Goal: Task Accomplishment & Management: Use online tool/utility

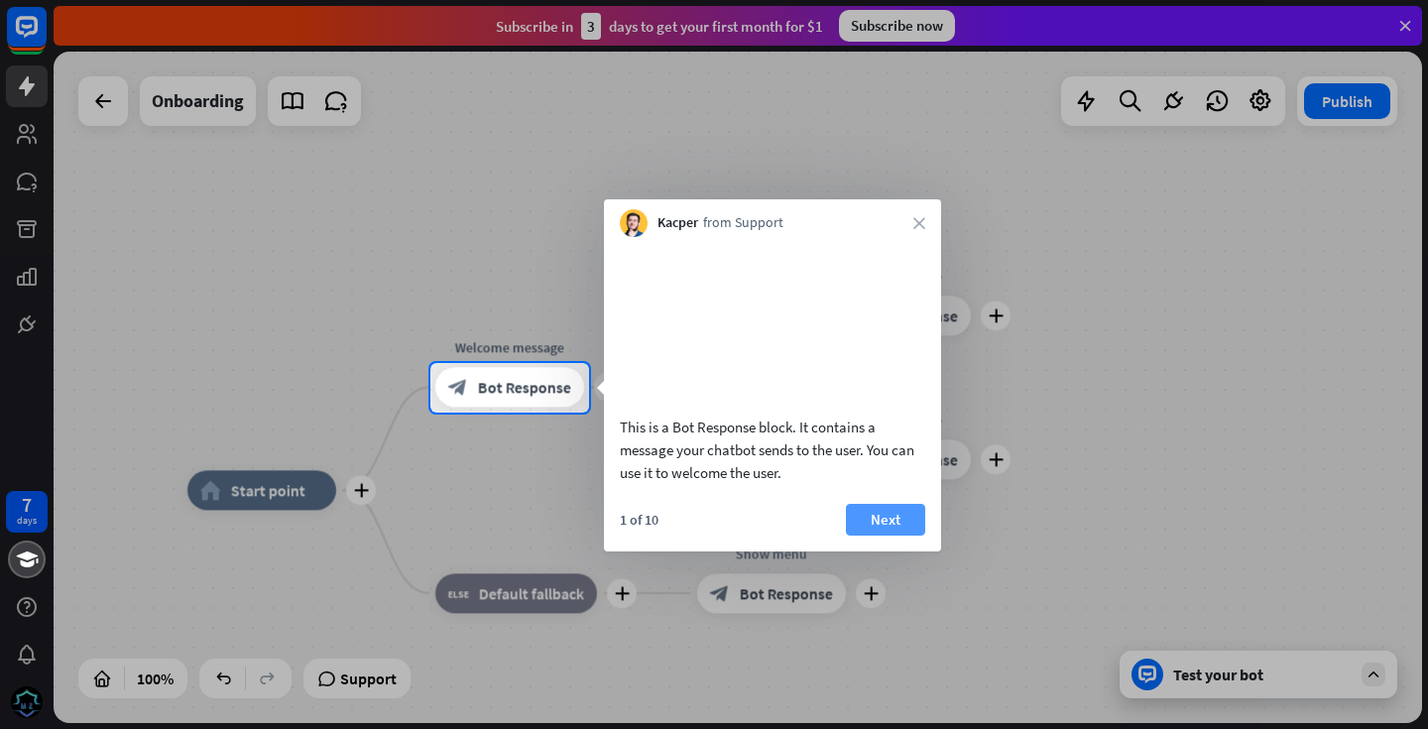
click at [870, 535] on button "Next" at bounding box center [885, 520] width 79 height 32
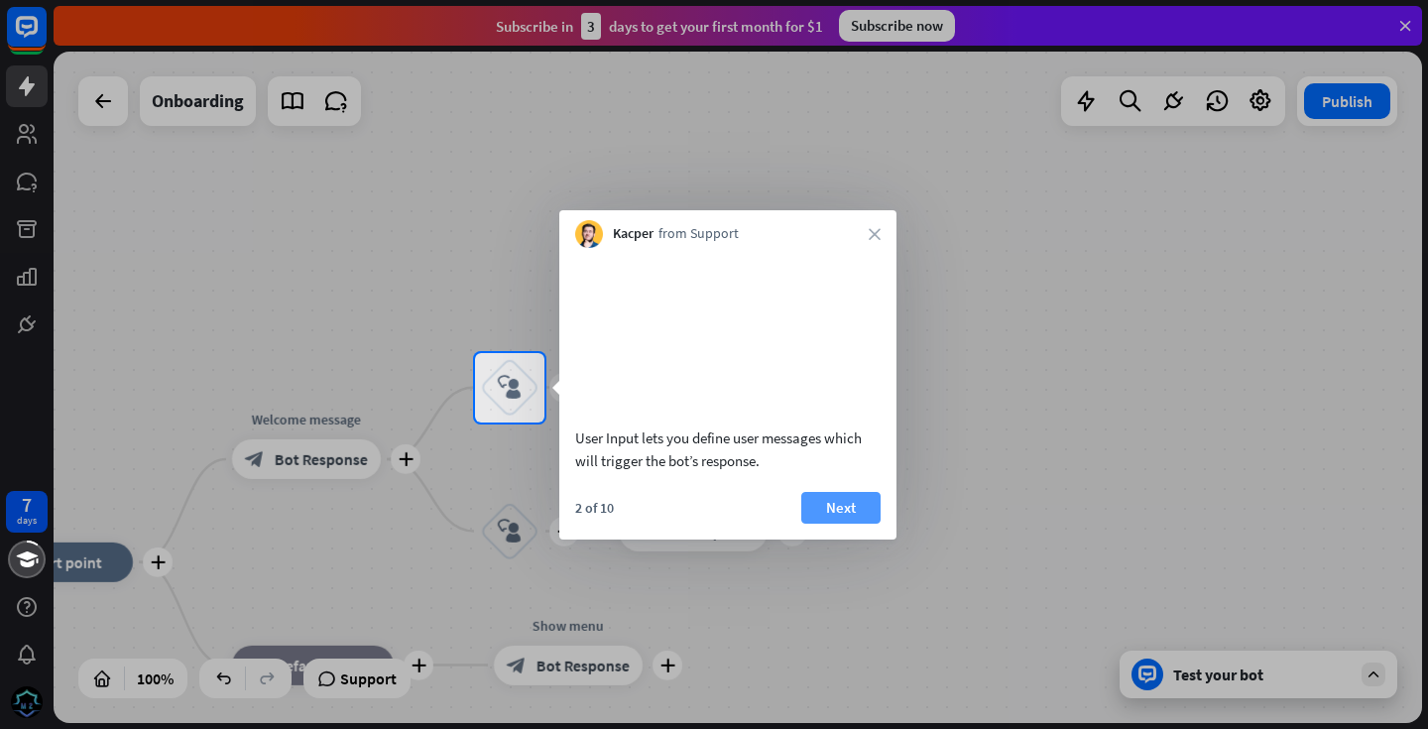
click at [854, 523] on button "Next" at bounding box center [840, 508] width 79 height 32
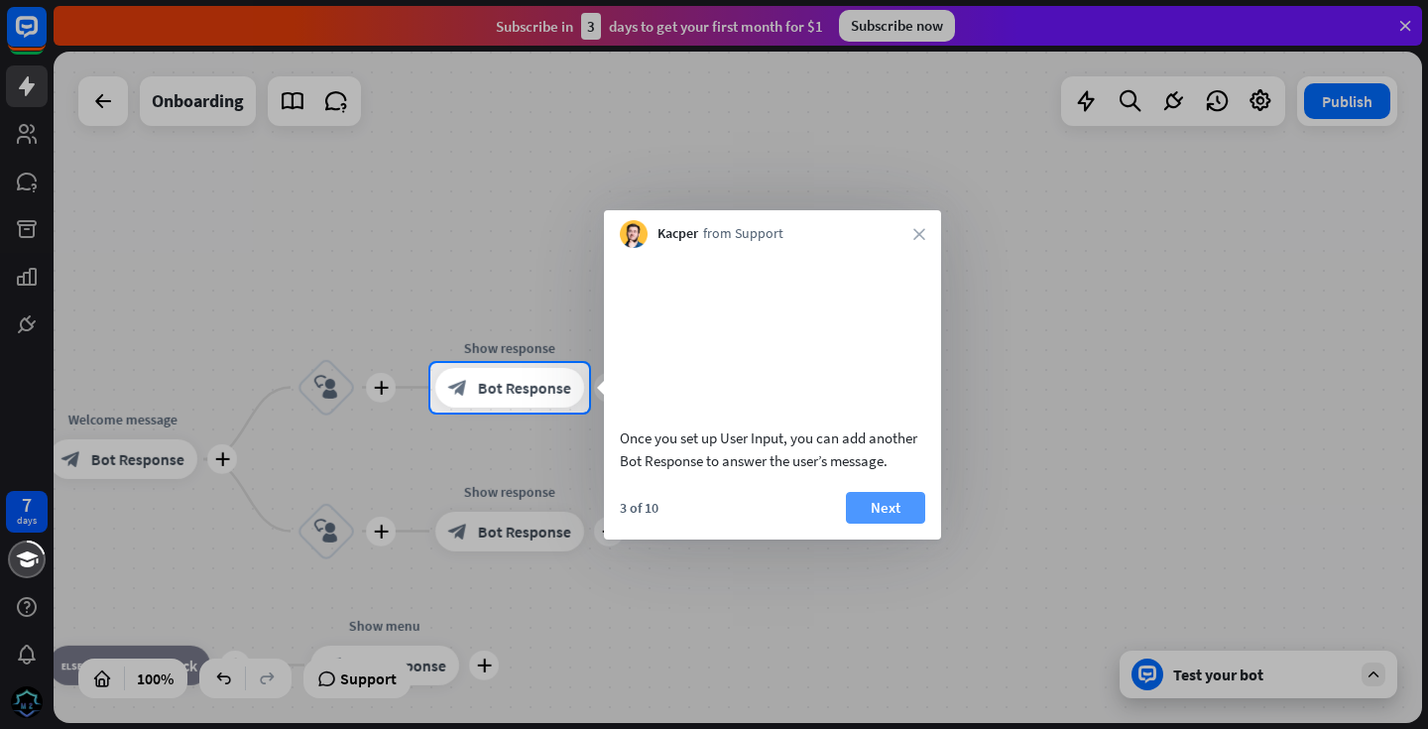
click at [884, 523] on button "Next" at bounding box center [885, 508] width 79 height 32
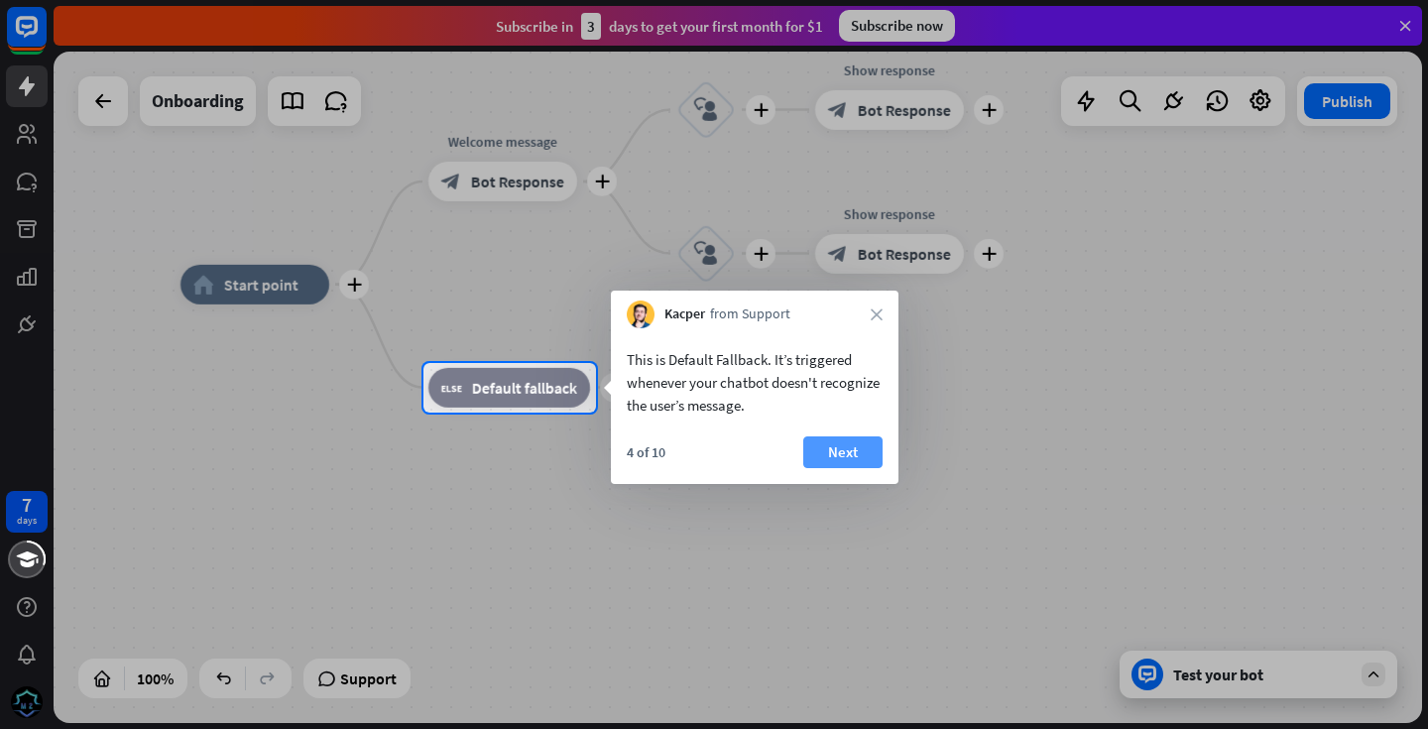
click at [841, 456] on button "Next" at bounding box center [842, 452] width 79 height 32
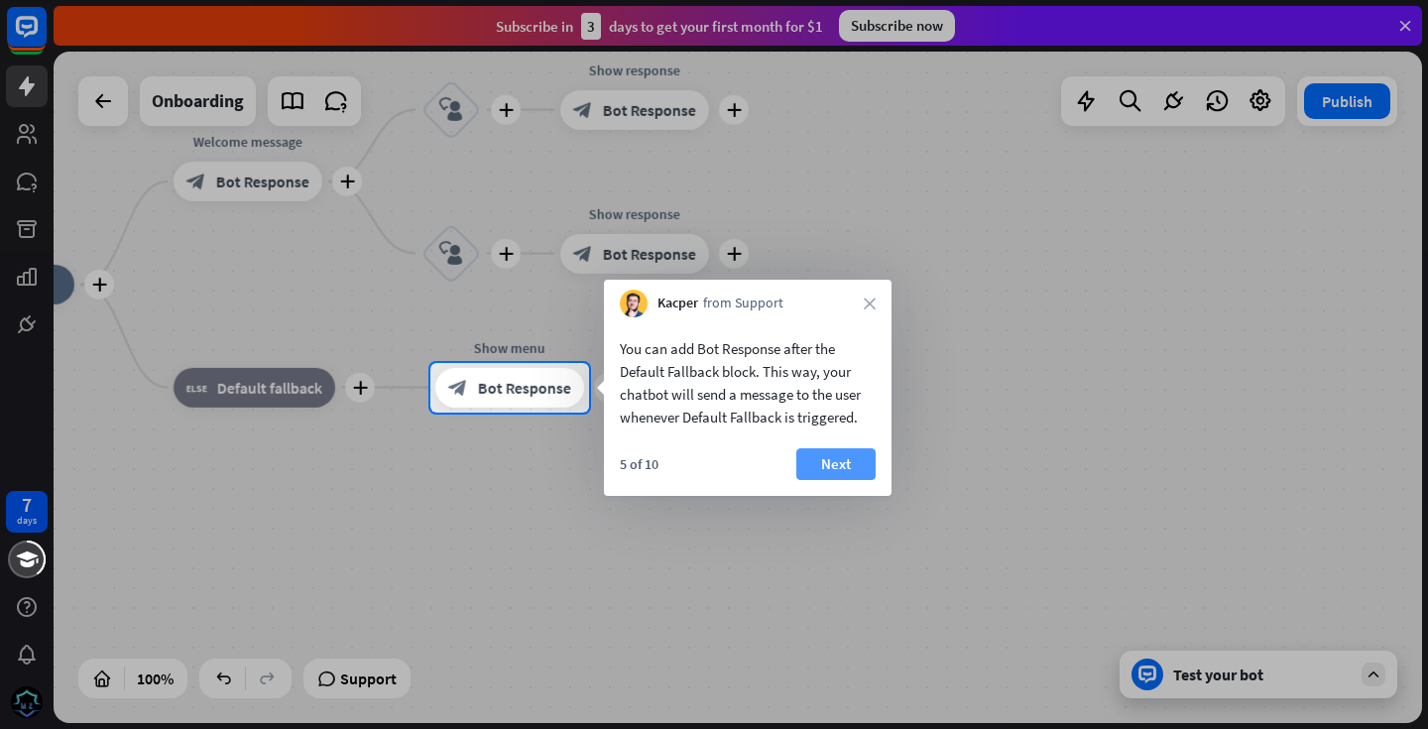
click at [834, 465] on button "Next" at bounding box center [835, 464] width 79 height 32
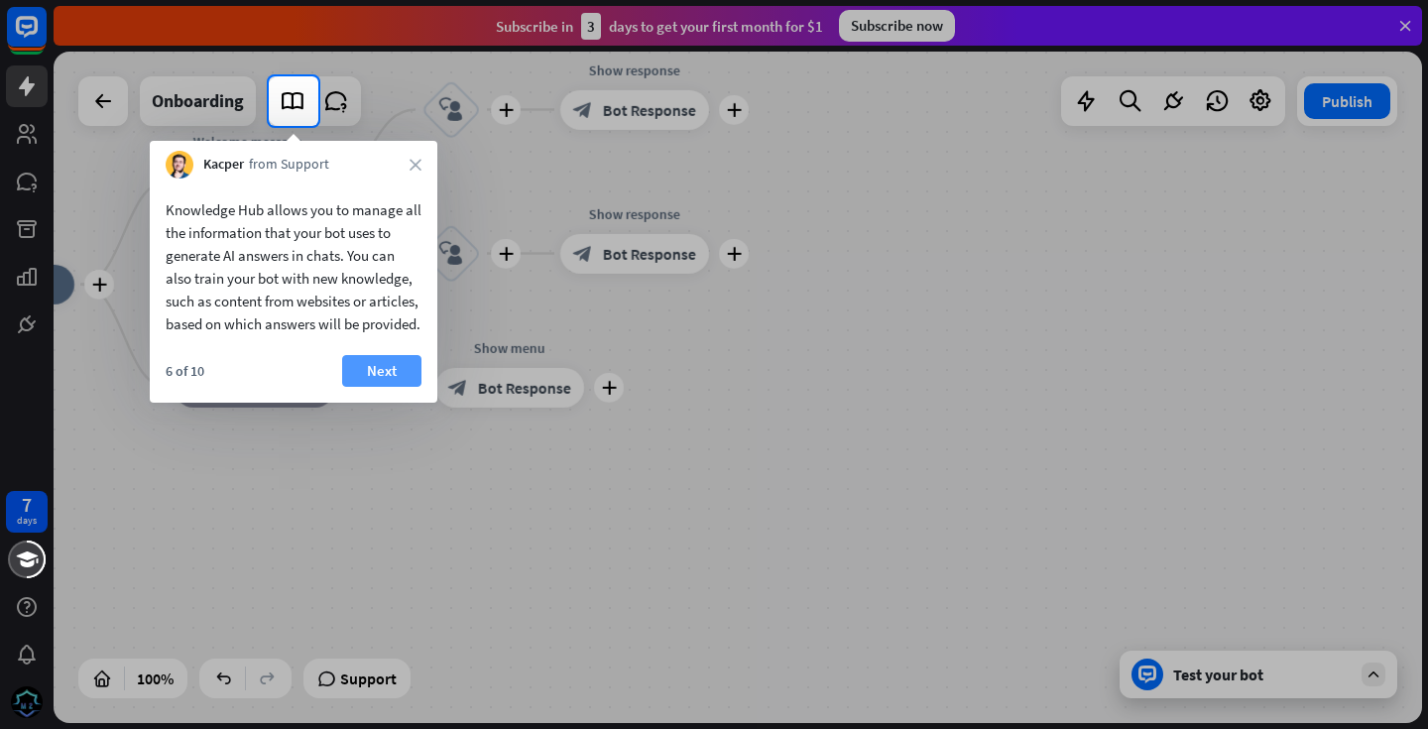
click at [372, 387] on button "Next" at bounding box center [381, 371] width 79 height 32
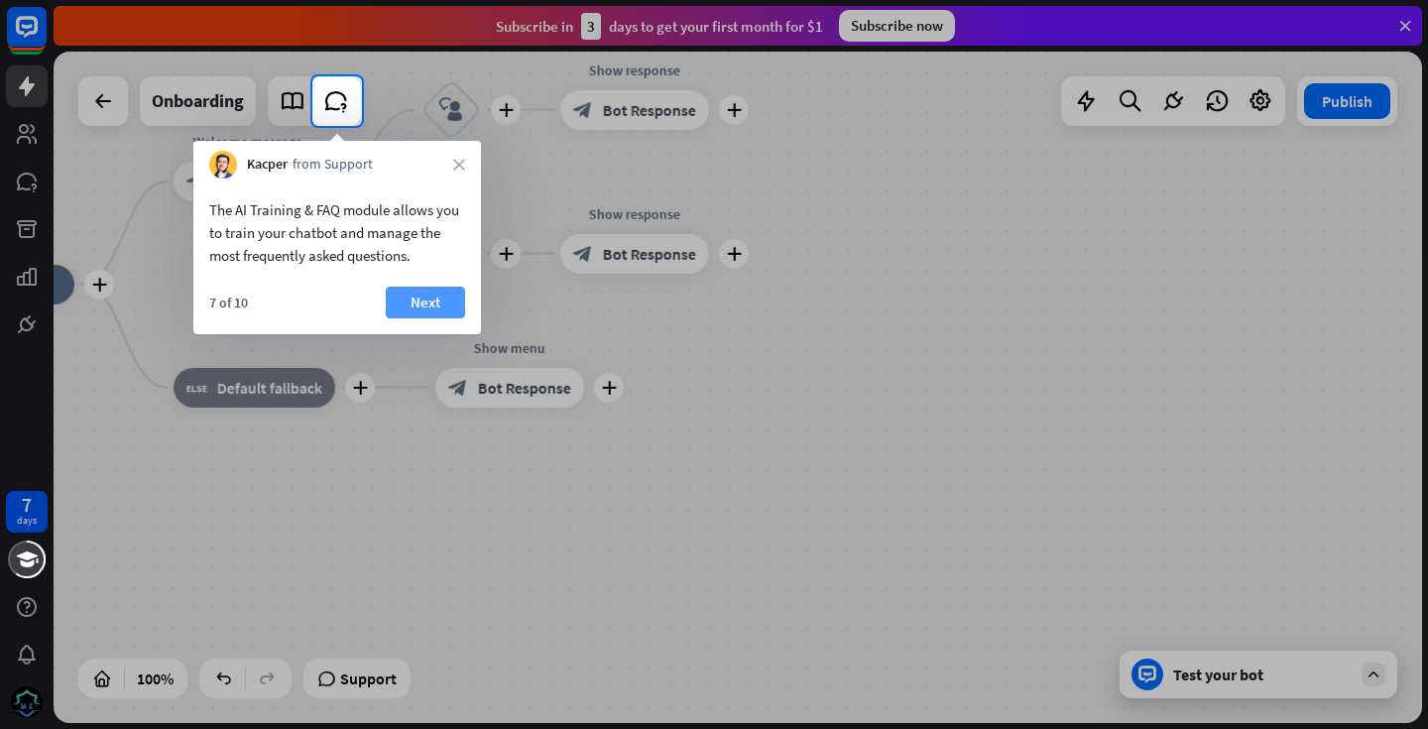
click at [413, 301] on button "Next" at bounding box center [425, 302] width 79 height 32
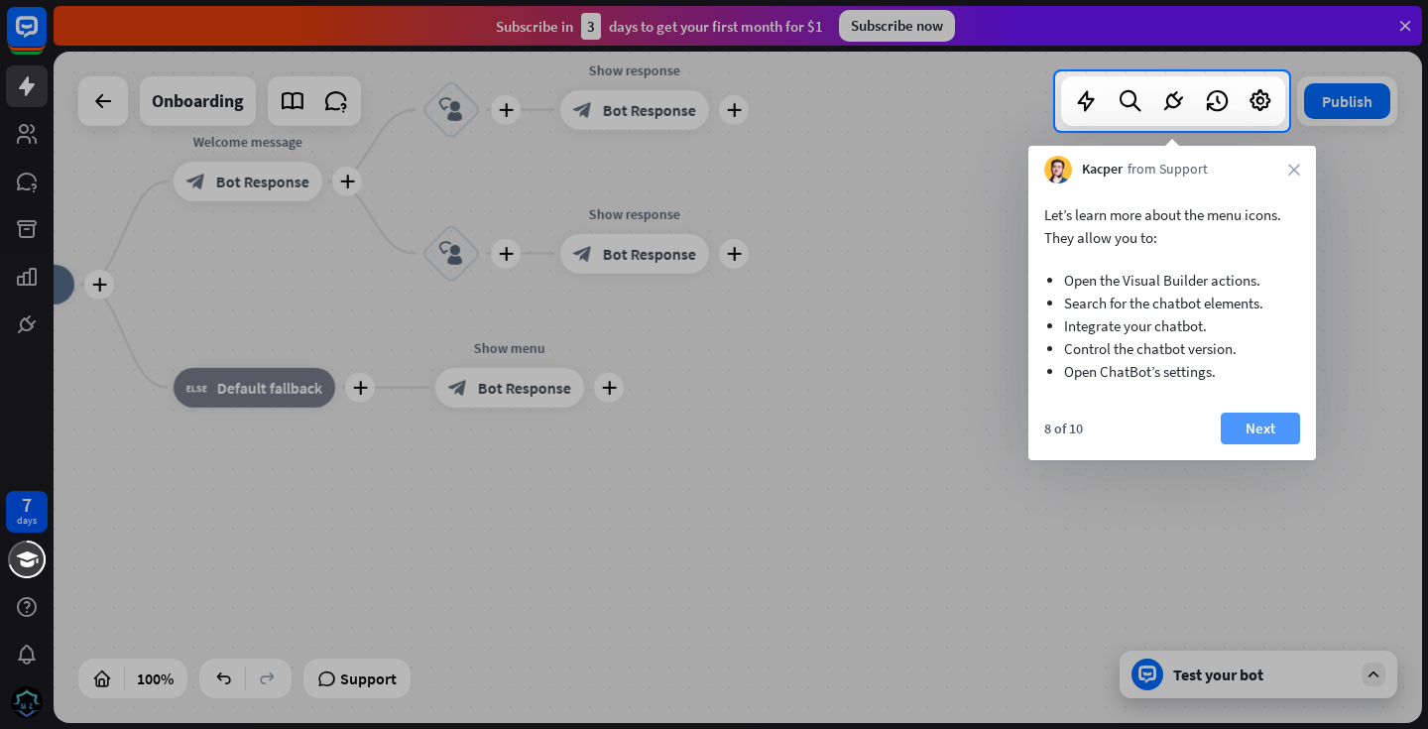
click at [1265, 426] on button "Next" at bounding box center [1259, 428] width 79 height 32
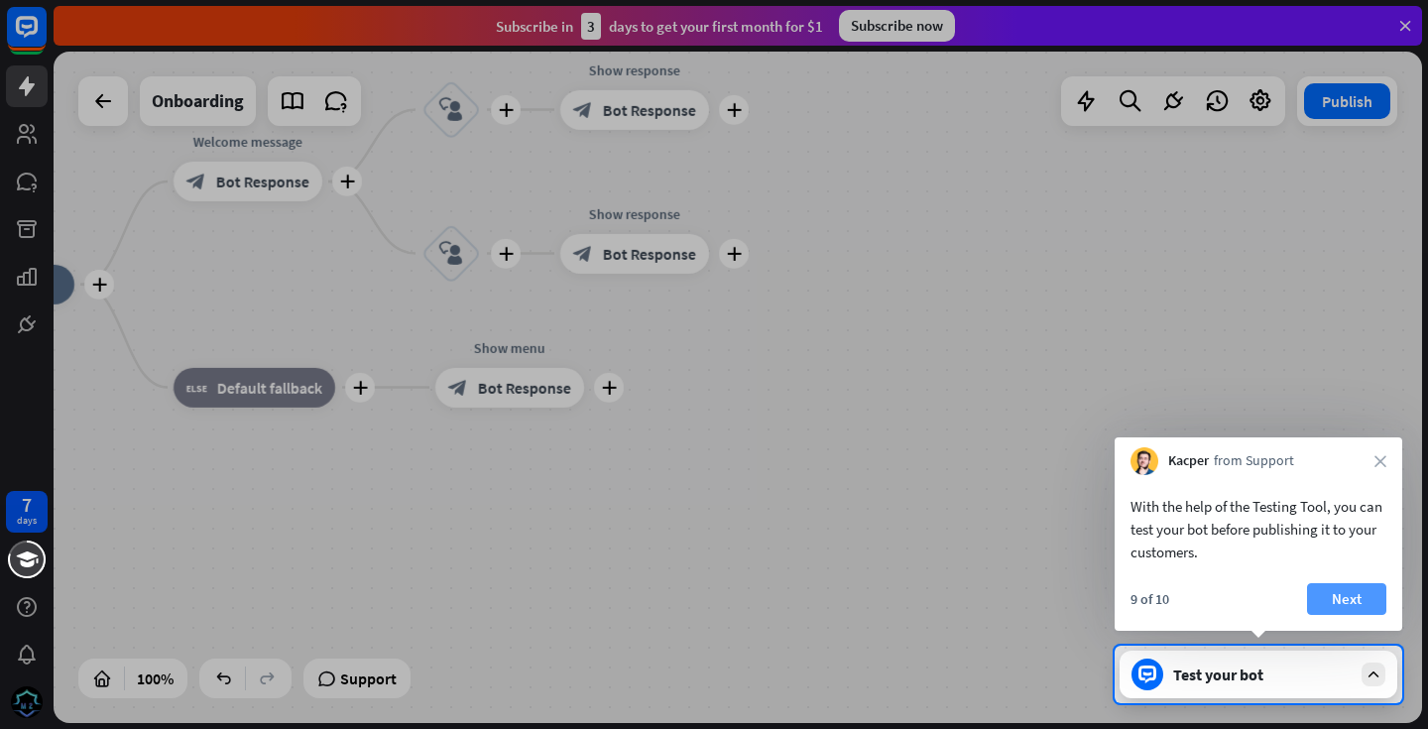
click at [1337, 590] on button "Next" at bounding box center [1346, 599] width 79 height 32
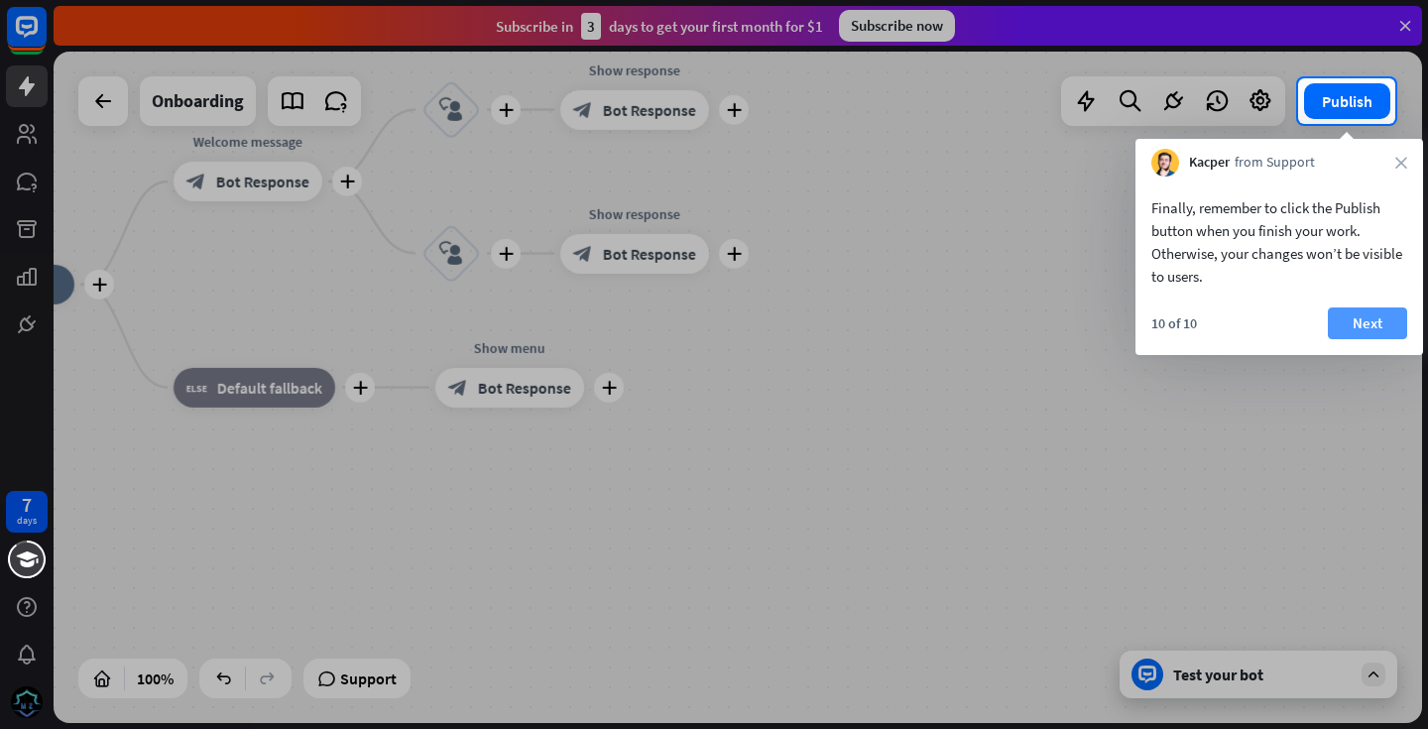
click at [1348, 322] on button "Next" at bounding box center [1366, 323] width 79 height 32
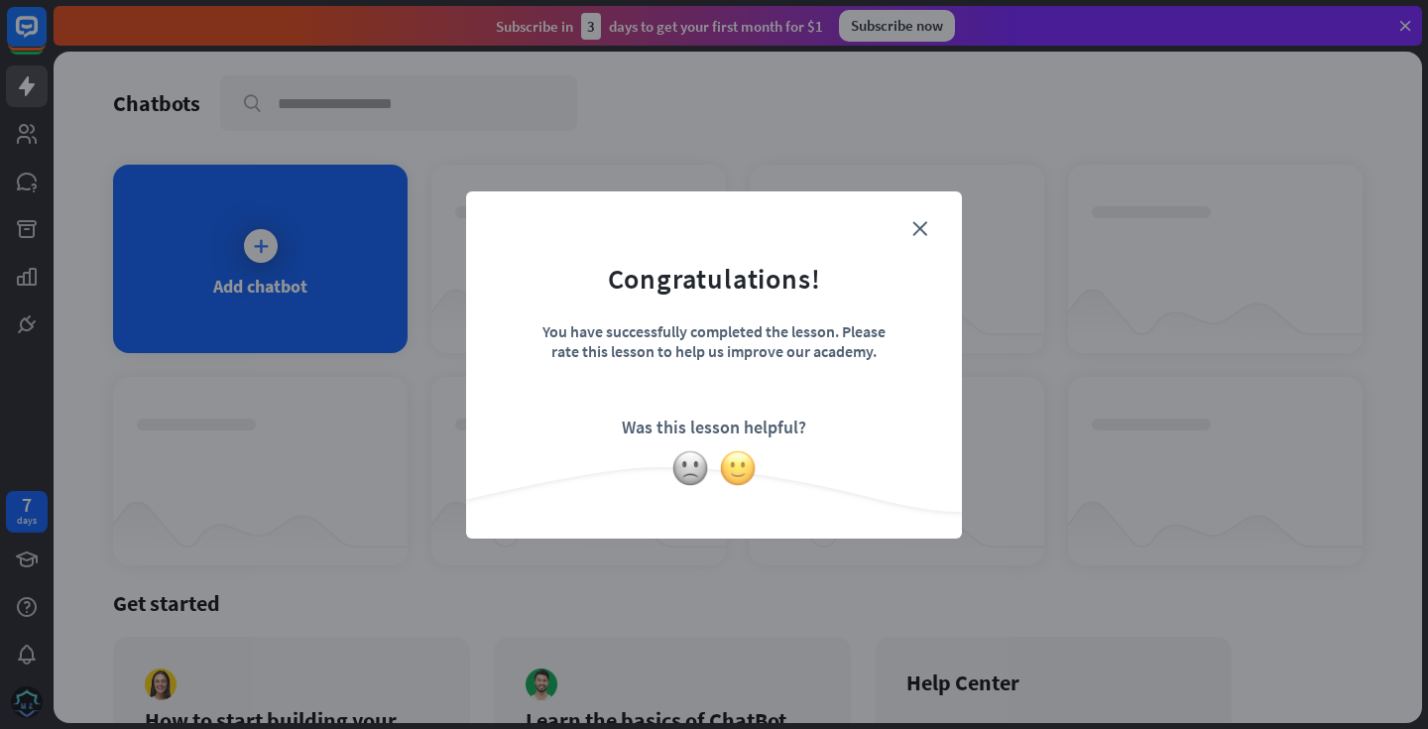
click at [737, 460] on img at bounding box center [738, 468] width 38 height 38
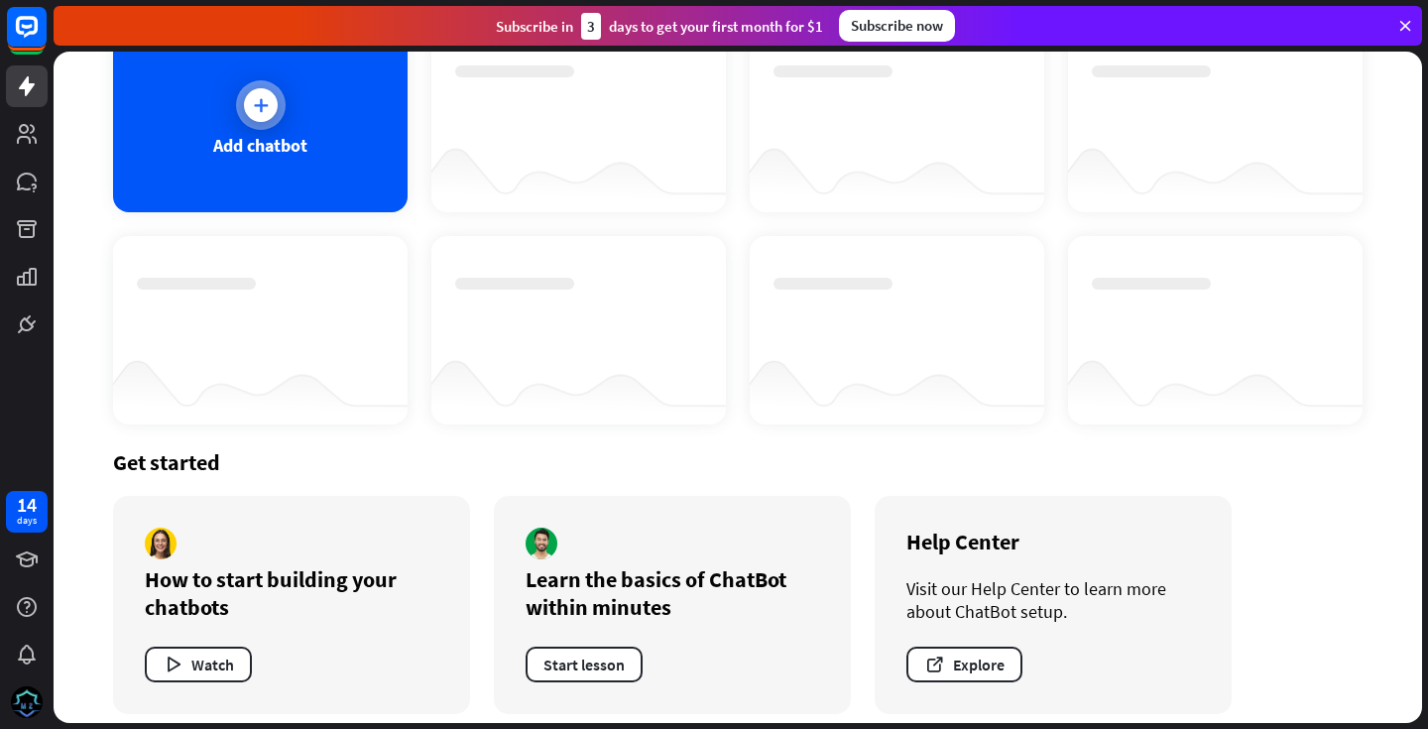
scroll to position [156, 0]
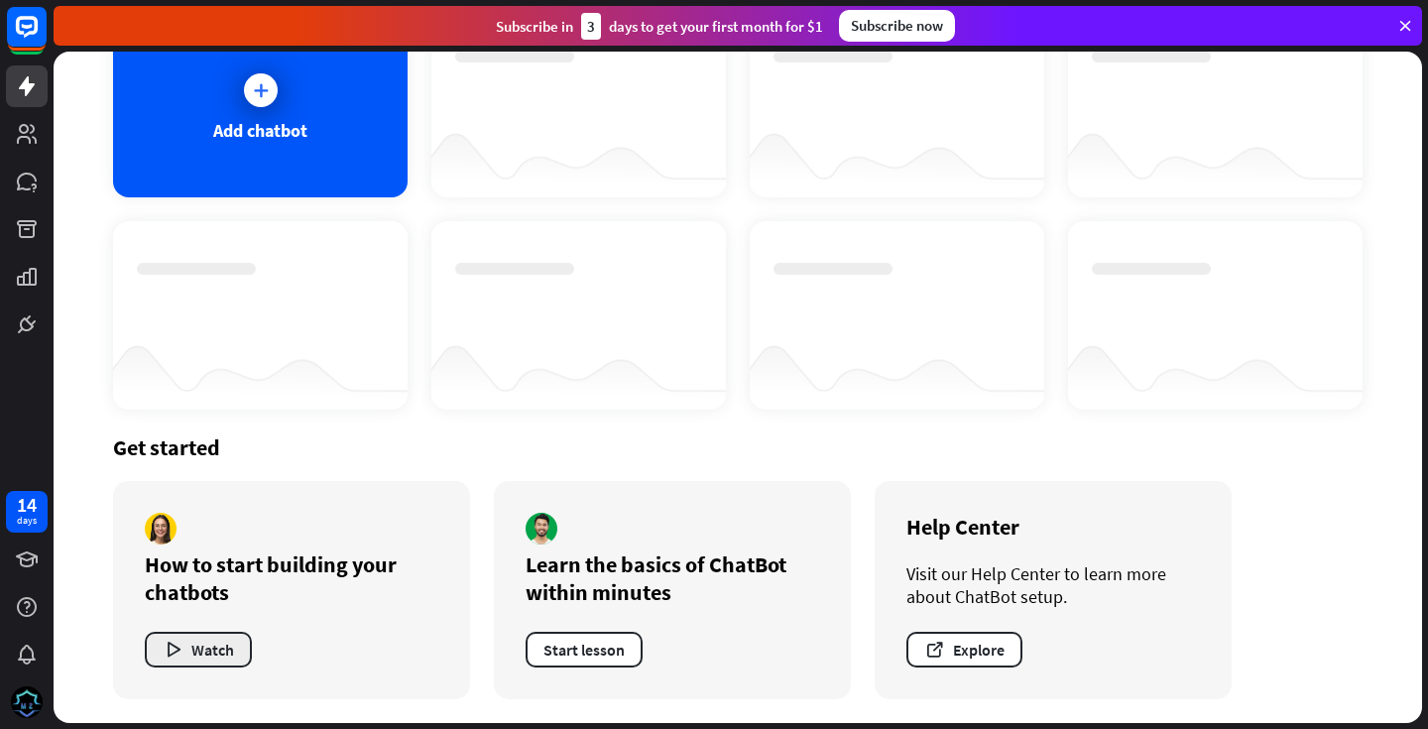
click at [218, 650] on button "Watch" at bounding box center [198, 649] width 107 height 36
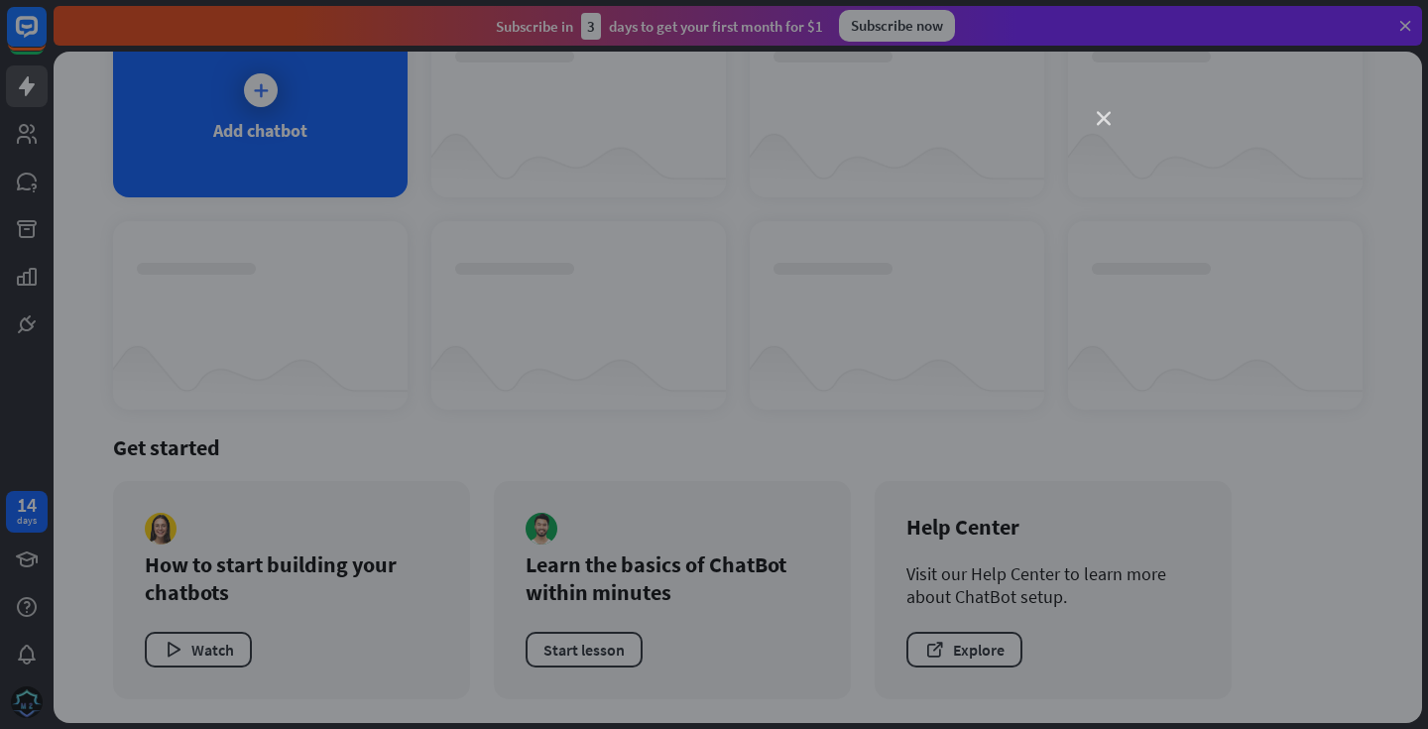
click at [1105, 121] on icon "close" at bounding box center [1103, 119] width 14 height 14
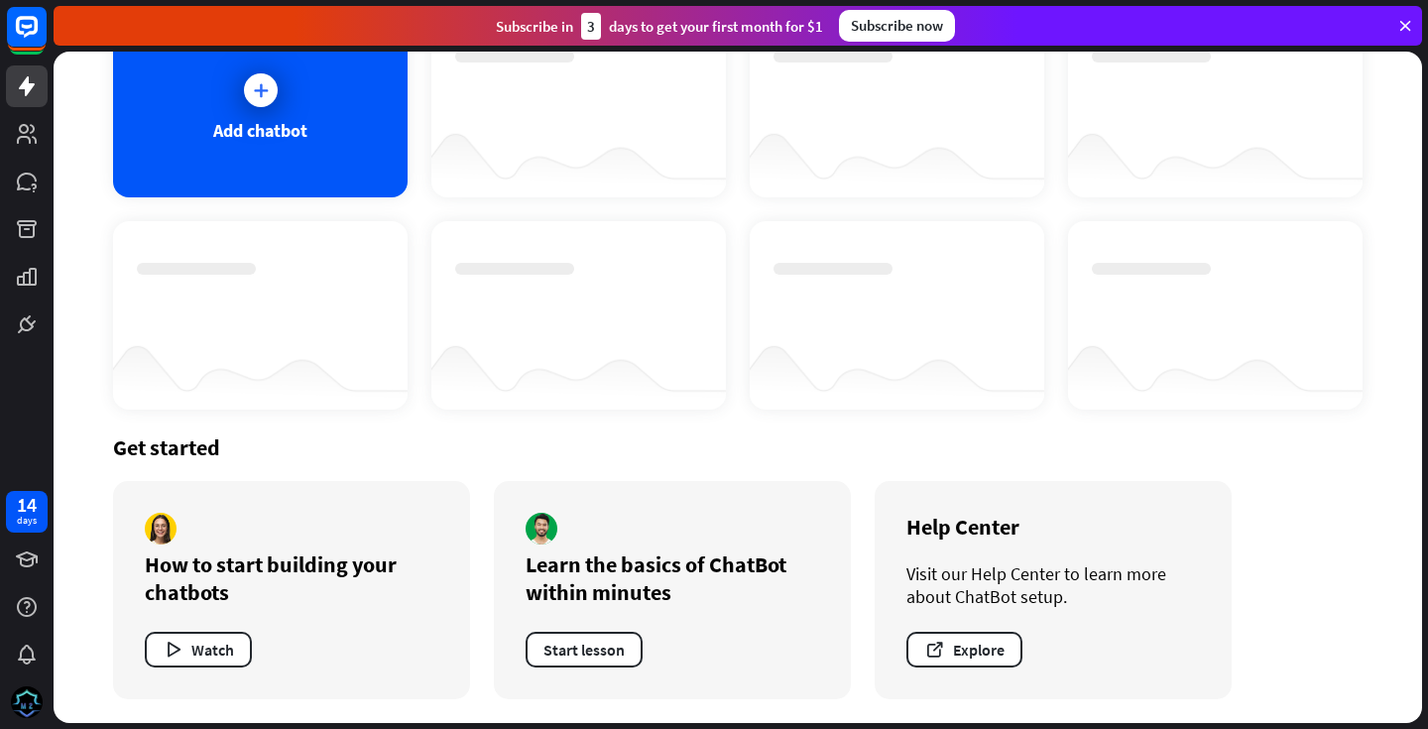
scroll to position [0, 0]
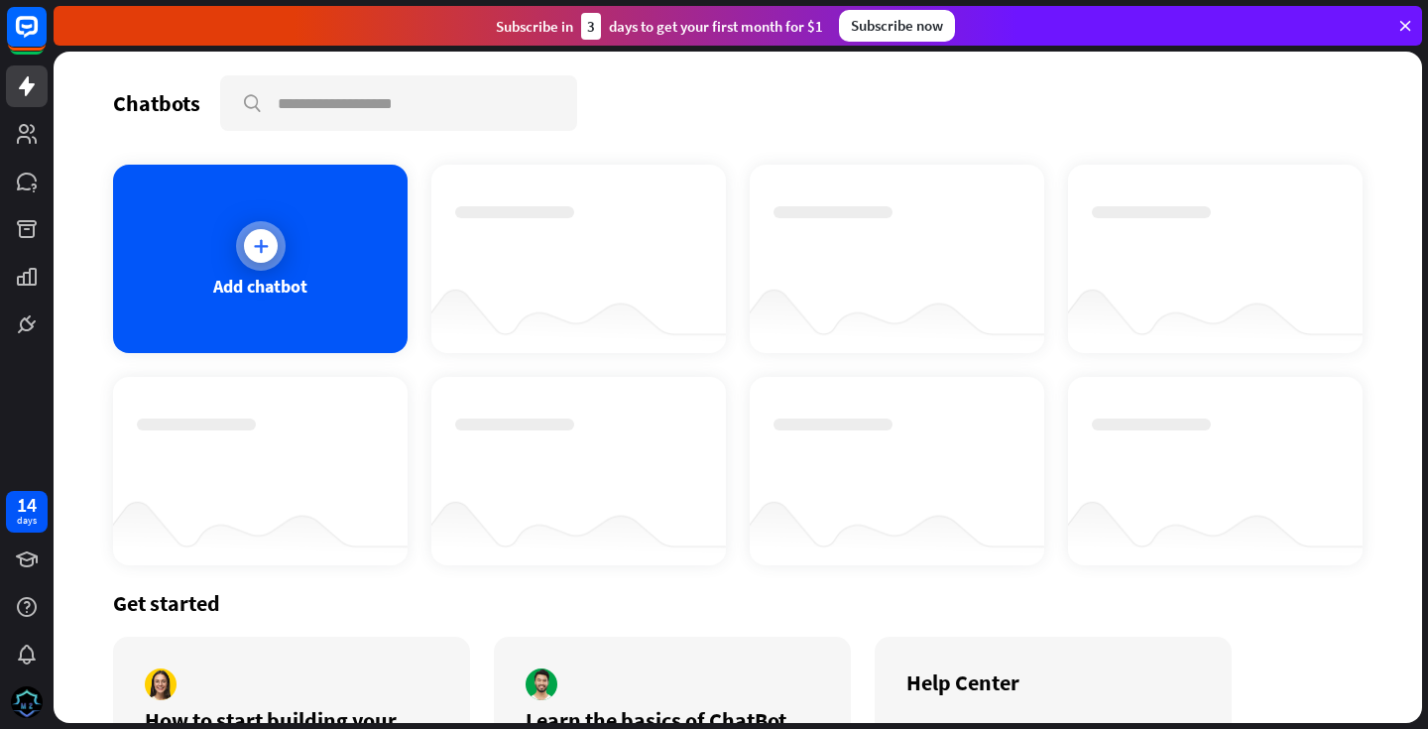
click at [246, 257] on div at bounding box center [261, 246] width 50 height 50
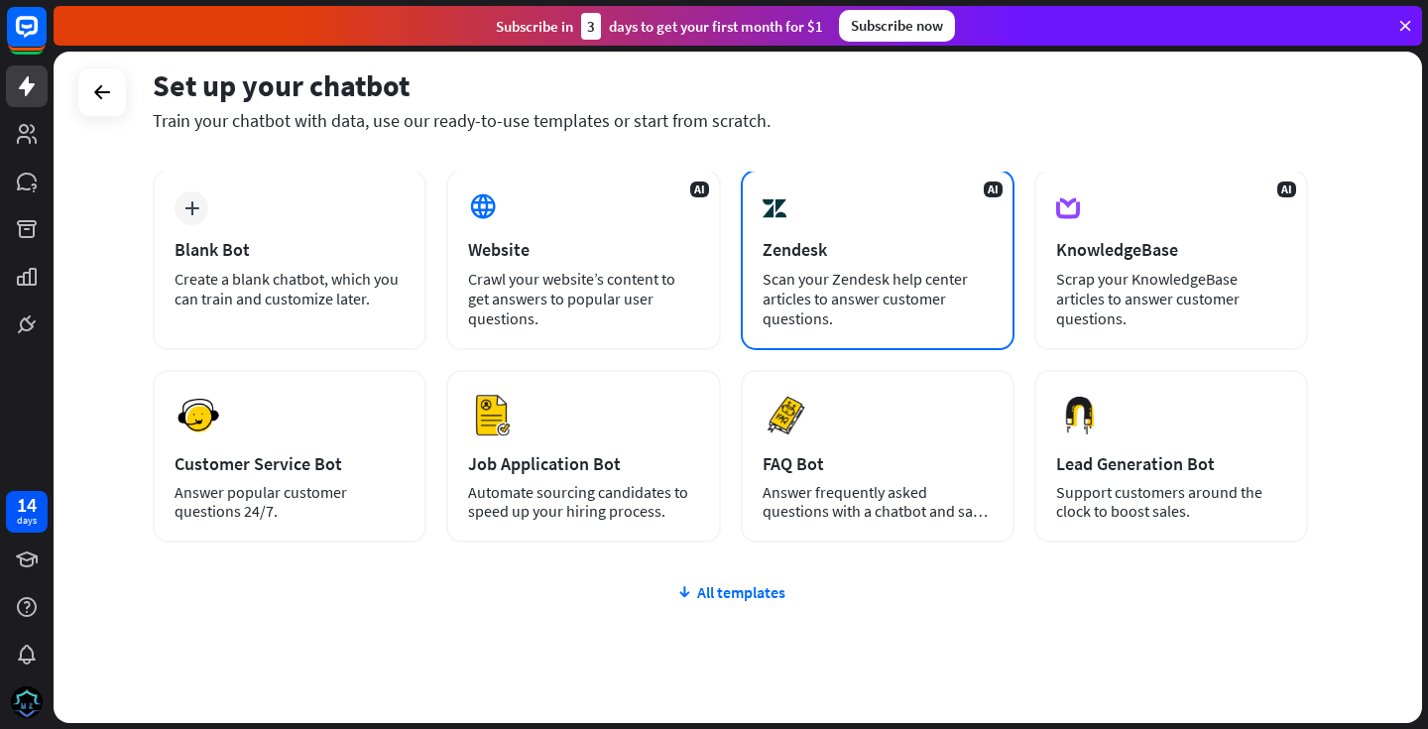
scroll to position [101, 0]
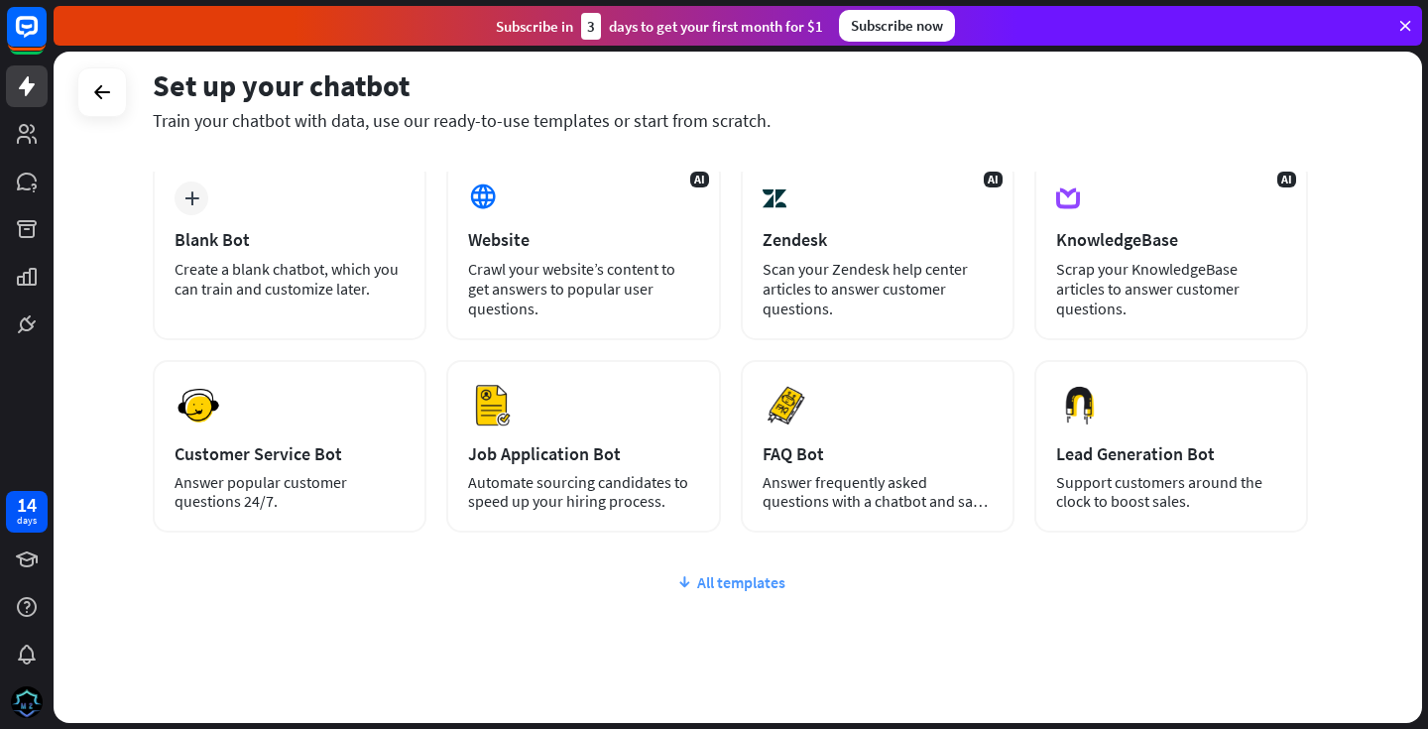
click at [751, 576] on div "All templates" at bounding box center [730, 582] width 1155 height 20
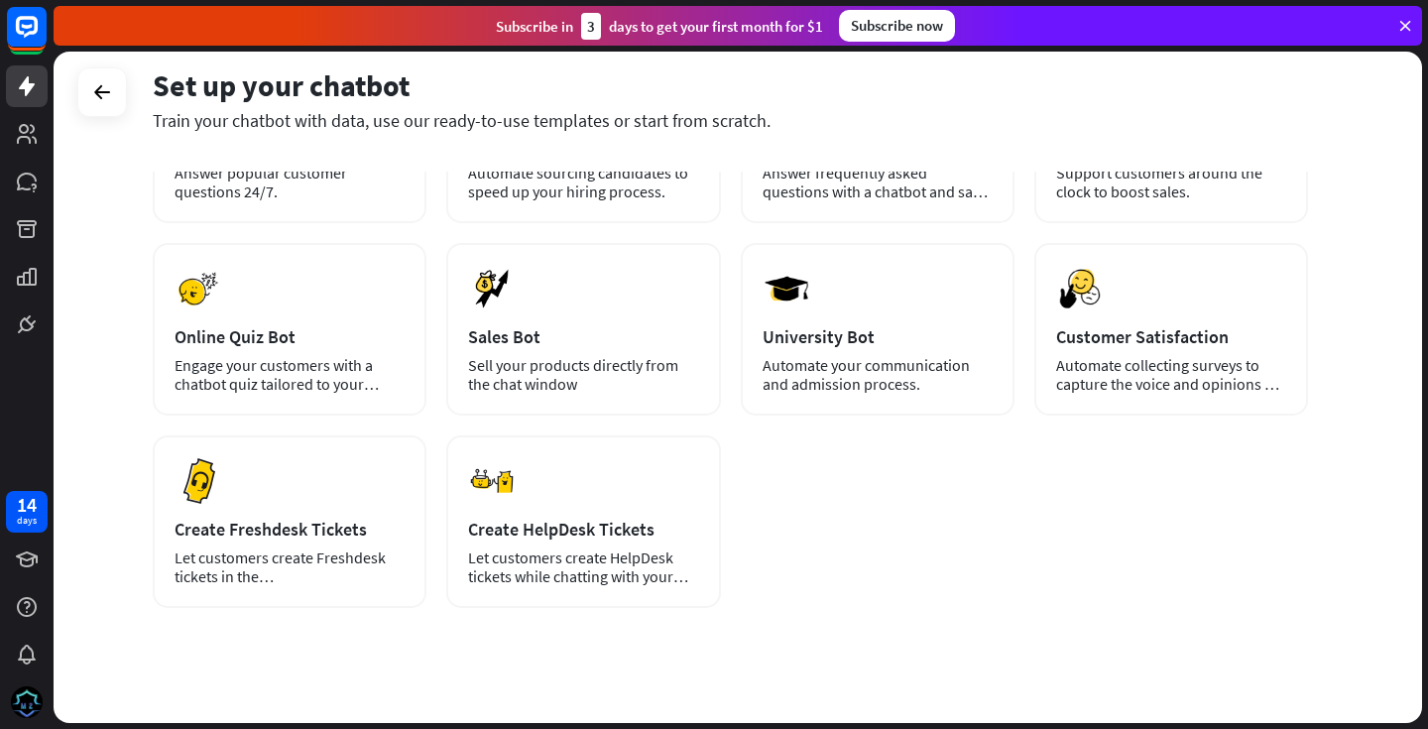
scroll to position [413, 0]
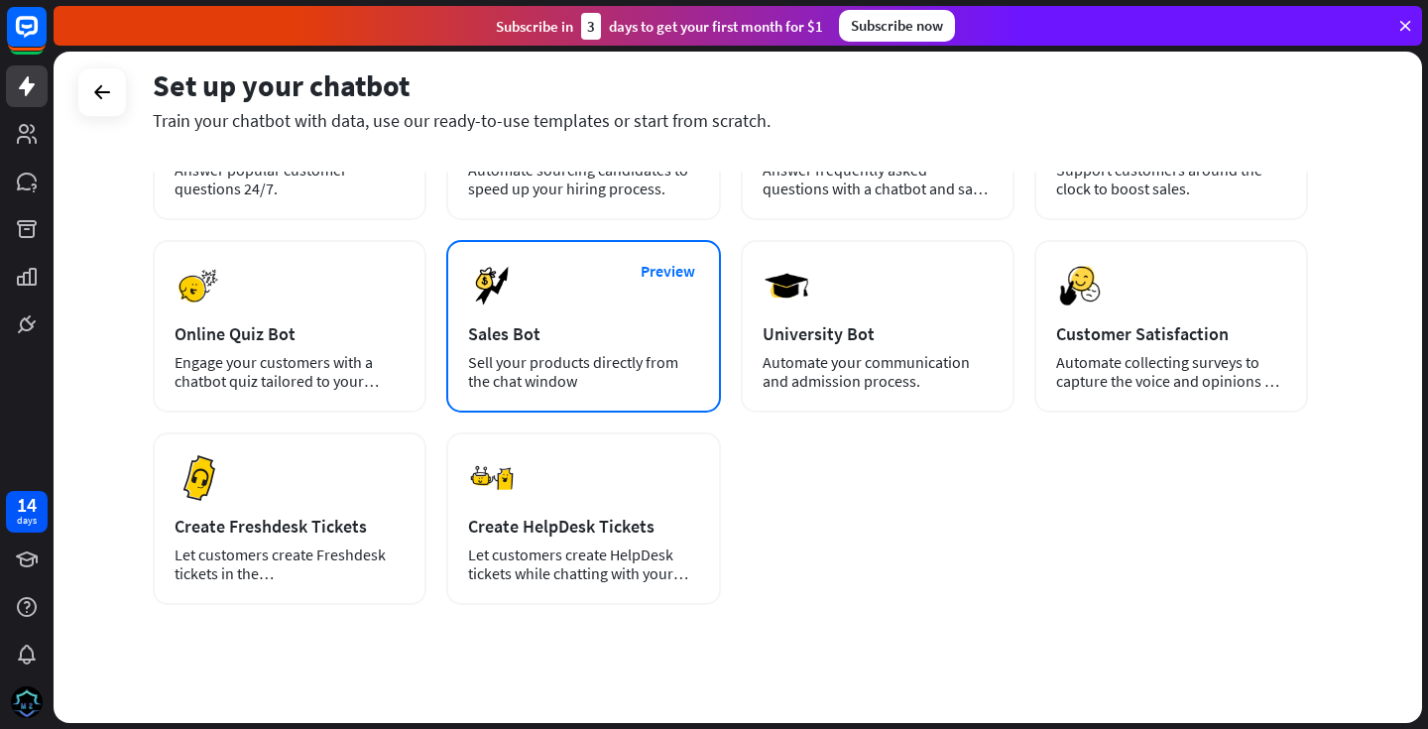
click at [610, 358] on div "Sell your products directly from the chat window" at bounding box center [583, 372] width 230 height 38
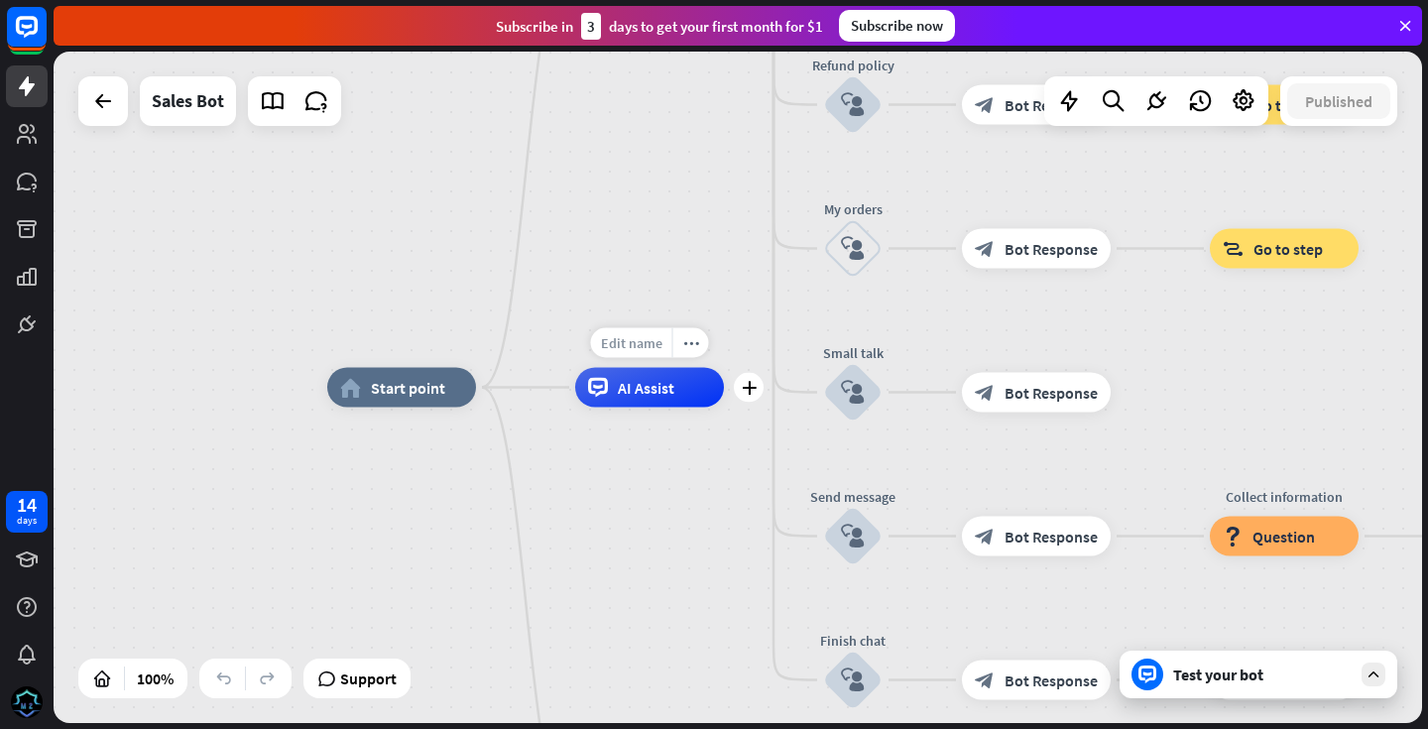
click at [643, 346] on span "Edit name" at bounding box center [631, 343] width 61 height 18
click at [643, 346] on input "text" at bounding box center [649, 344] width 139 height 28
type input "**********"
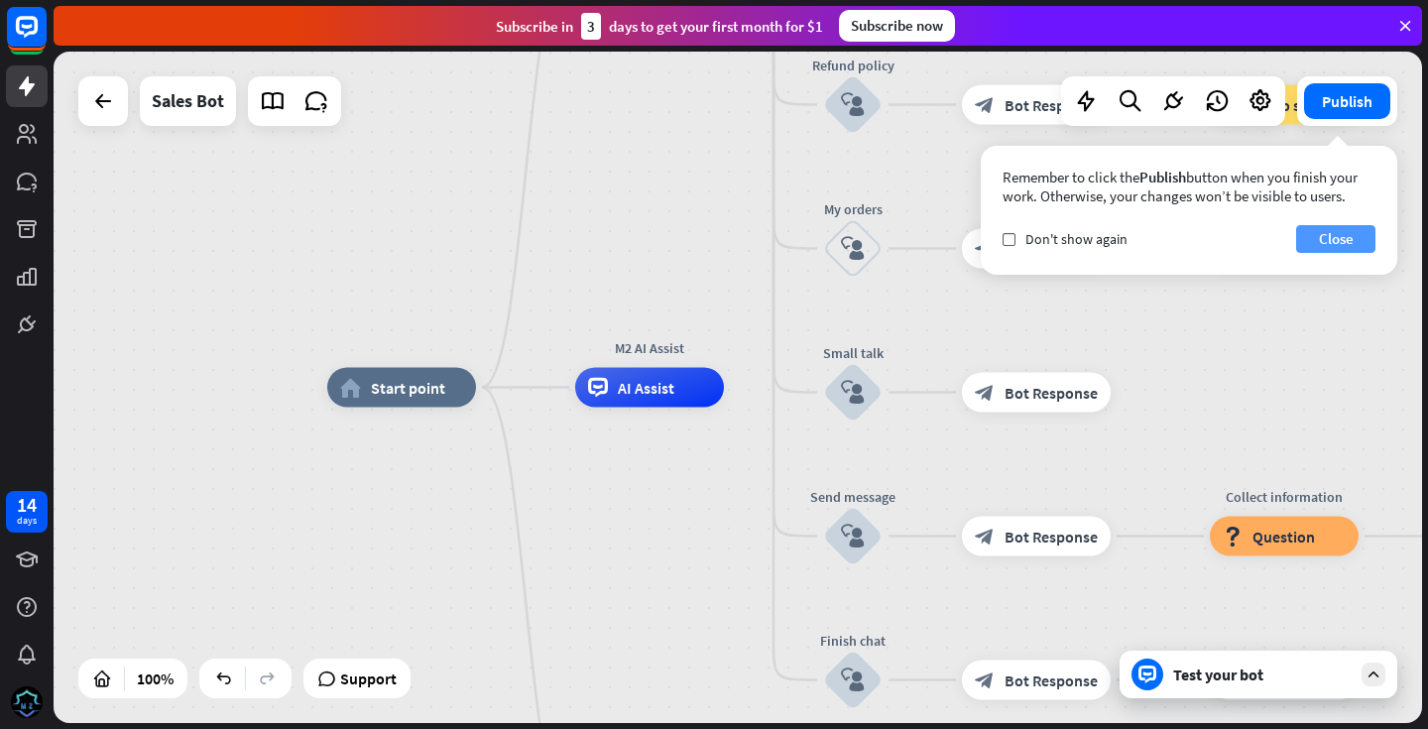
click at [1320, 237] on button "Close" at bounding box center [1335, 239] width 79 height 28
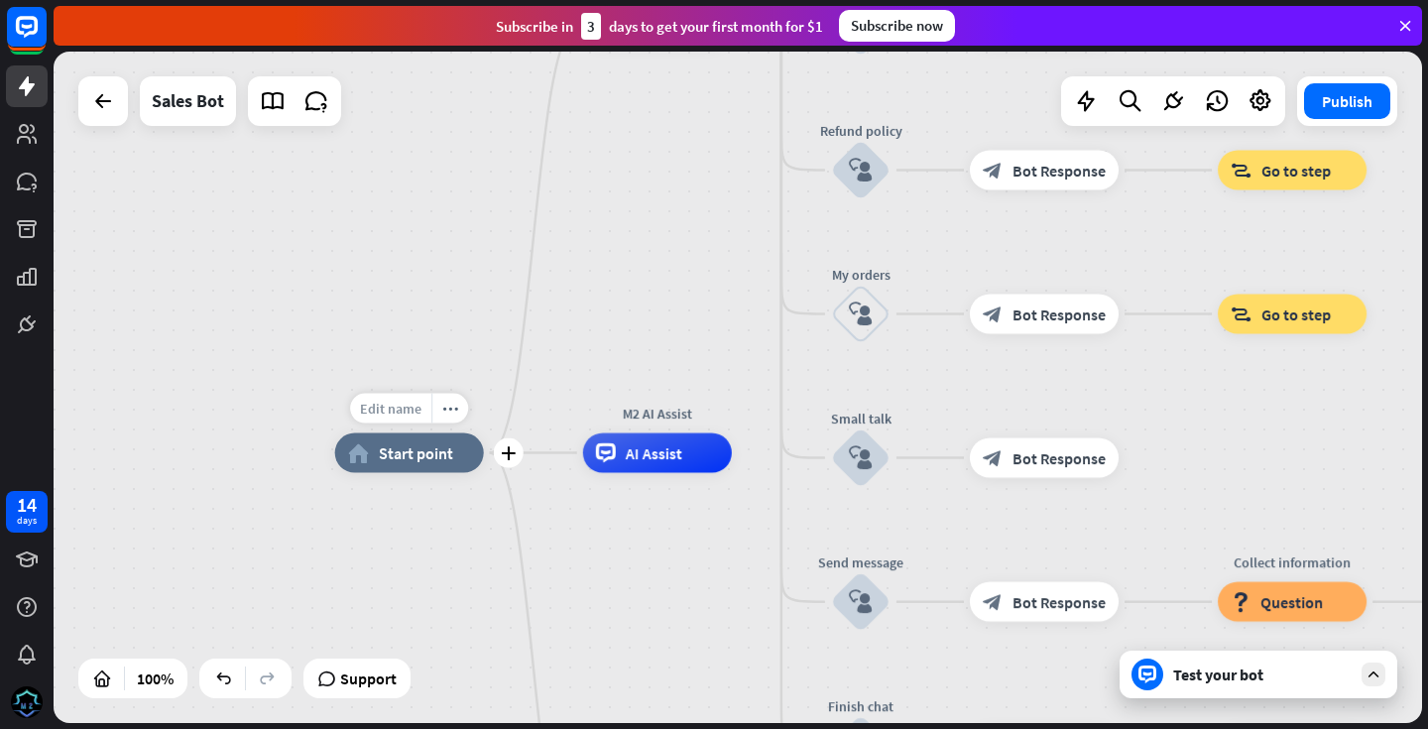
click at [409, 409] on span "Edit name" at bounding box center [390, 409] width 61 height 18
click at [409, 409] on input "text" at bounding box center [409, 410] width 139 height 28
type input "*"
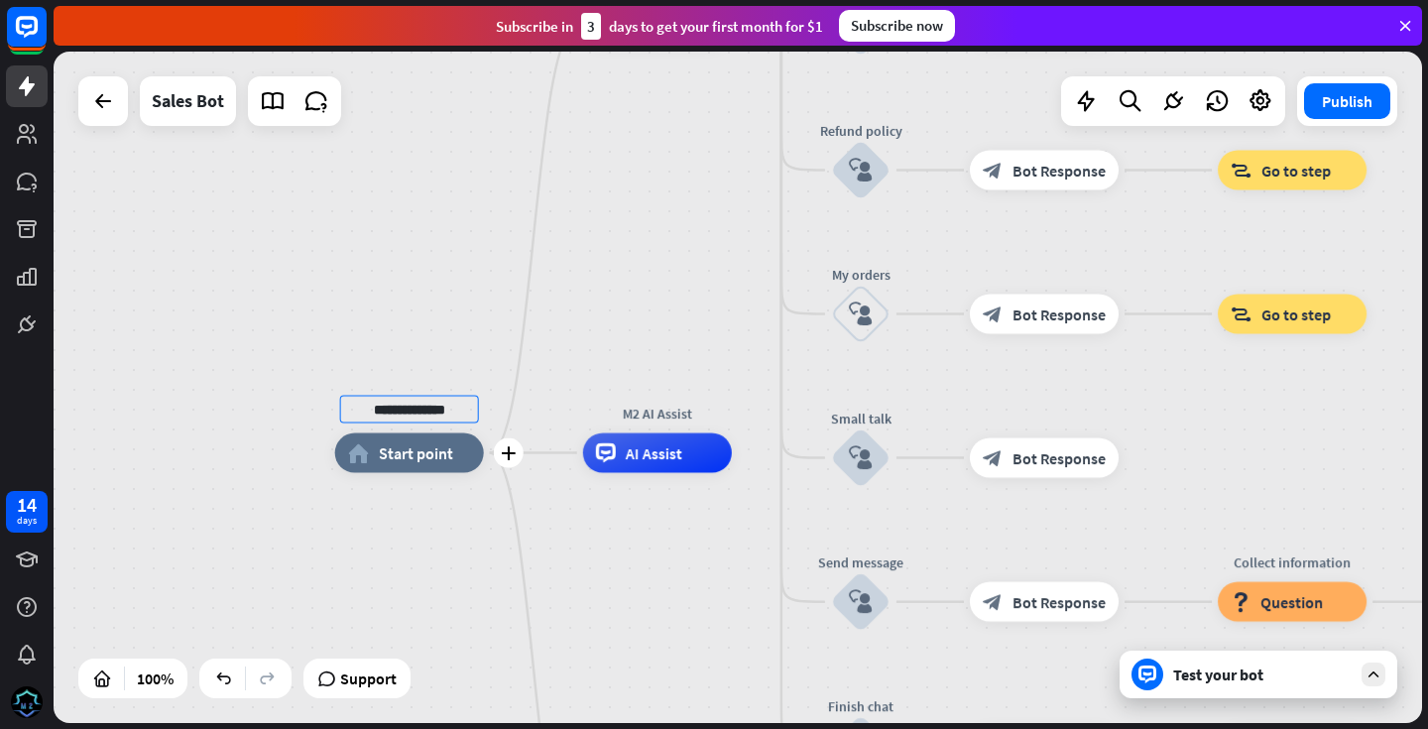
type input "**********"
click at [512, 485] on div "**********" at bounding box center [738, 387] width 1368 height 671
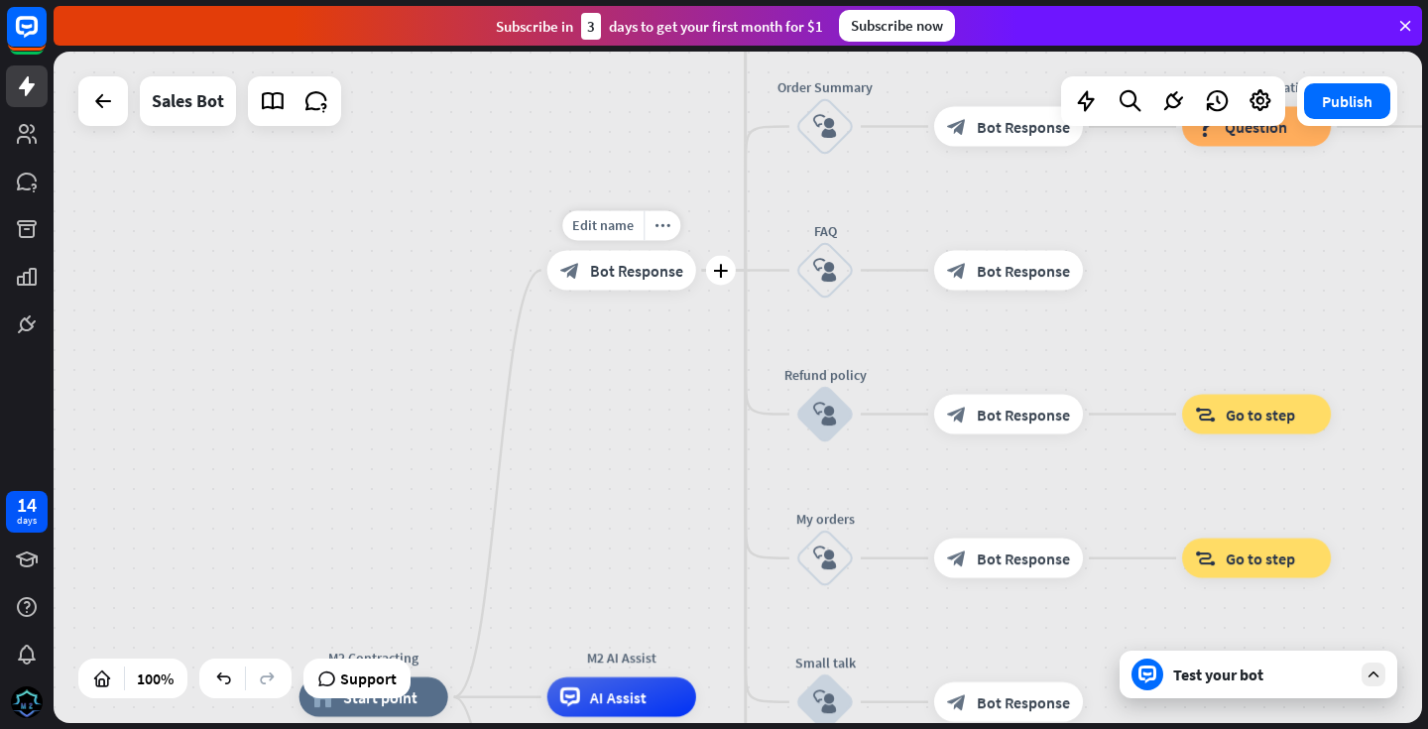
click at [621, 269] on span "Bot Response" at bounding box center [636, 271] width 93 height 20
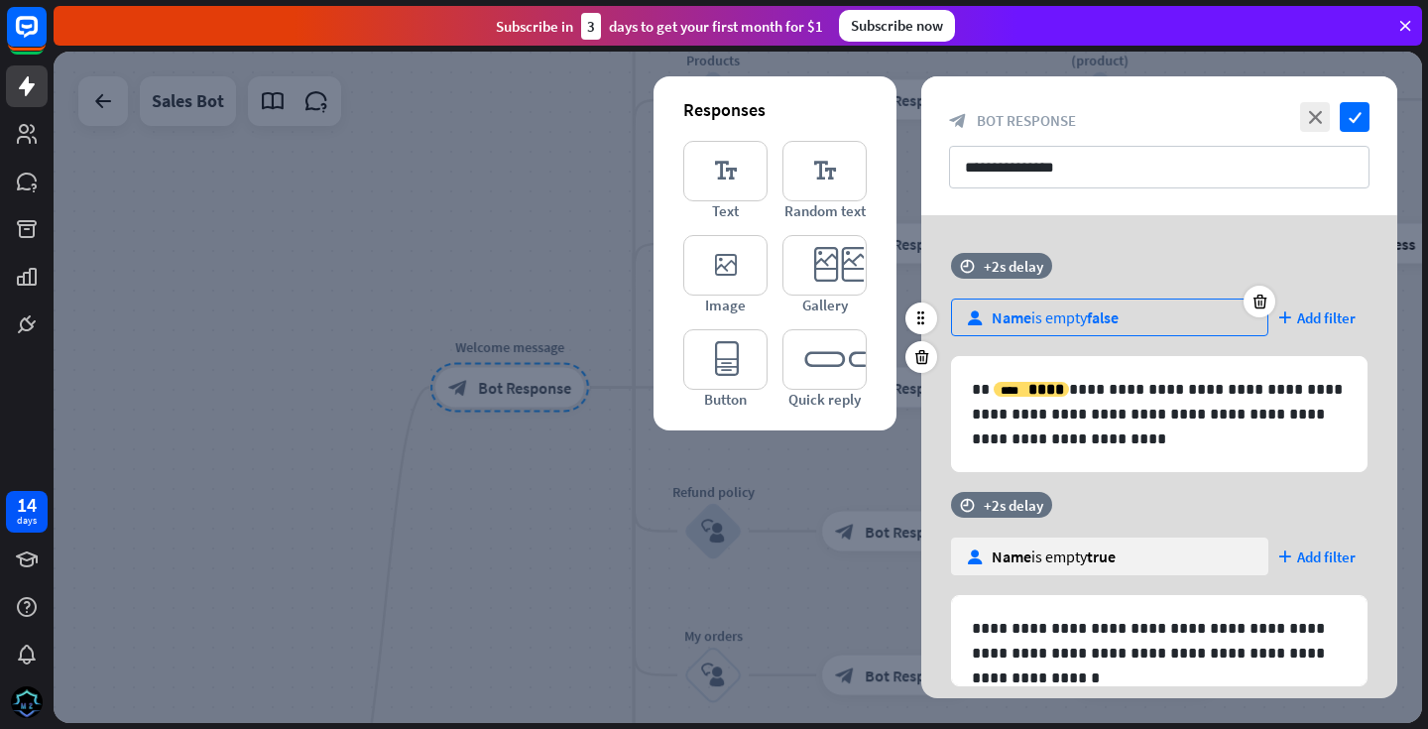
click at [1102, 319] on span "false" at bounding box center [1103, 317] width 32 height 20
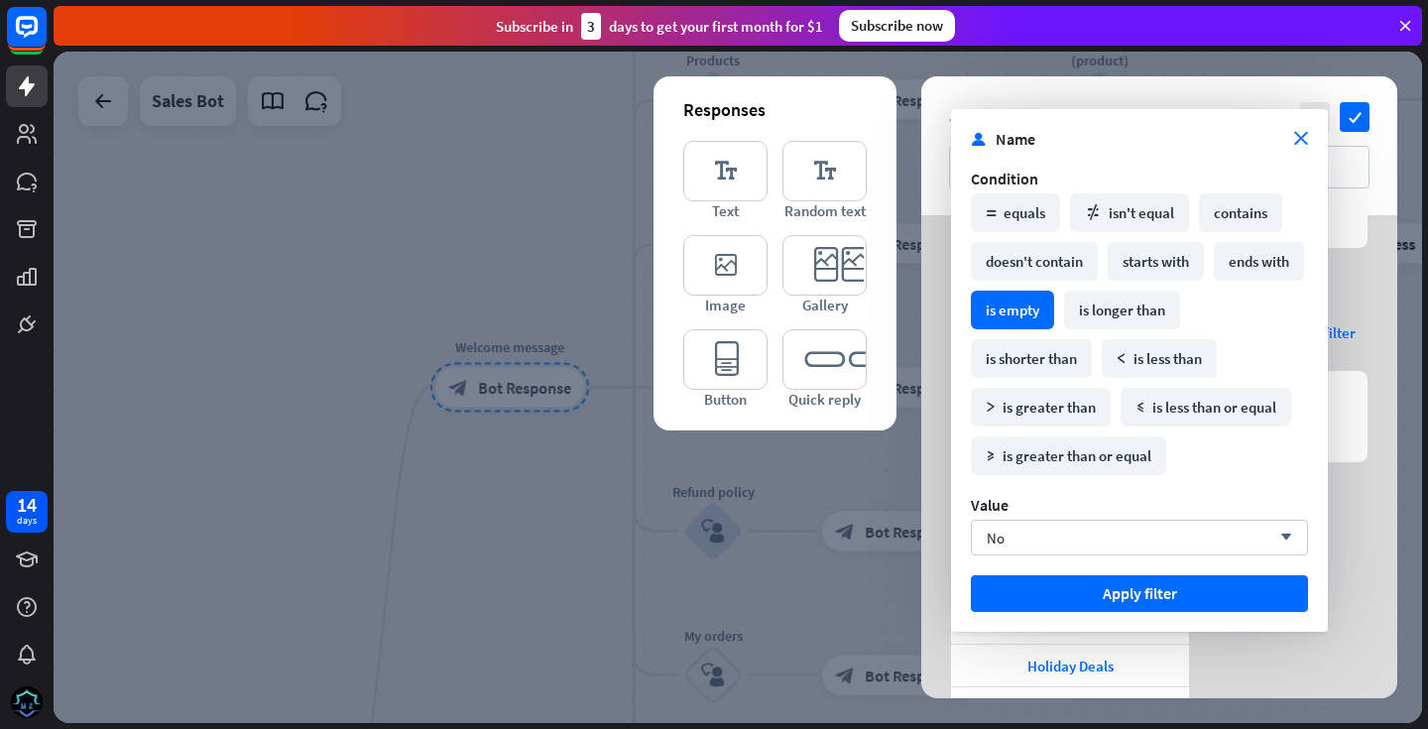
scroll to position [237, 0]
click at [1356, 263] on div "time +2s delay user Name is empty true plus Add filter" at bounding box center [1159, 306] width 476 height 103
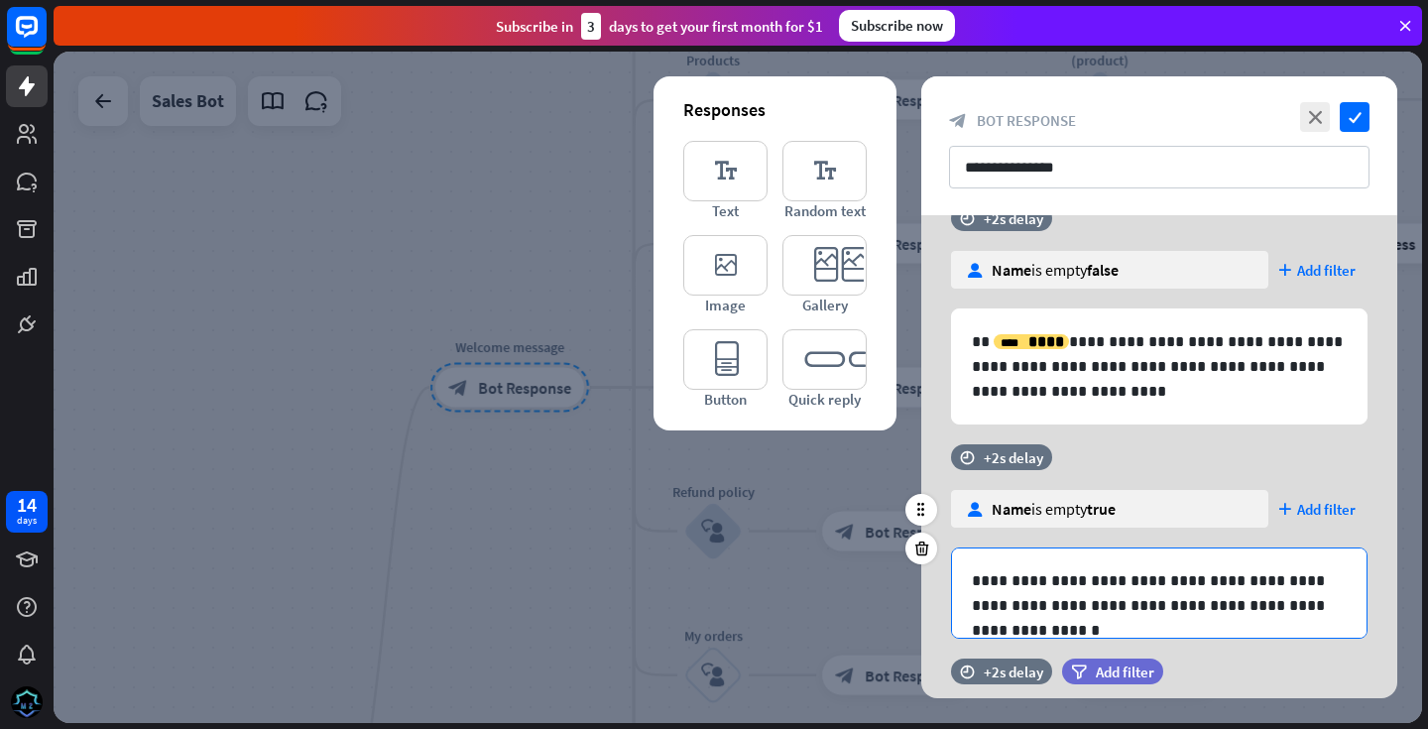
scroll to position [0, 0]
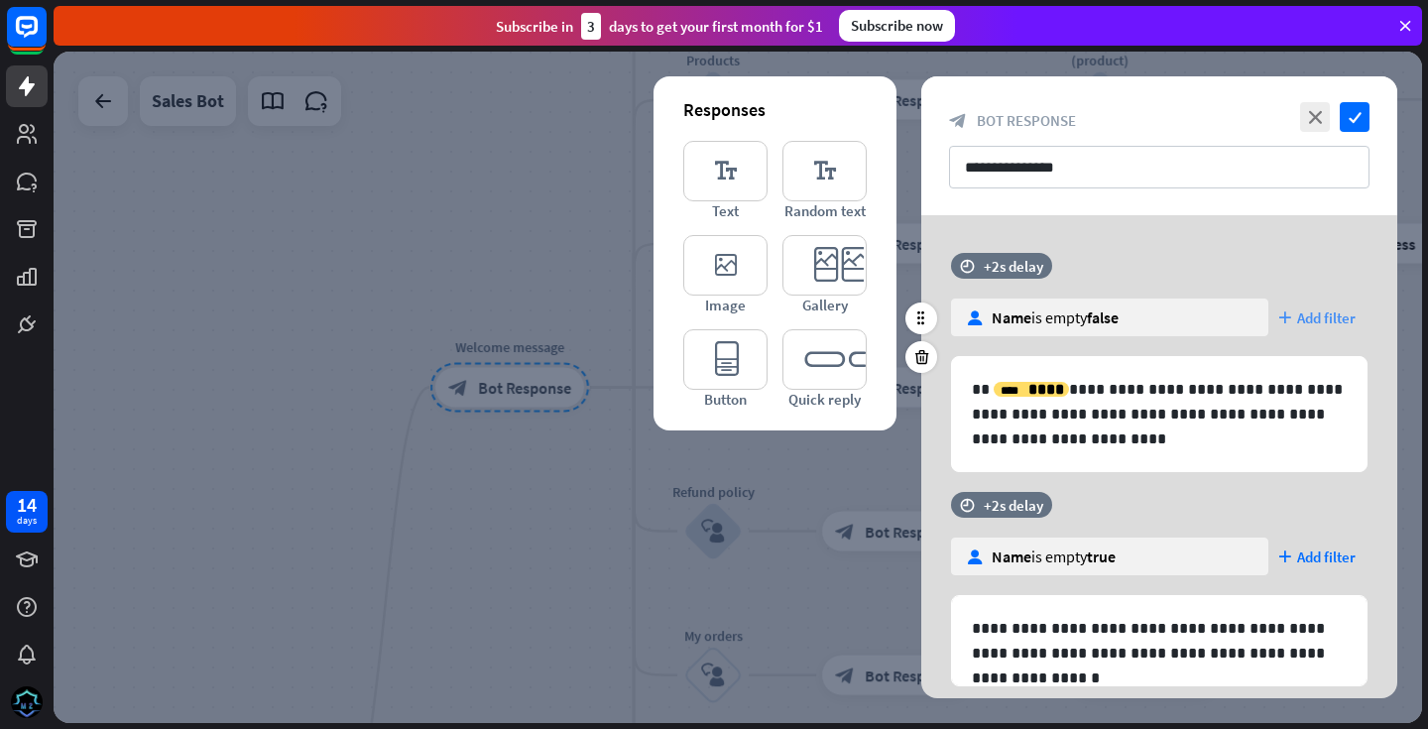
click at [1320, 314] on span "Add filter" at bounding box center [1326, 317] width 58 height 19
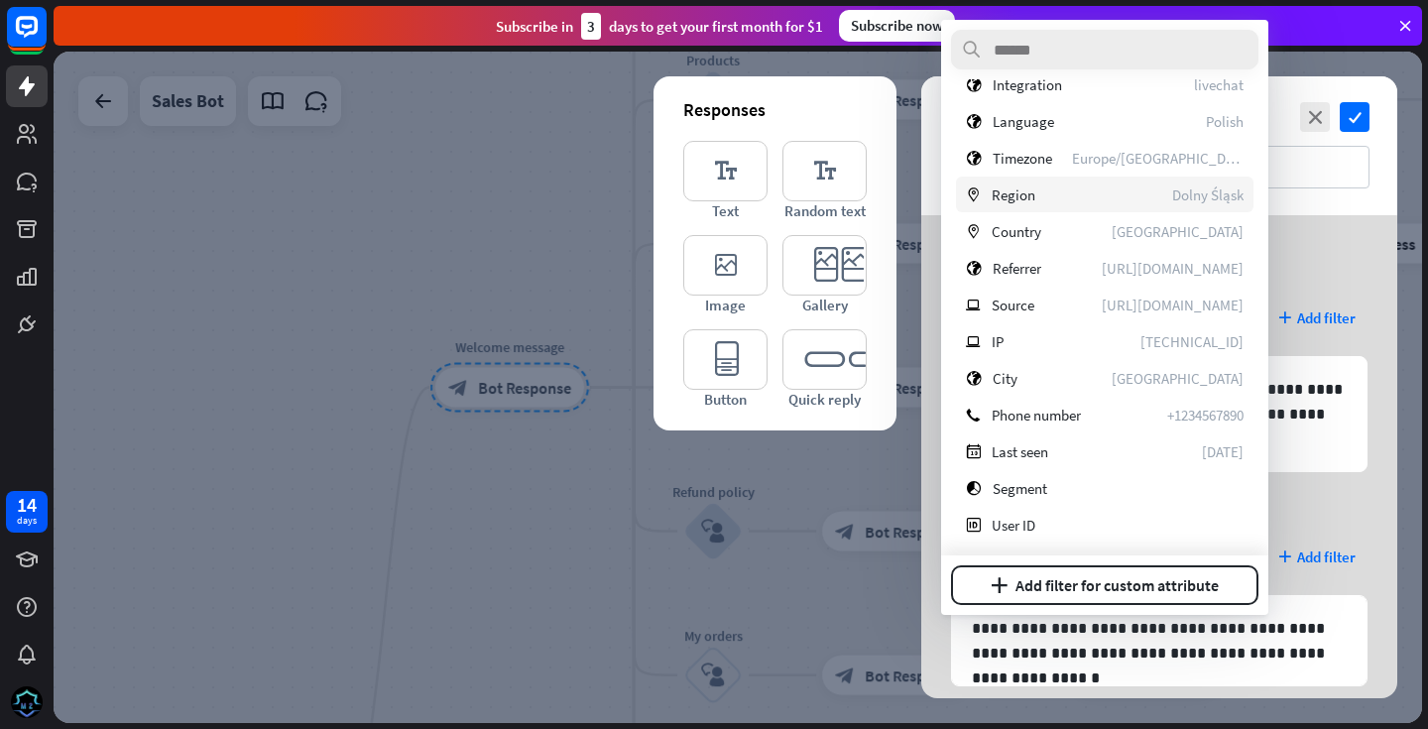
scroll to position [509, 0]
click at [1355, 272] on div "time +2s delay user Name is empty false plus Add filter" at bounding box center [1159, 304] width 476 height 103
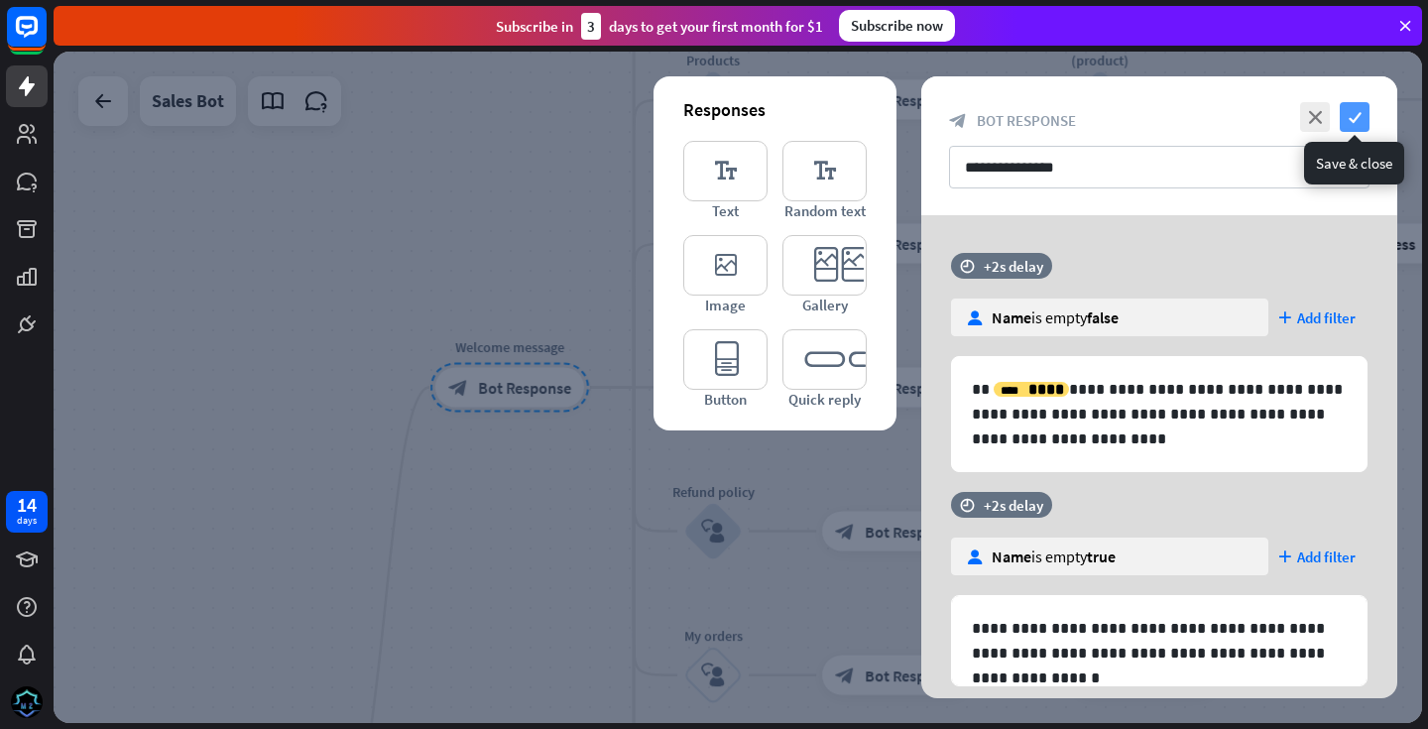
click at [1350, 111] on icon "check" at bounding box center [1354, 117] width 30 height 30
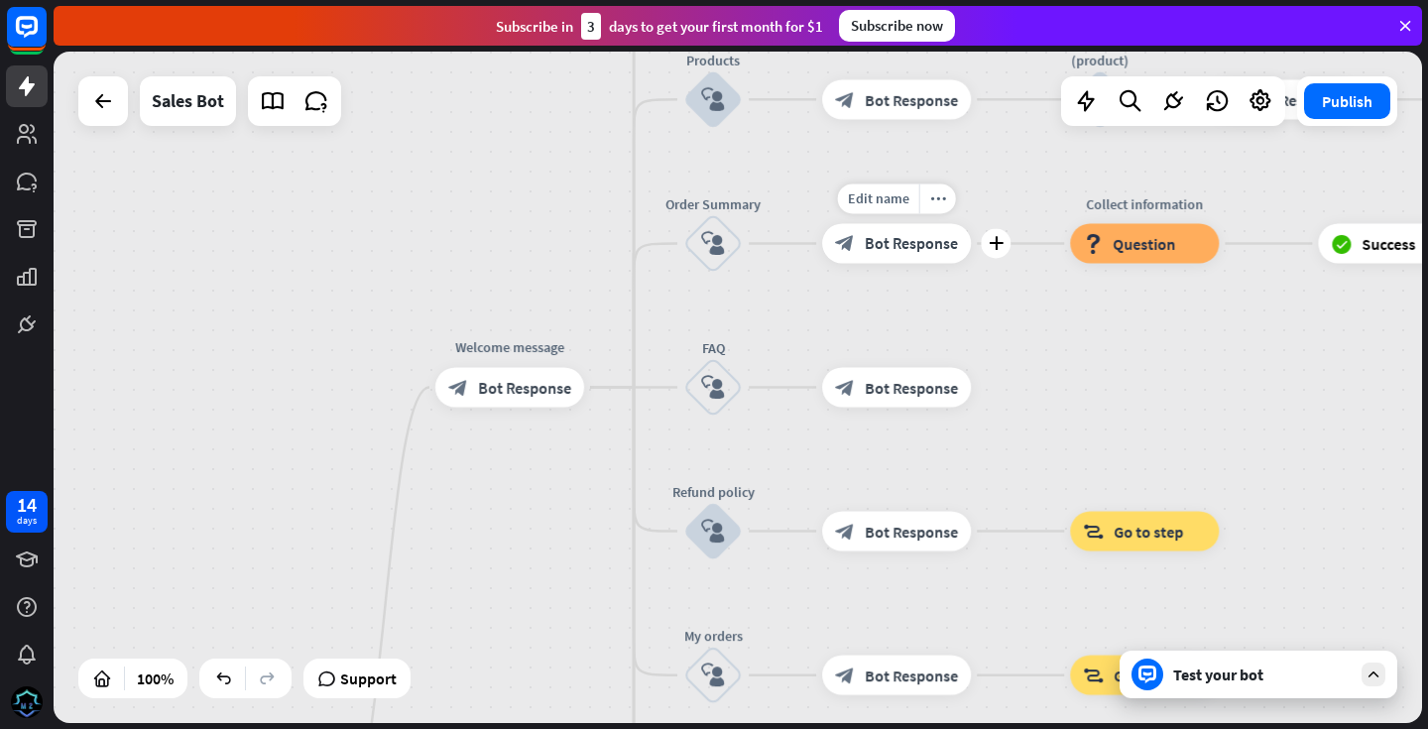
click at [937, 251] on span "Bot Response" at bounding box center [910, 243] width 93 height 20
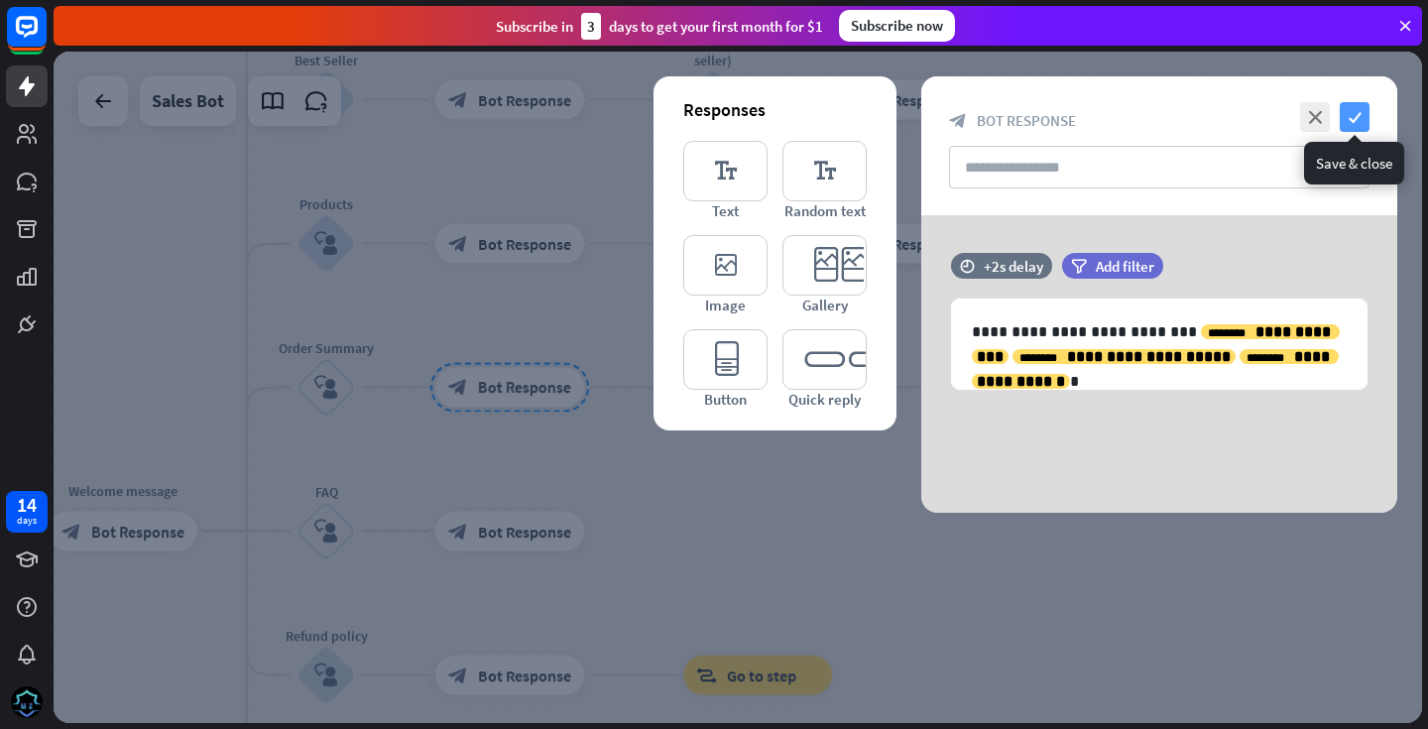
click at [1355, 117] on icon "check" at bounding box center [1354, 117] width 30 height 30
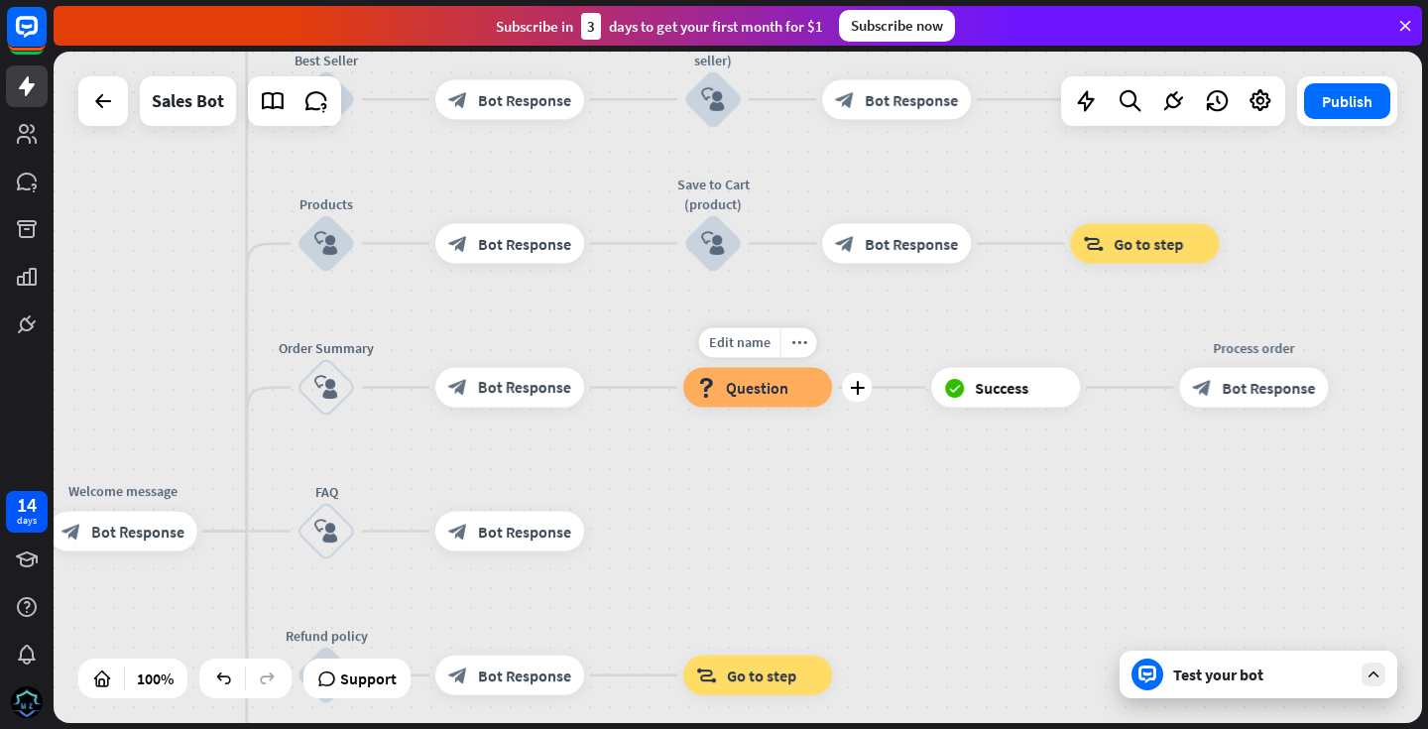
click at [750, 396] on span "Question" at bounding box center [757, 387] width 62 height 20
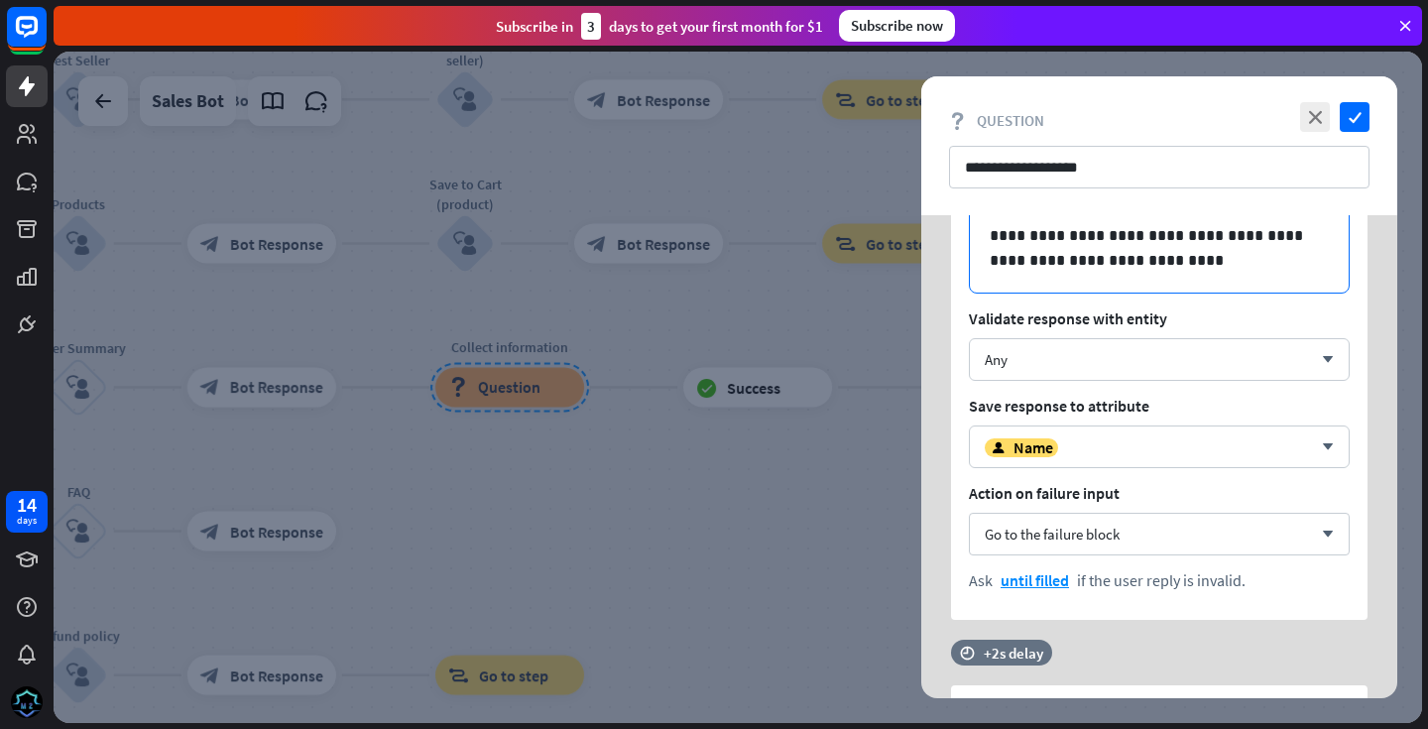
scroll to position [178, 0]
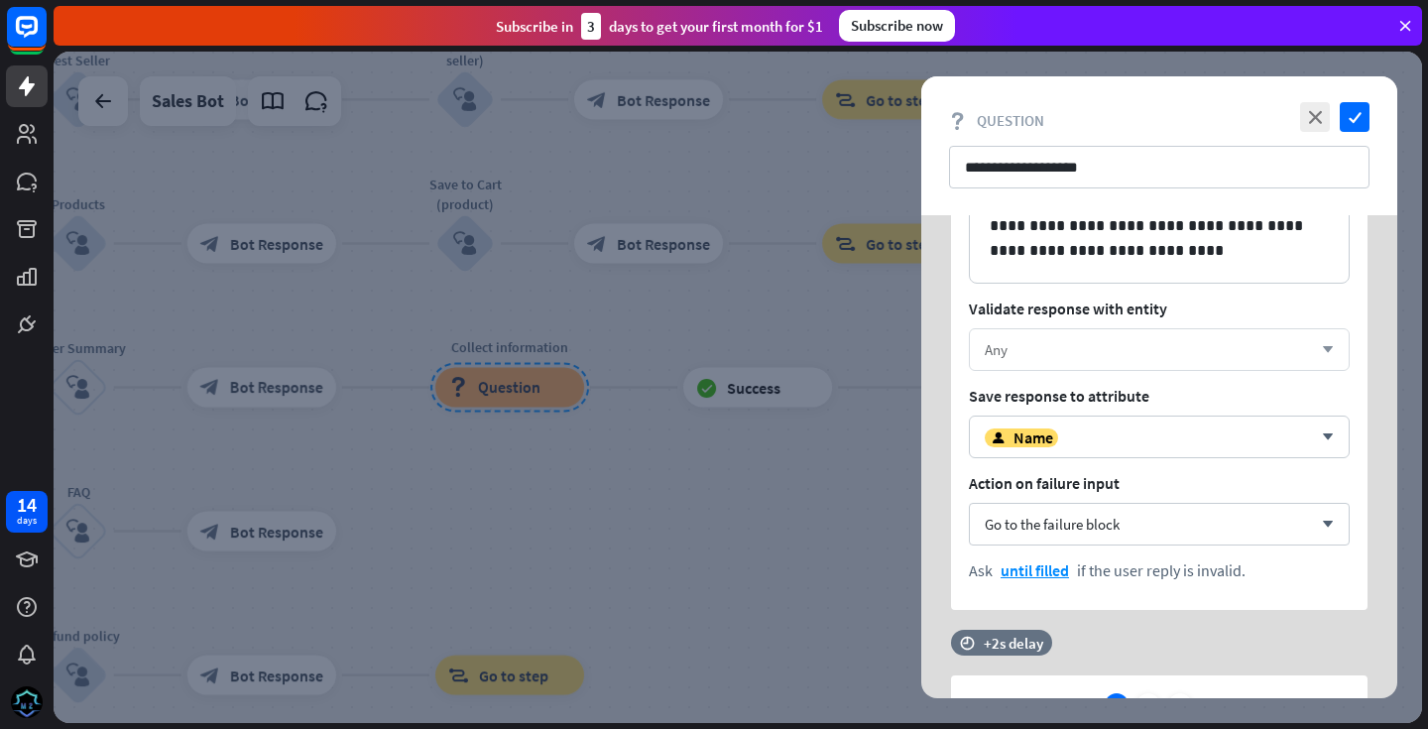
click at [1309, 340] on div "Any" at bounding box center [1147, 349] width 327 height 19
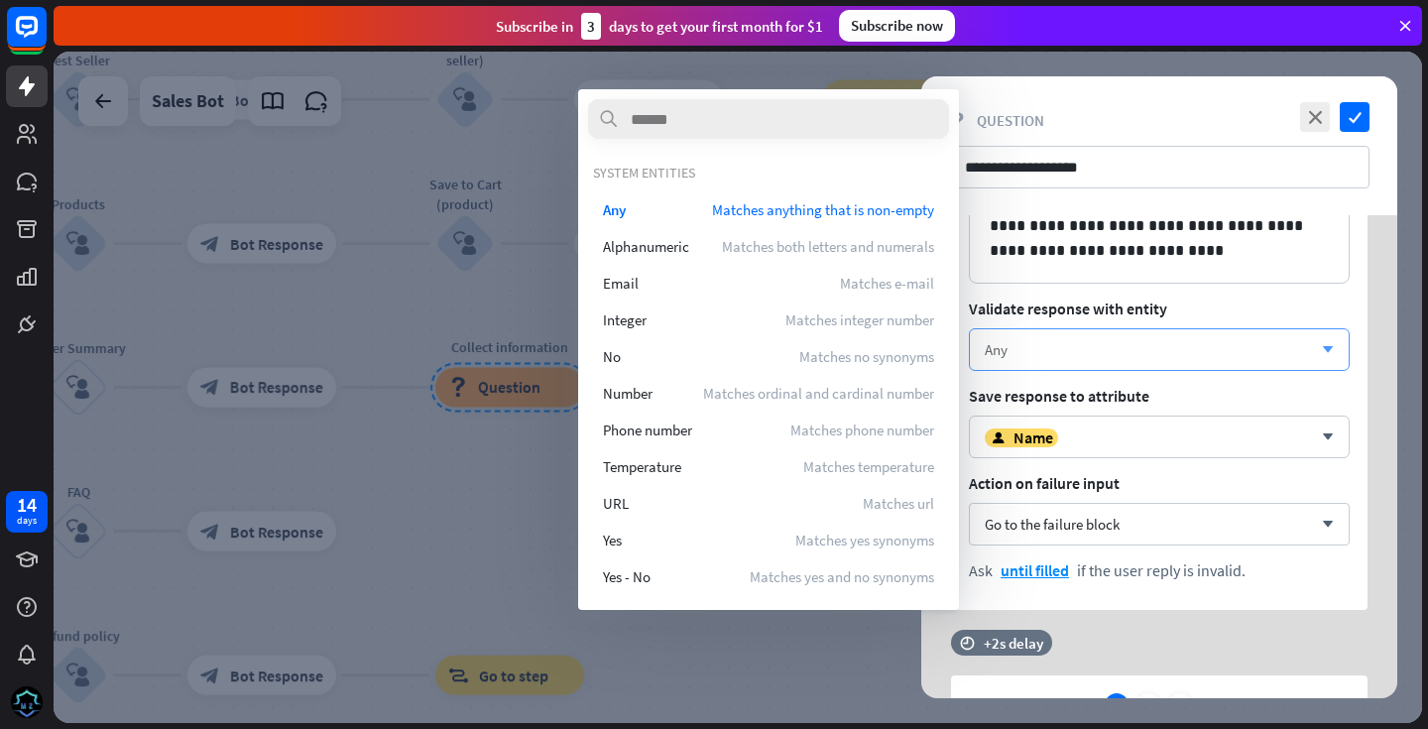
click at [1309, 340] on div "Any" at bounding box center [1147, 349] width 327 height 19
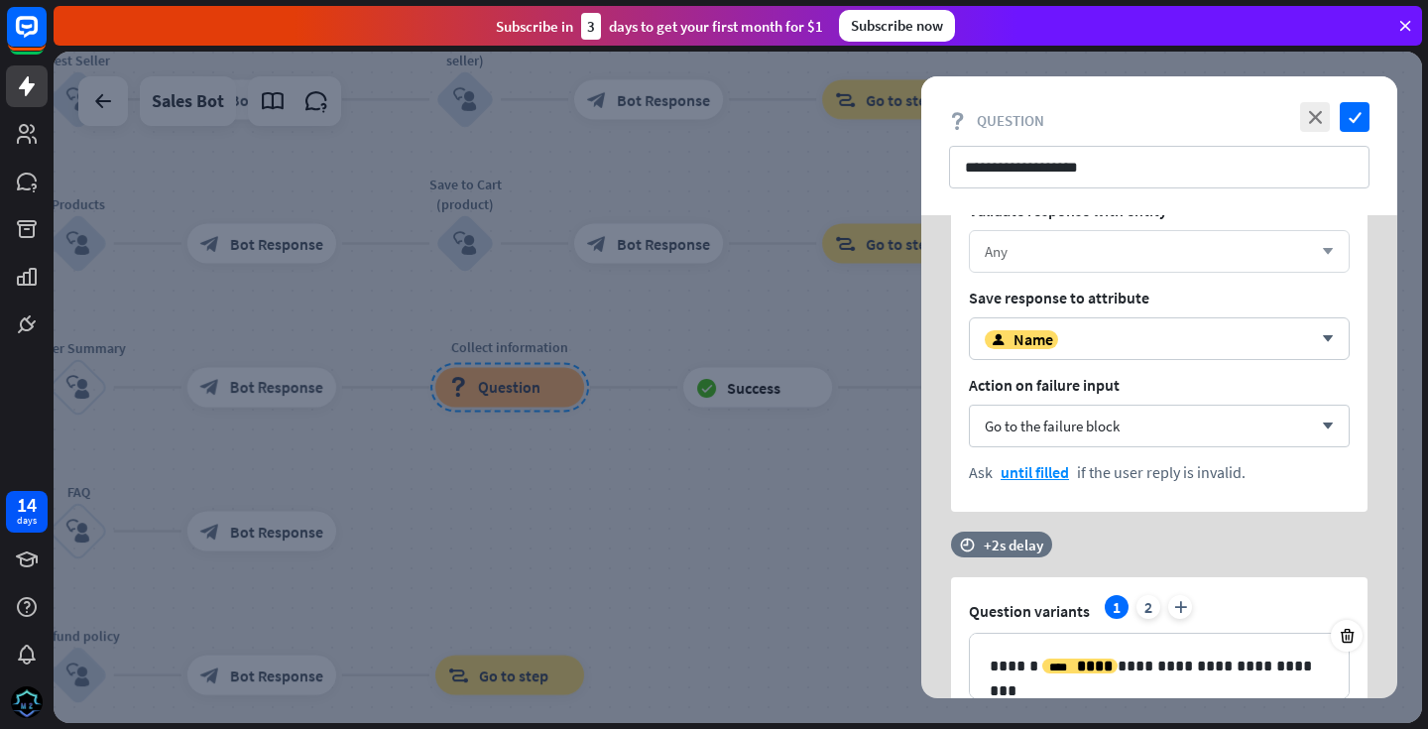
scroll to position [279, 0]
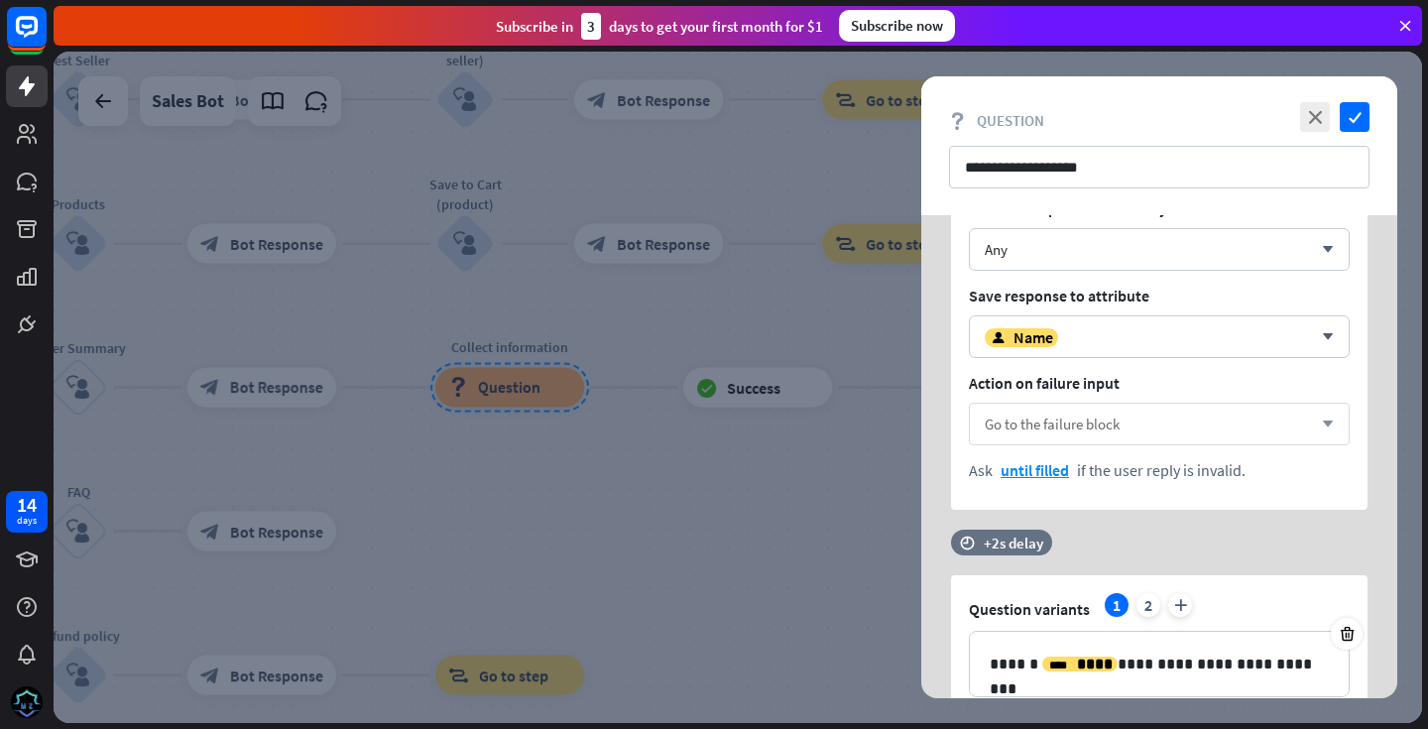
click at [1310, 419] on div "Go to the failure block arrow_down" at bounding box center [1159, 423] width 381 height 43
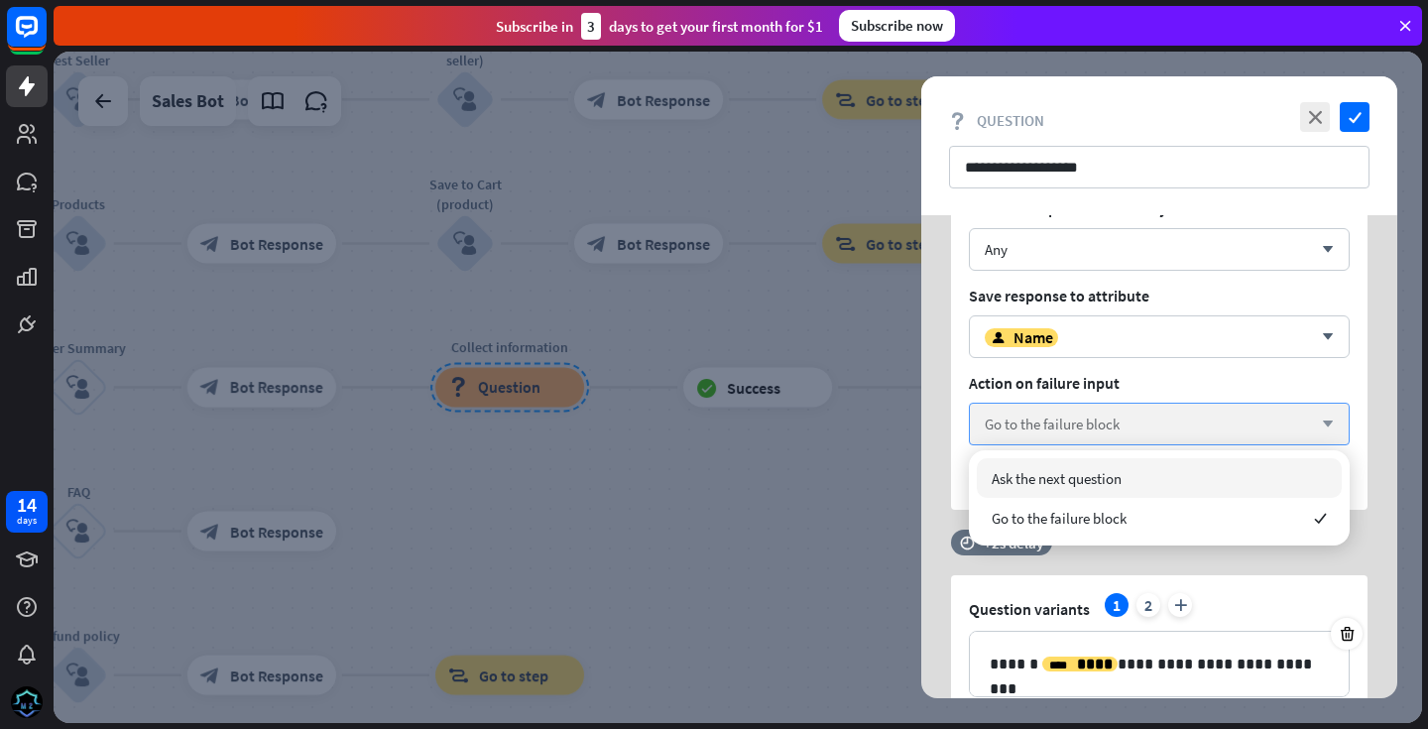
click at [1310, 419] on div "Go to the failure block arrow_down" at bounding box center [1159, 423] width 381 height 43
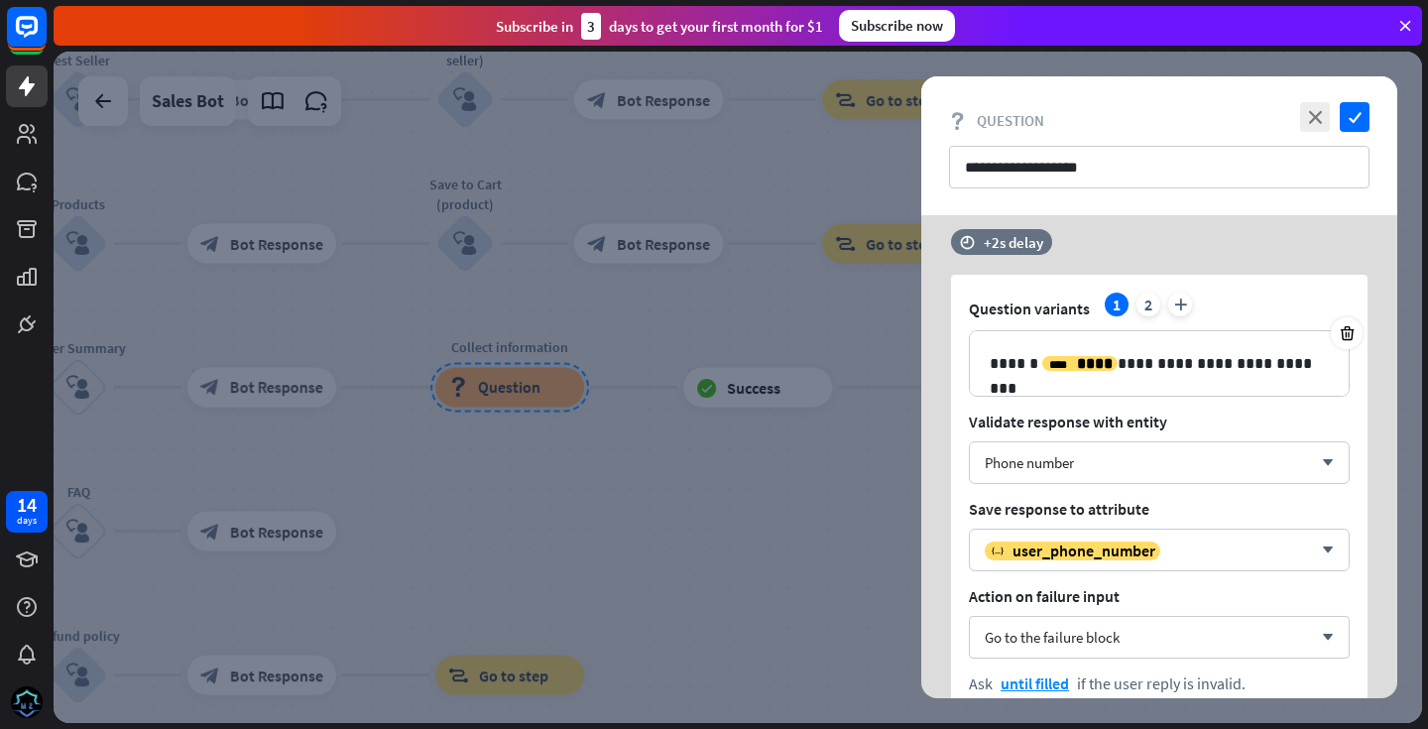
scroll to position [723, 0]
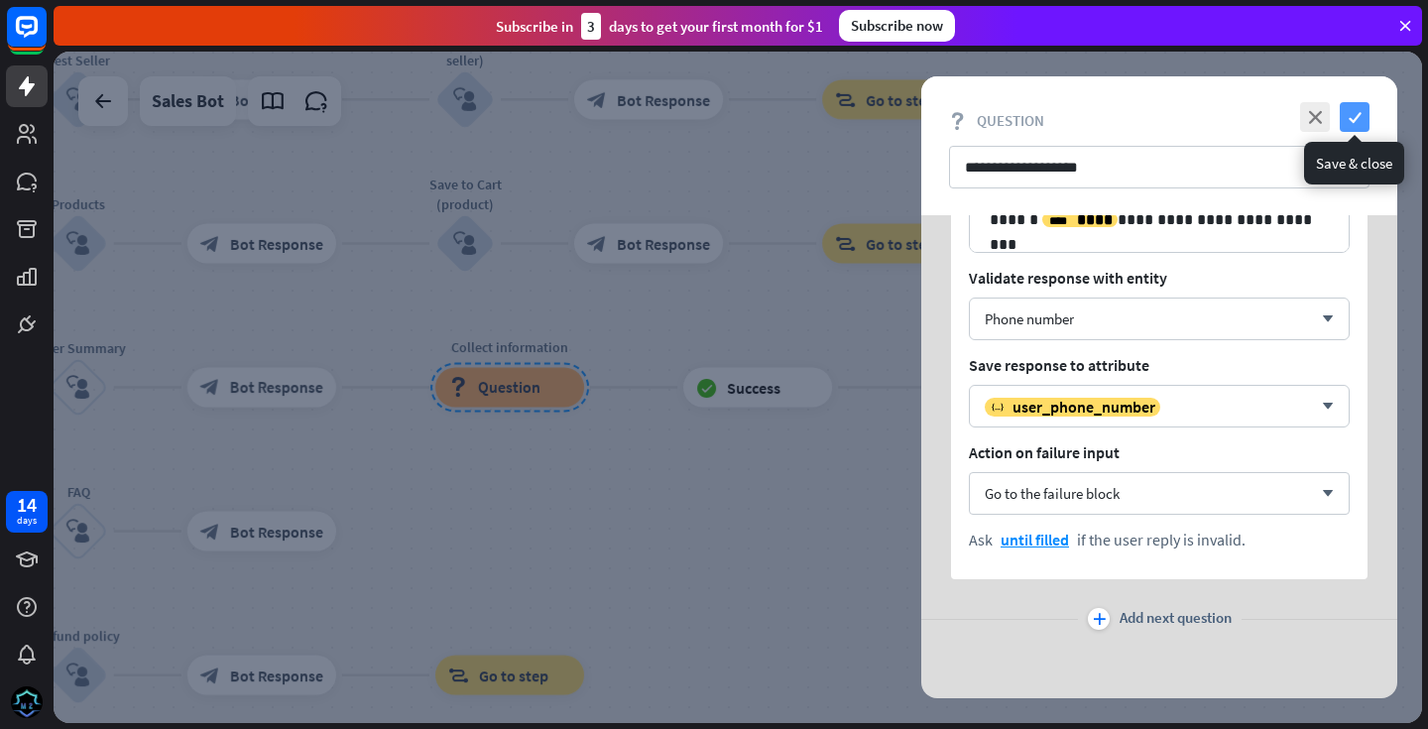
click at [1355, 111] on icon "check" at bounding box center [1354, 117] width 30 height 30
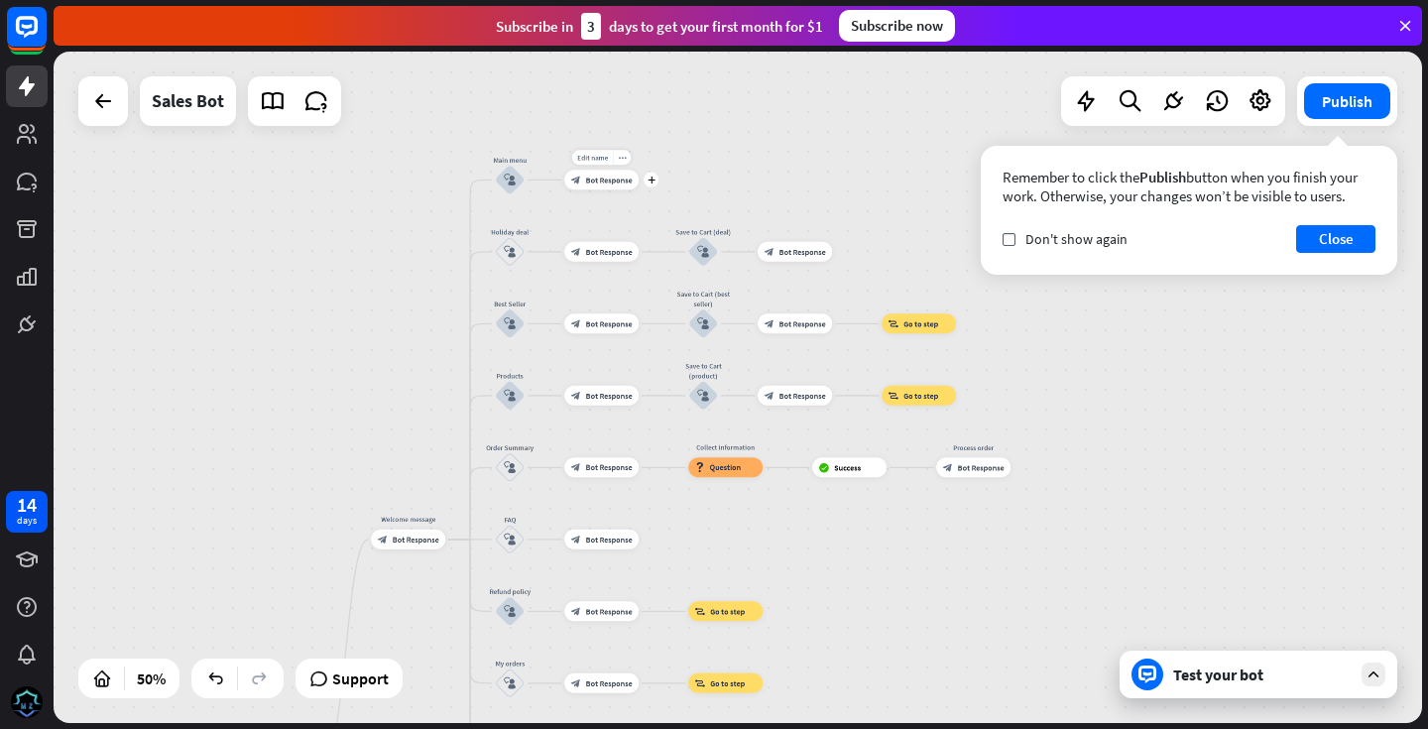
click at [617, 183] on span "Bot Response" at bounding box center [609, 179] width 47 height 10
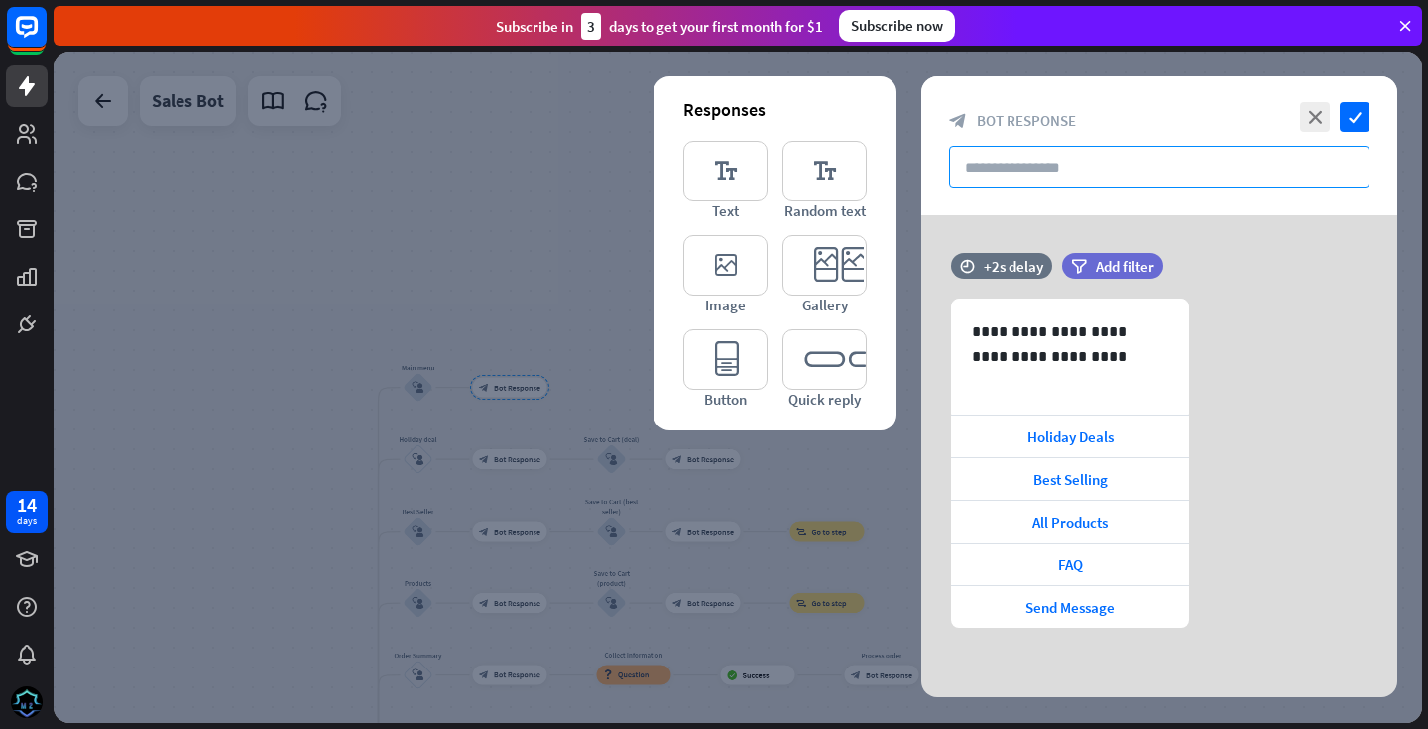
click at [1201, 174] on input "text" at bounding box center [1159, 167] width 420 height 43
click at [1096, 270] on span "Add filter" at bounding box center [1124, 266] width 58 height 19
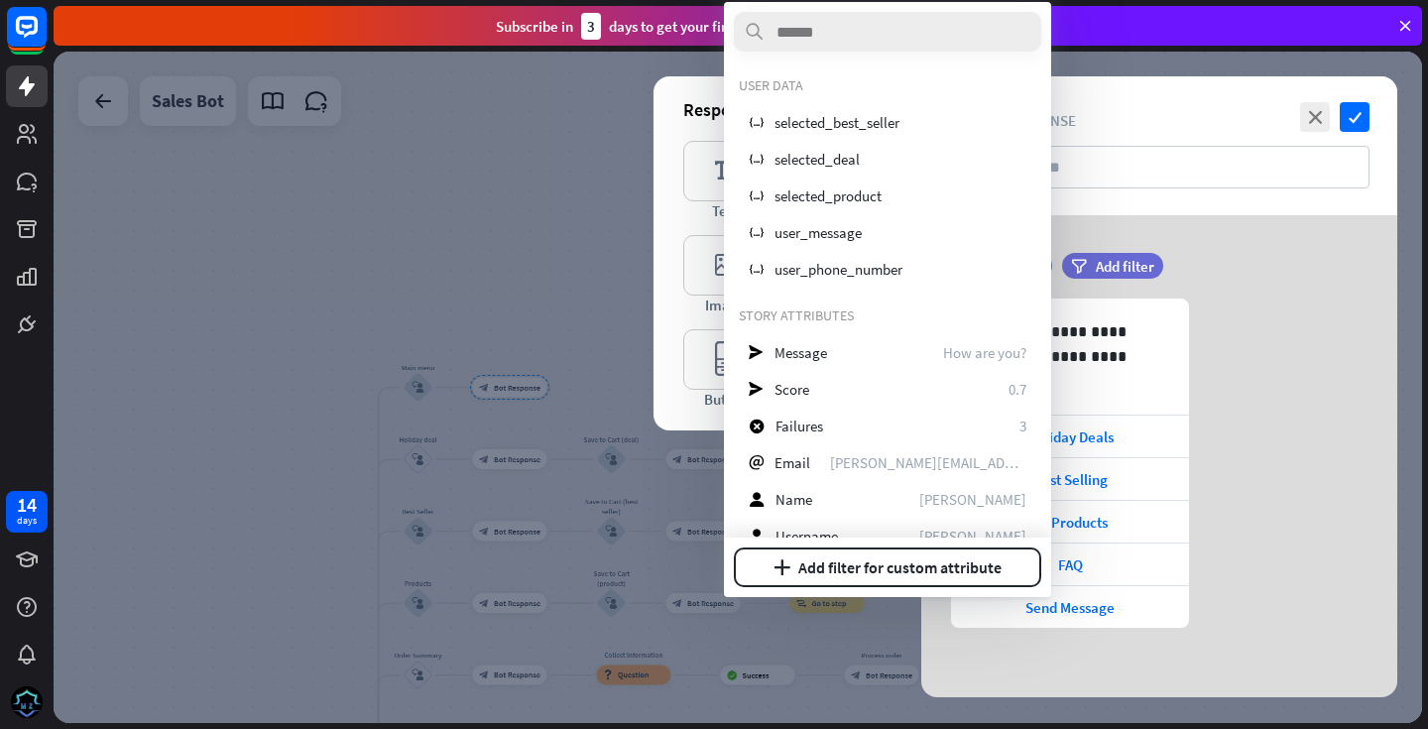
click at [394, 219] on div at bounding box center [738, 387] width 1368 height 671
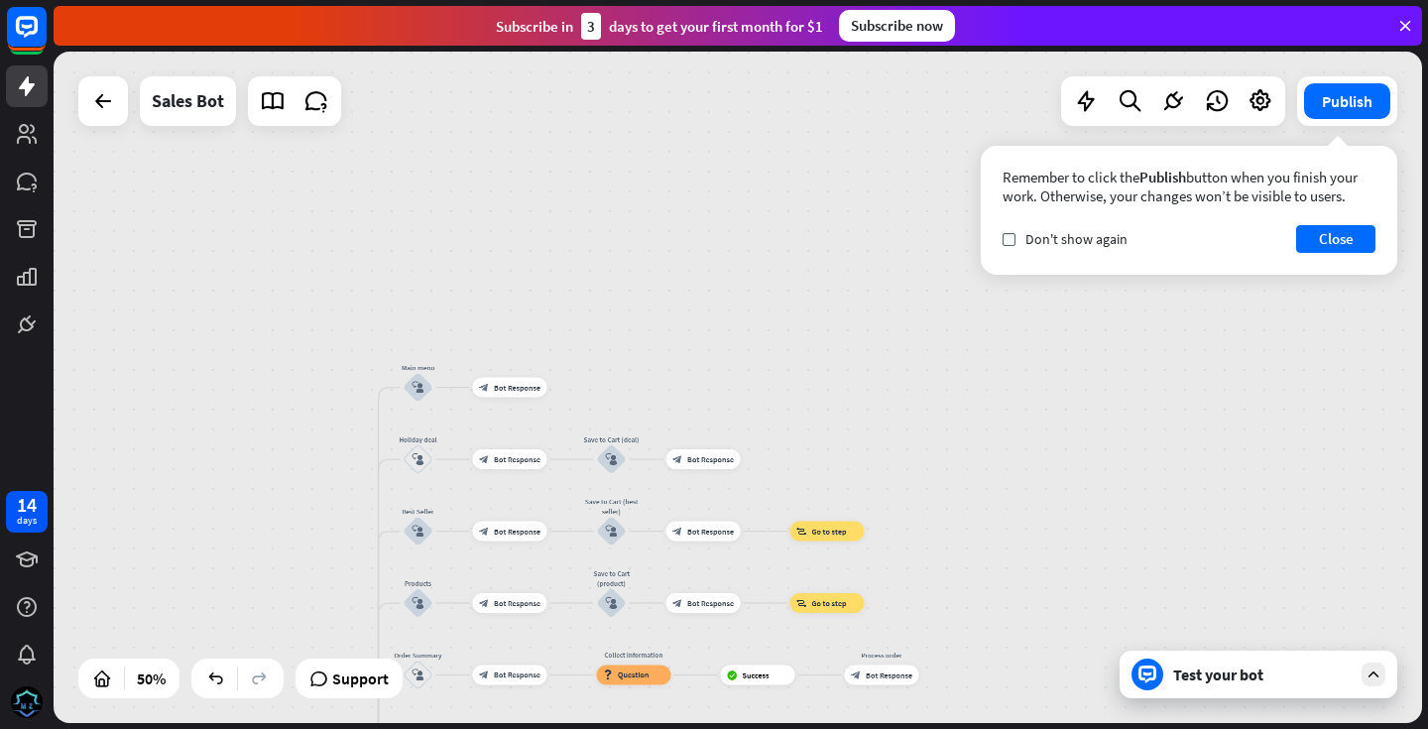
click at [233, 508] on div "M2 Contracting home_2 Start point Welcome message block_bot_response Bot Respon…" at bounding box center [738, 387] width 1368 height 671
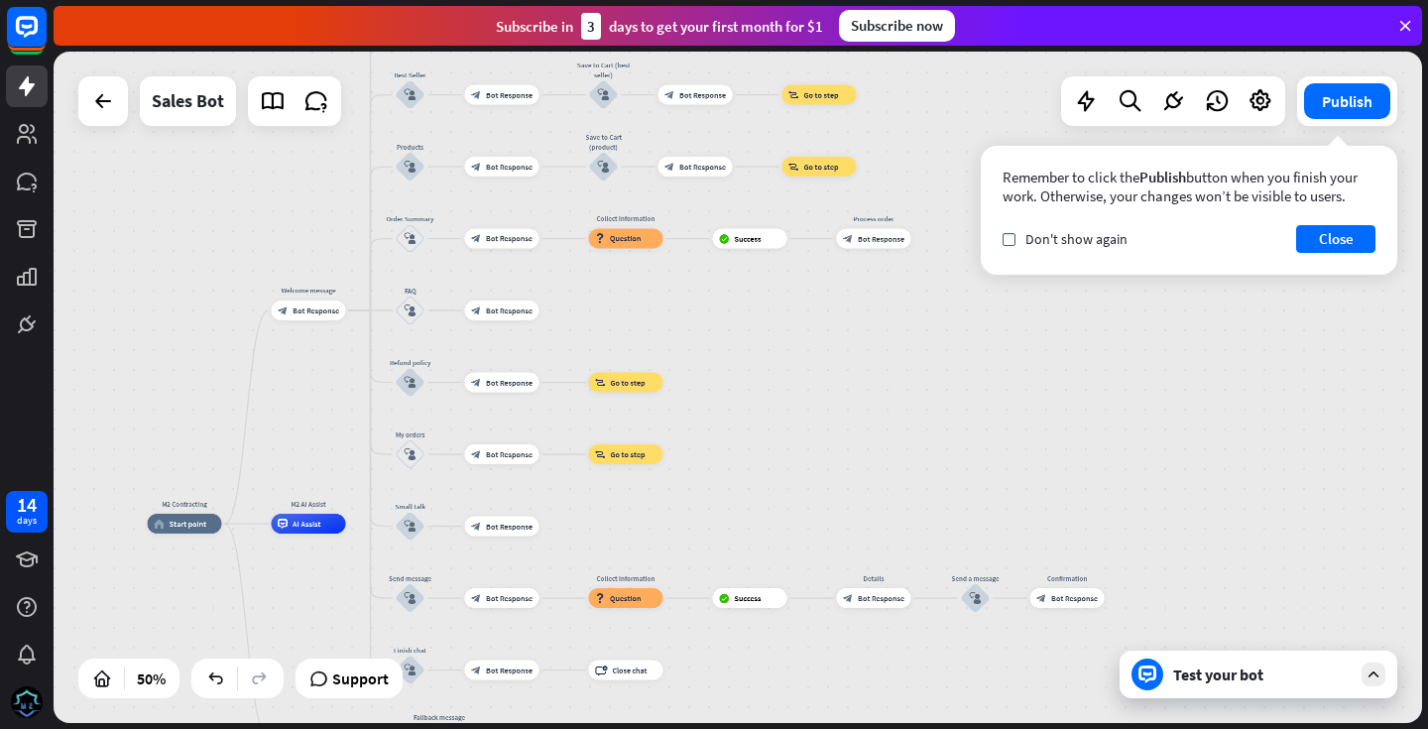
click at [1372, 683] on div at bounding box center [1373, 674] width 24 height 24
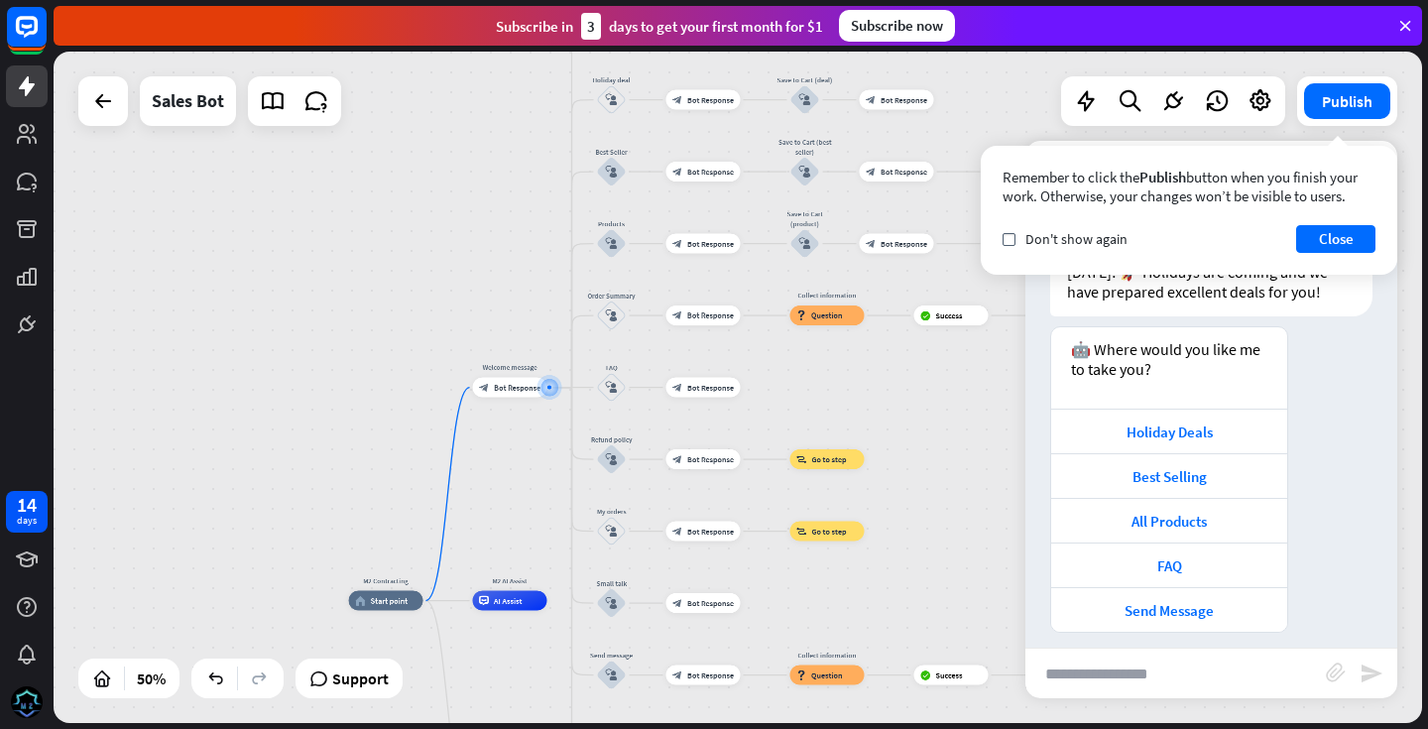
scroll to position [85, 0]
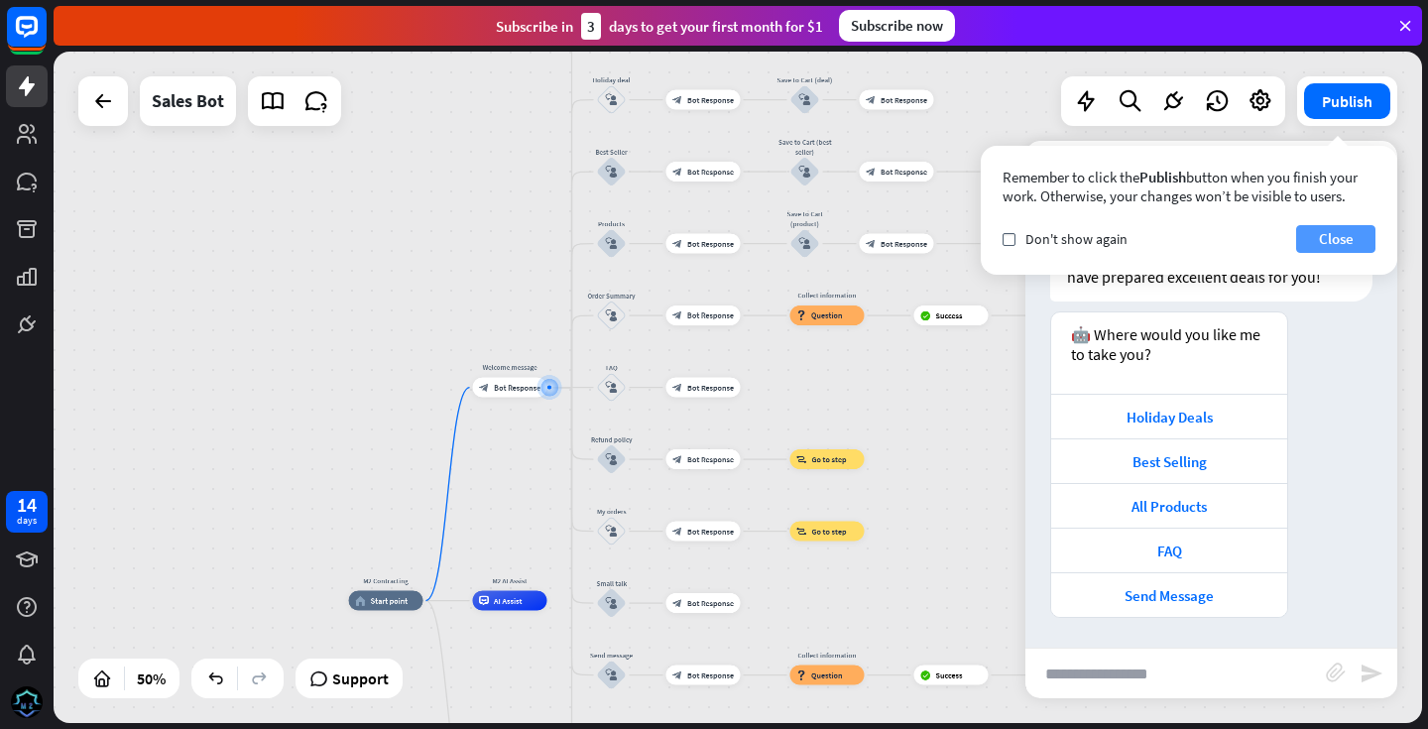
click at [1320, 237] on button "Close" at bounding box center [1335, 239] width 79 height 28
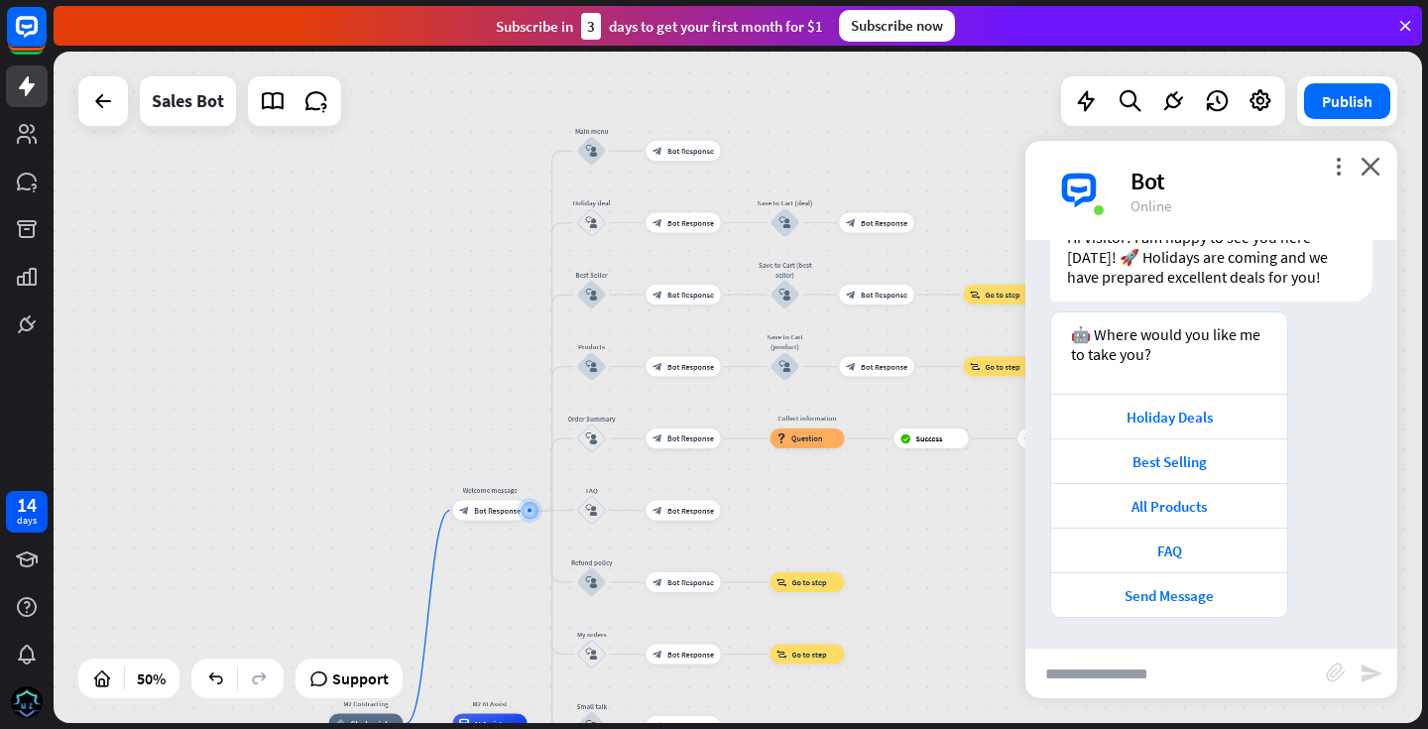
drag, startPoint x: 906, startPoint y: 410, endPoint x: 886, endPoint y: 533, distance: 124.5
click at [886, 533] on div "M2 Contracting home_2 Start point Welcome message block_bot_response Bot Respon…" at bounding box center [738, 387] width 1368 height 671
click at [595, 159] on div "block_user_input" at bounding box center [592, 151] width 30 height 30
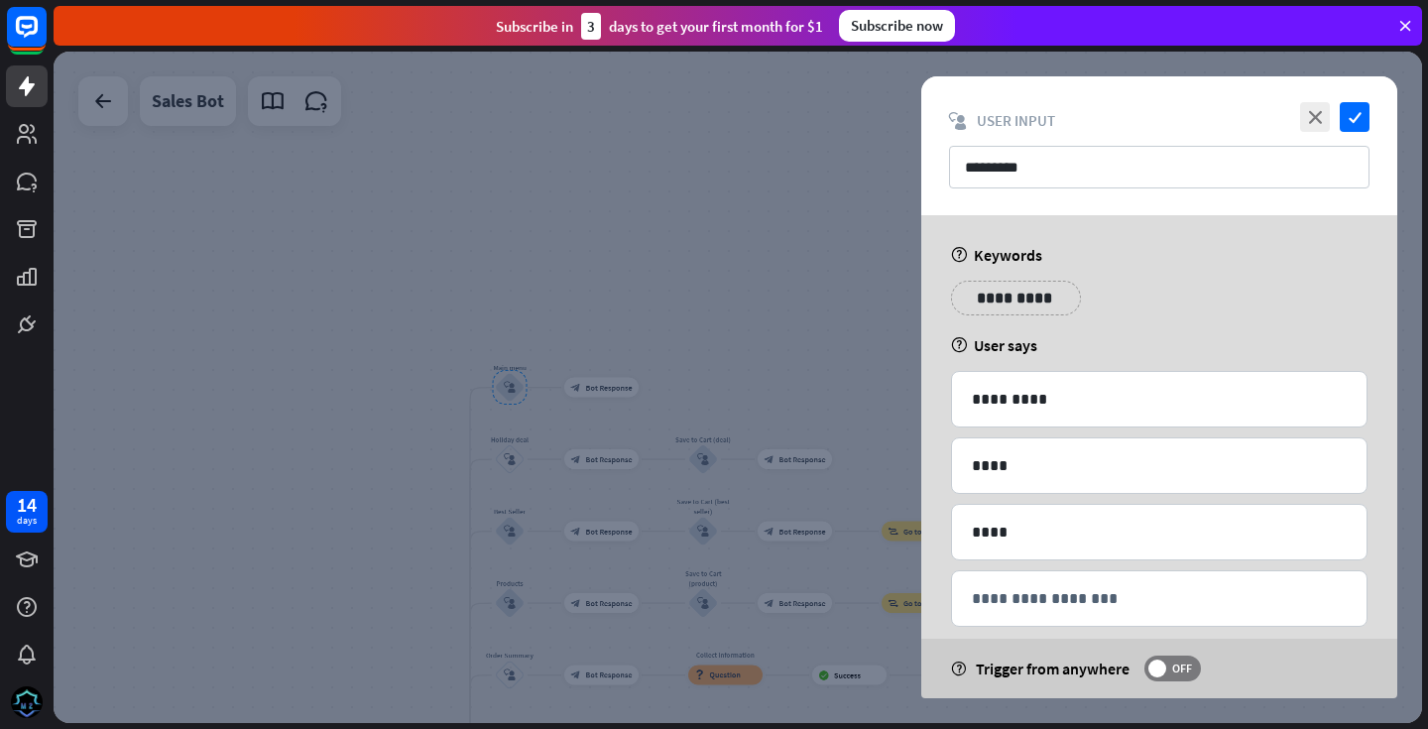
scroll to position [28, 0]
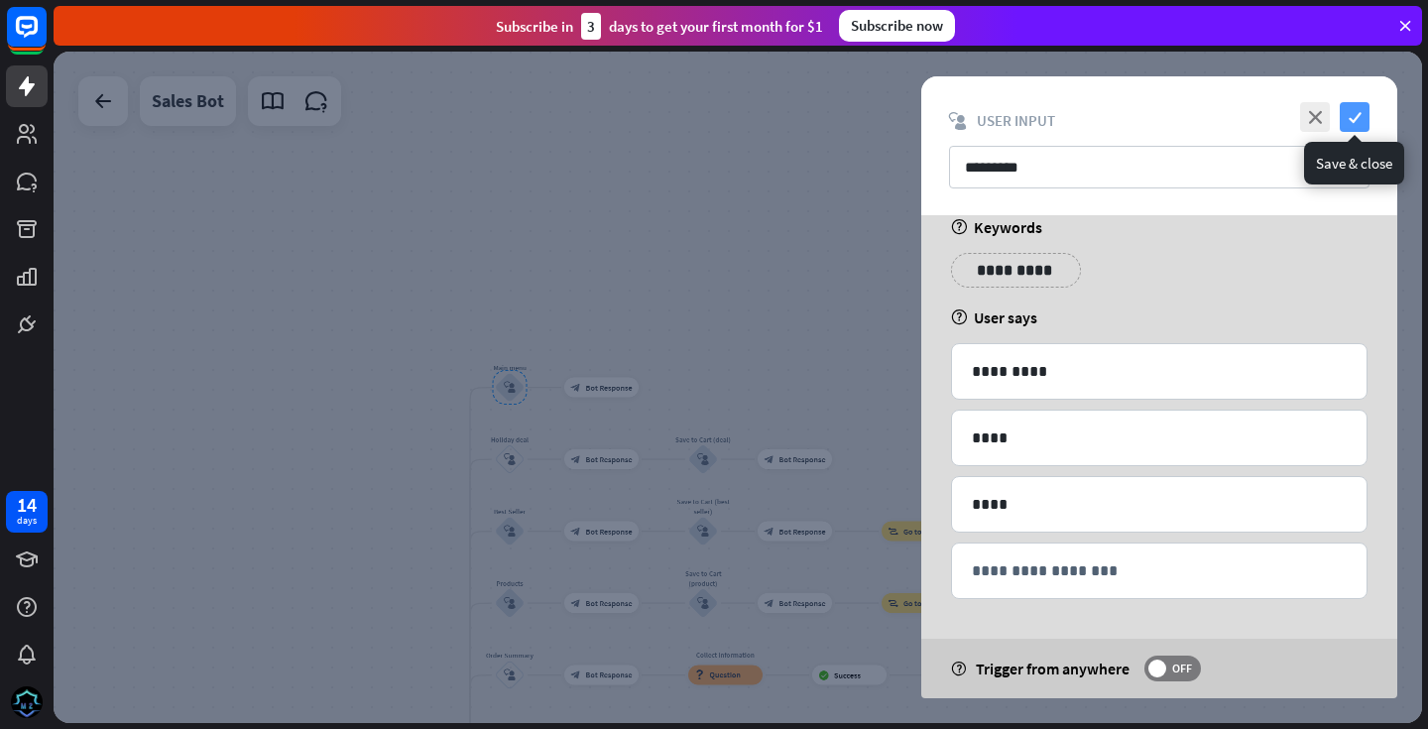
click at [1348, 122] on icon "check" at bounding box center [1354, 117] width 30 height 30
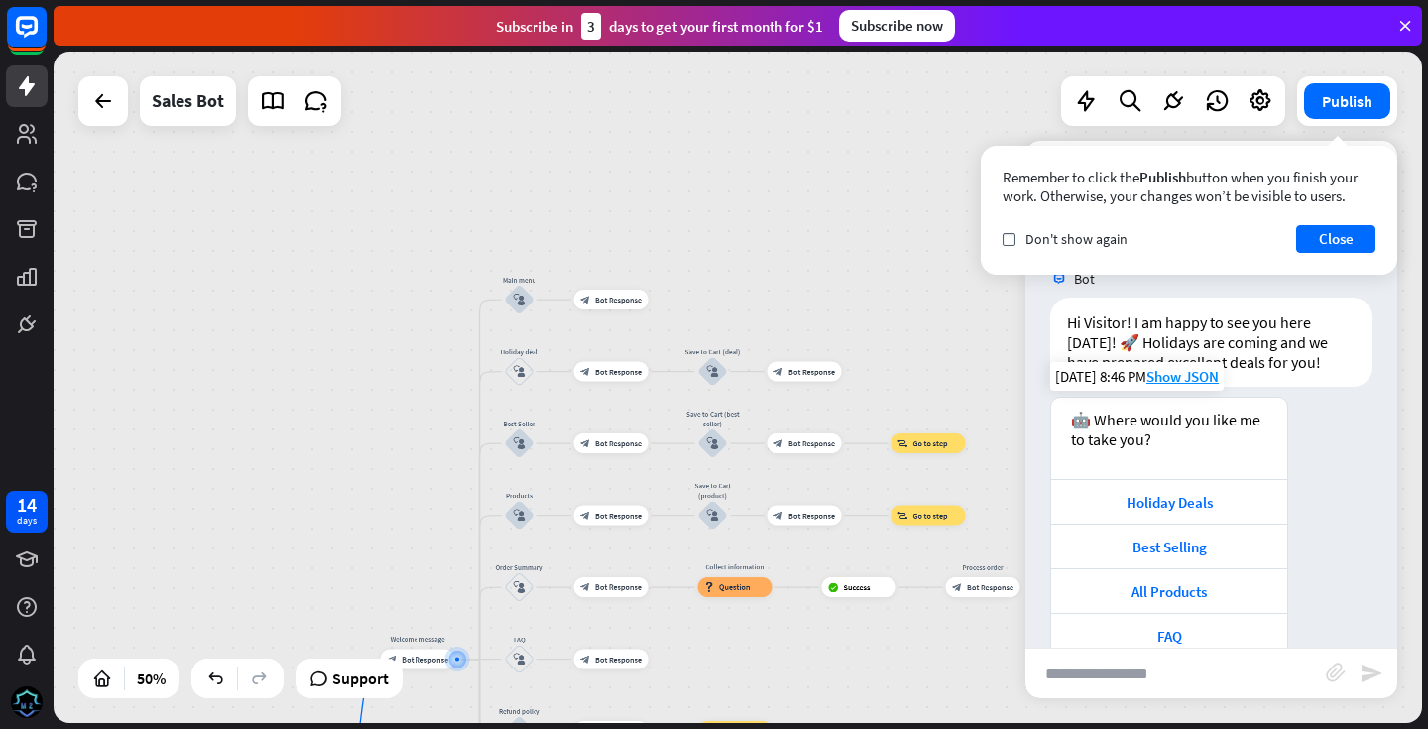
scroll to position [85, 0]
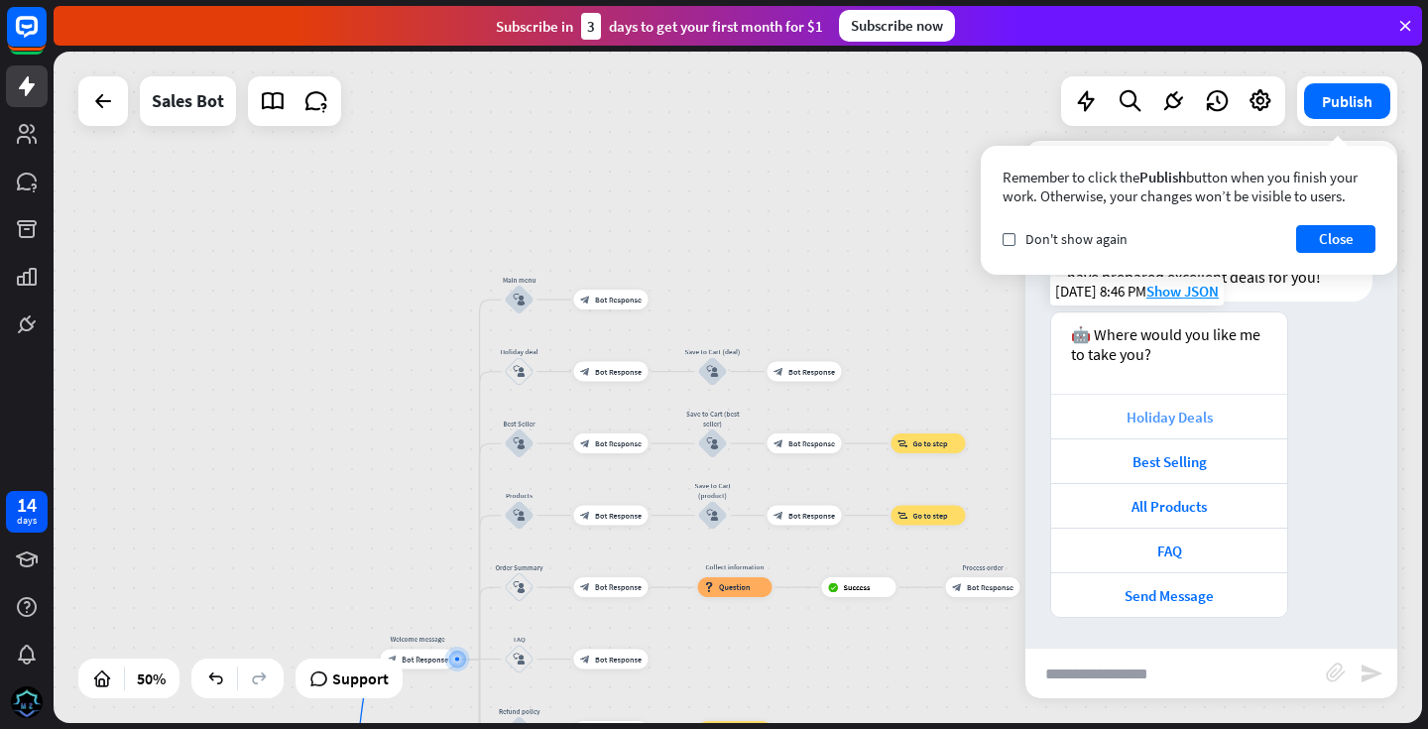
click at [1164, 419] on div "Holiday Deals" at bounding box center [1169, 416] width 216 height 19
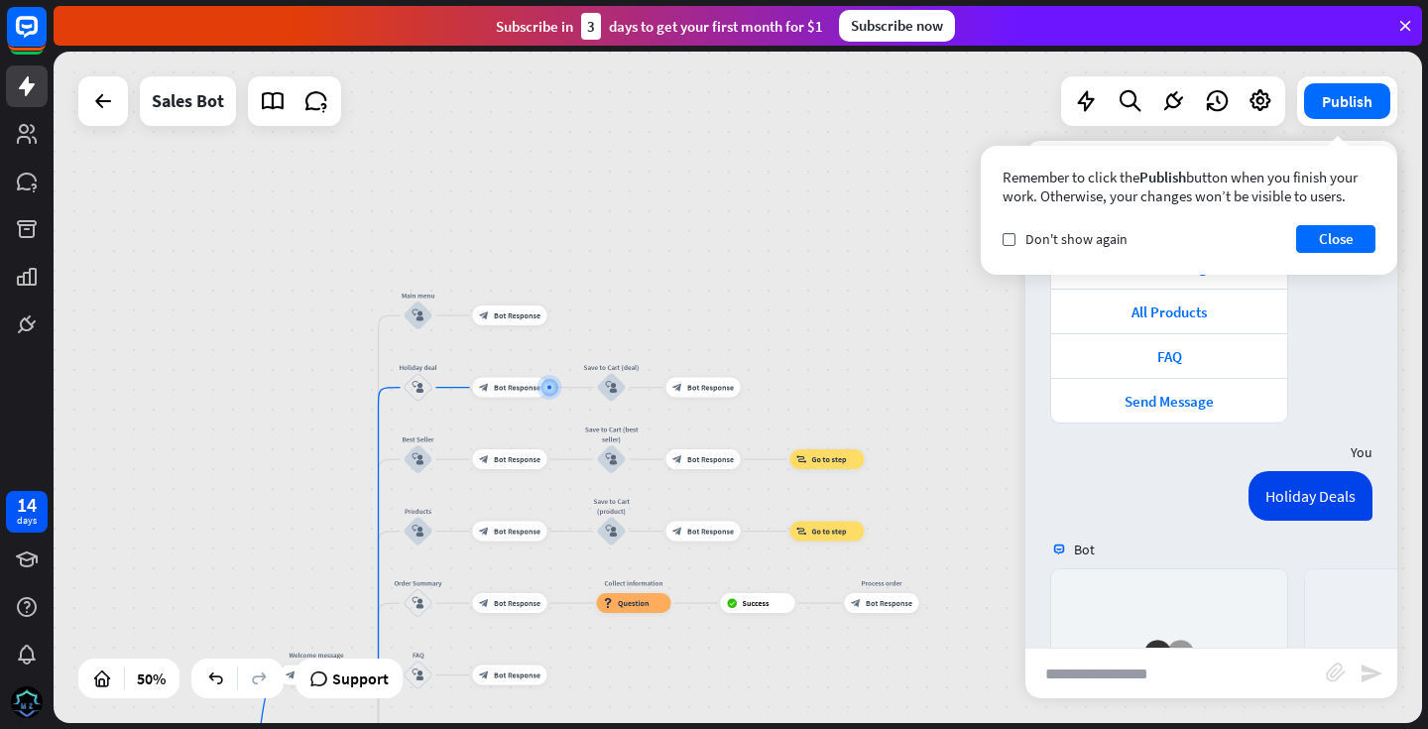
scroll to position [603, 0]
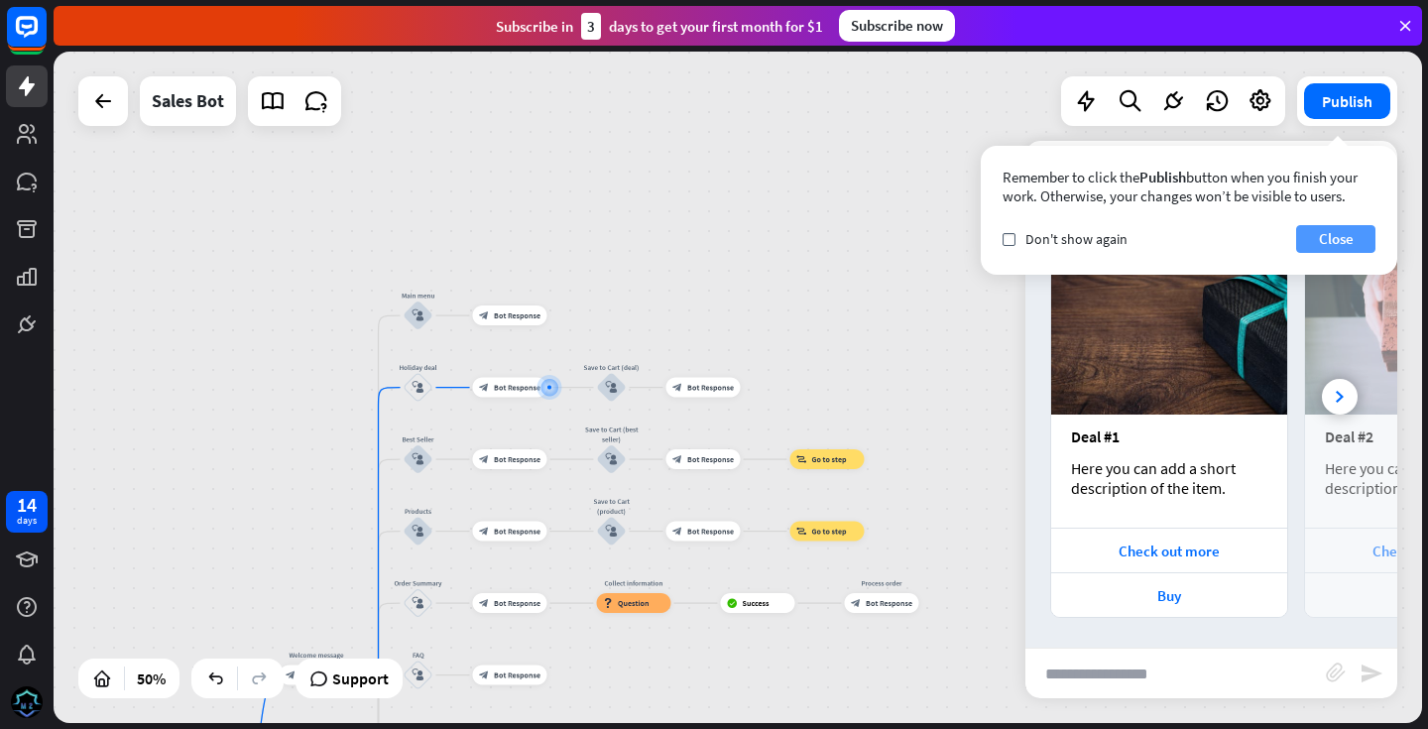
click at [1321, 233] on button "Close" at bounding box center [1335, 239] width 79 height 28
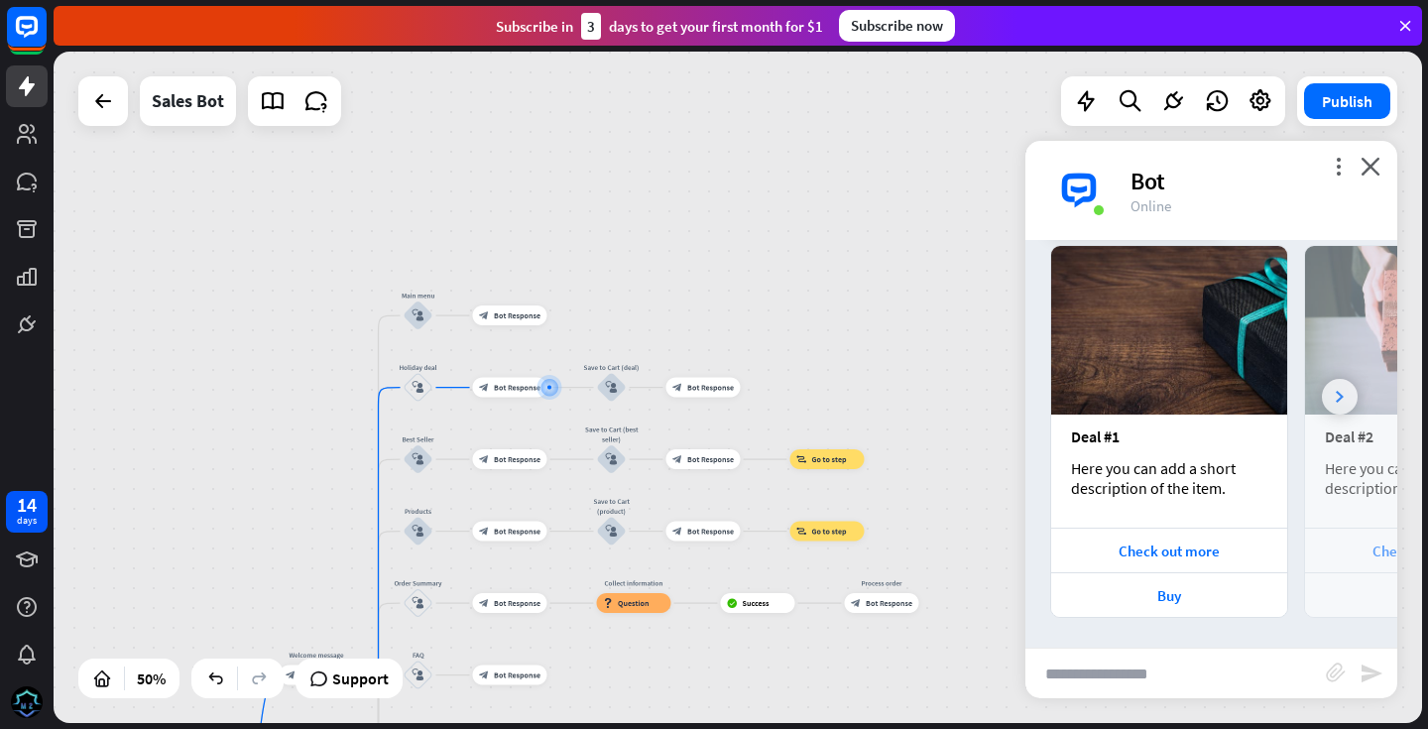
click at [1342, 396] on icon at bounding box center [1339, 397] width 8 height 12
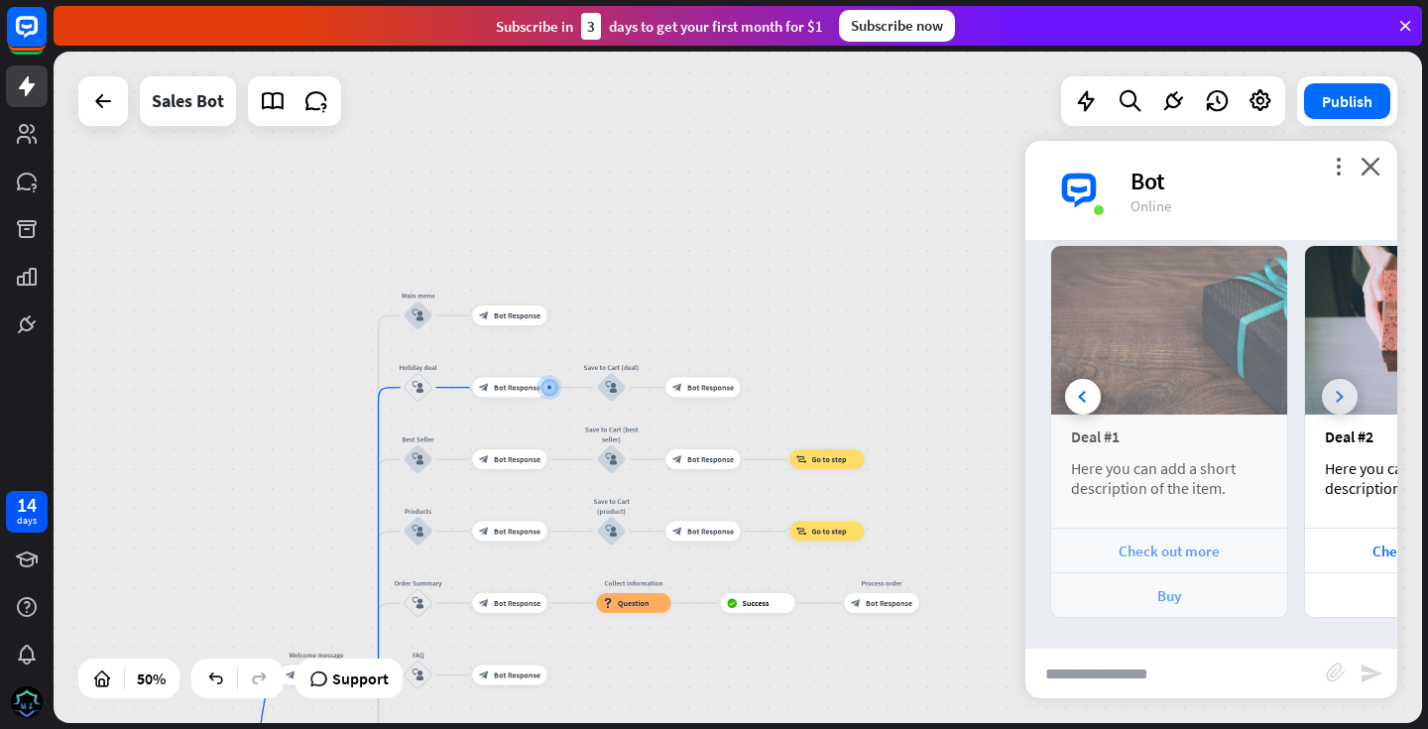
scroll to position [0, 212]
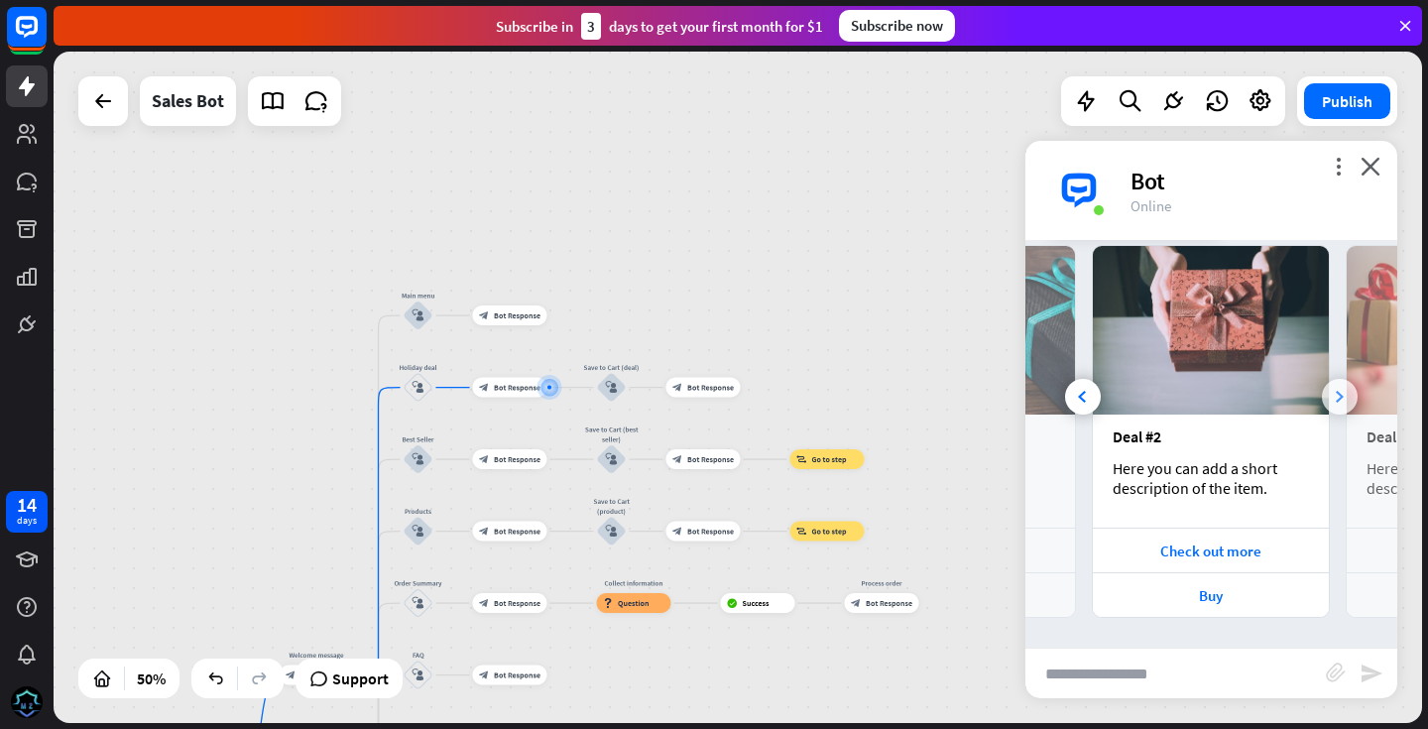
click at [1342, 396] on icon at bounding box center [1339, 397] width 8 height 12
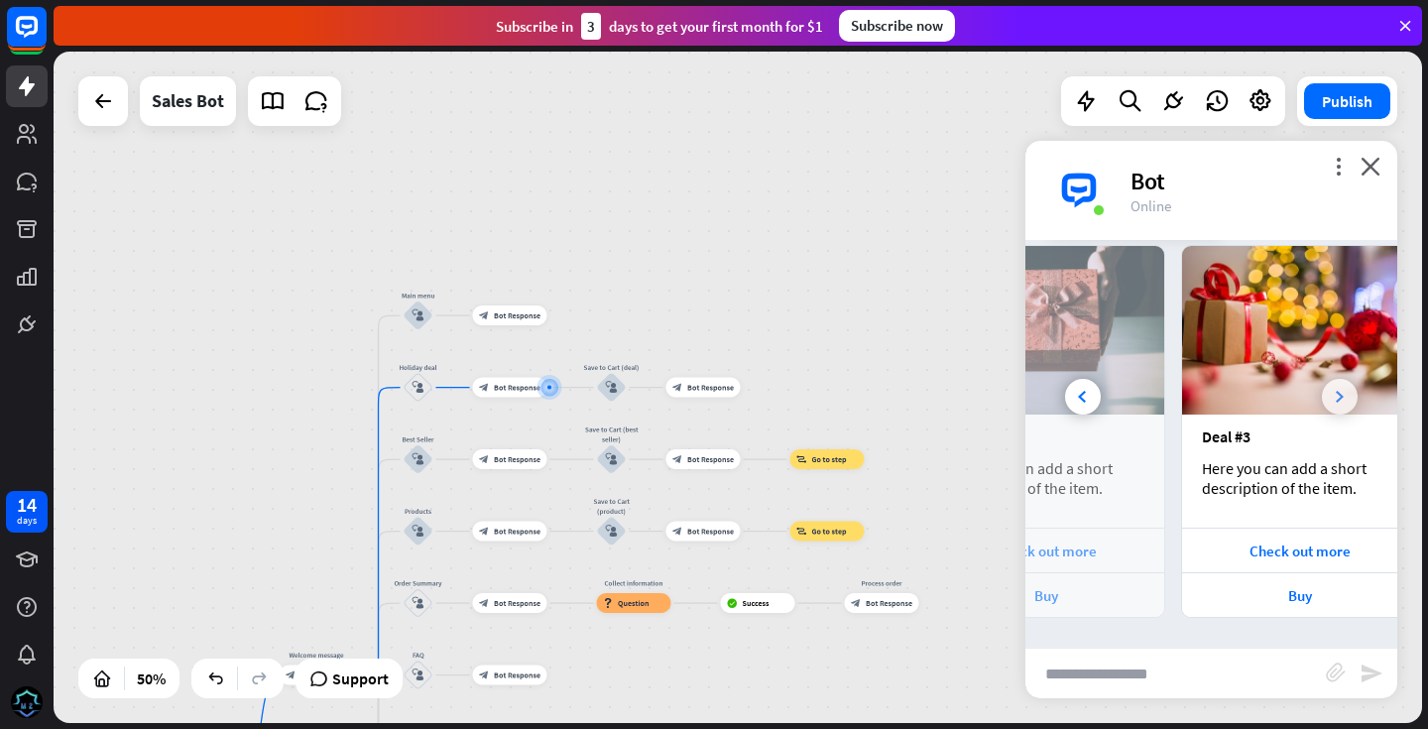
scroll to position [0, 423]
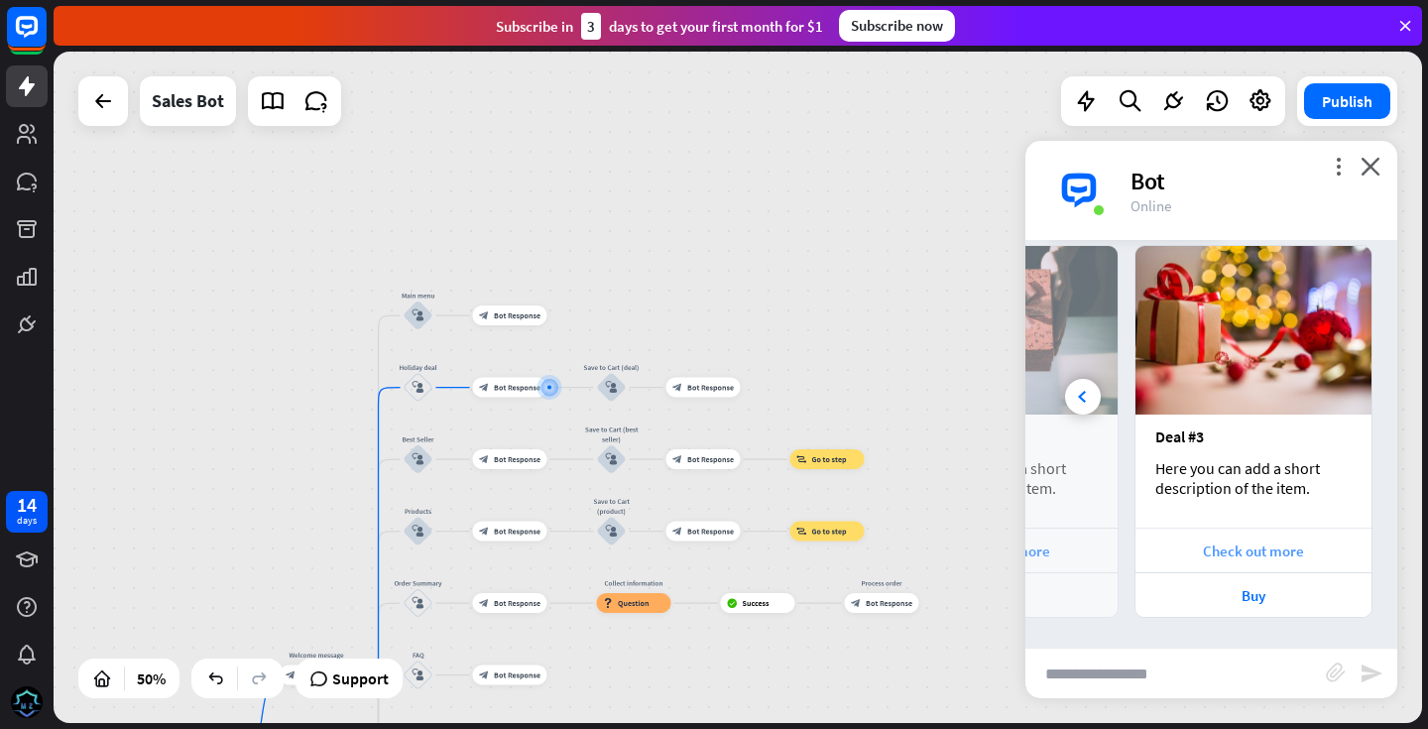
click at [1208, 557] on div "Check out more" at bounding box center [1253, 550] width 216 height 19
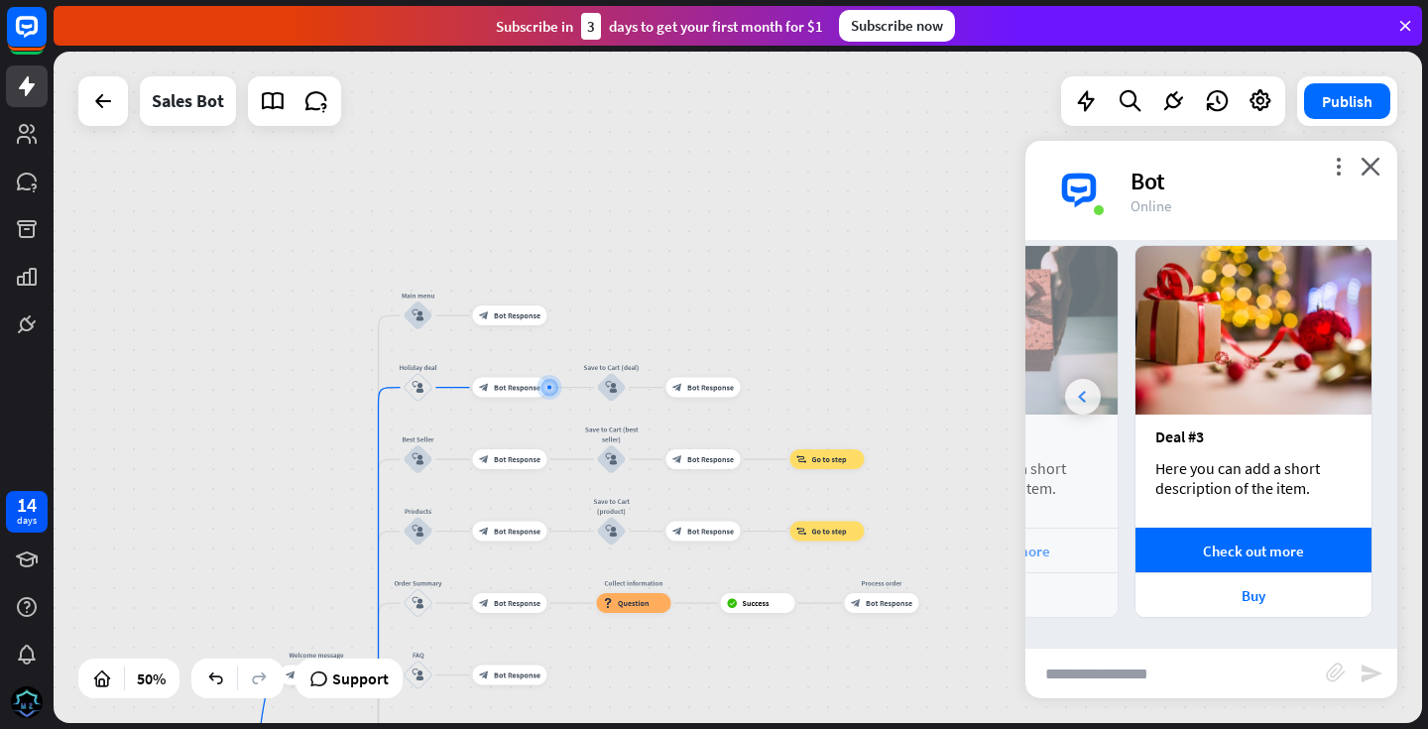
click at [1081, 403] on div at bounding box center [1083, 397] width 36 height 36
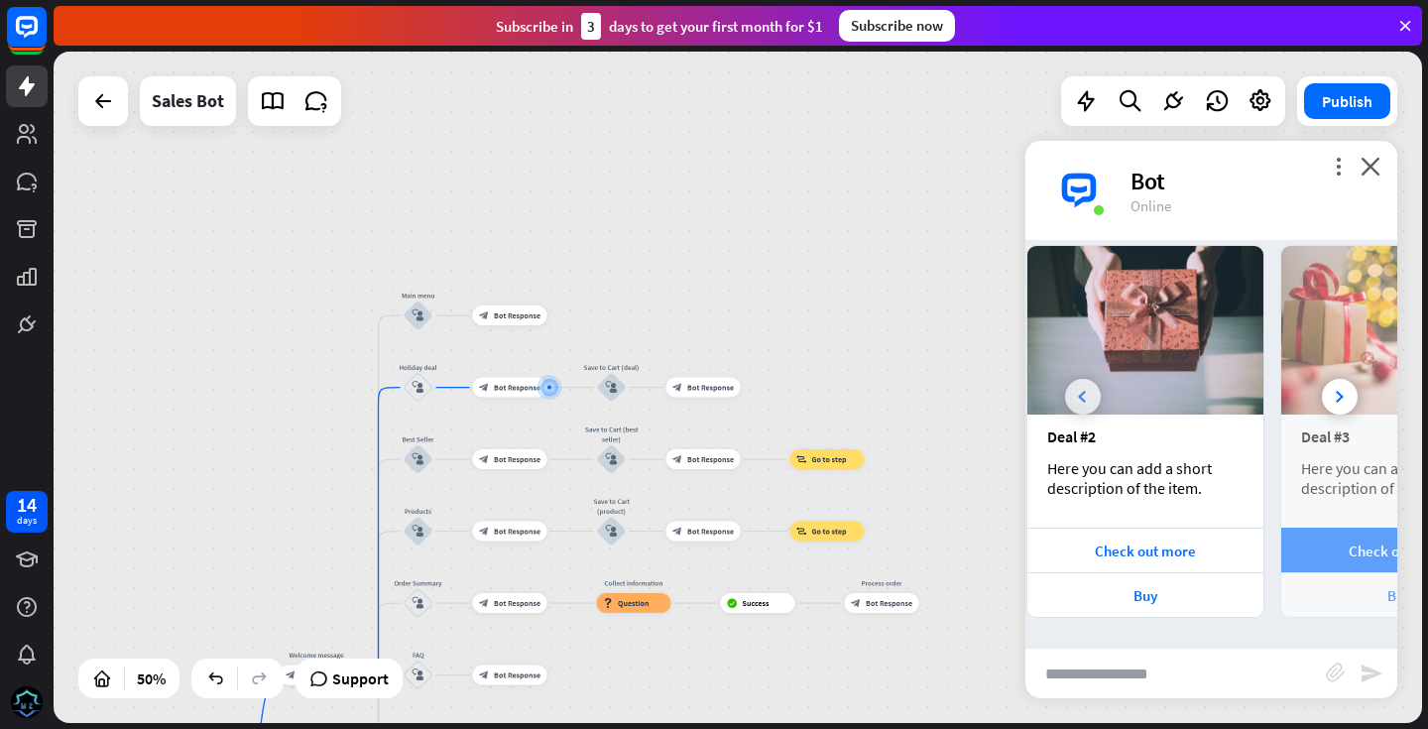
scroll to position [0, 212]
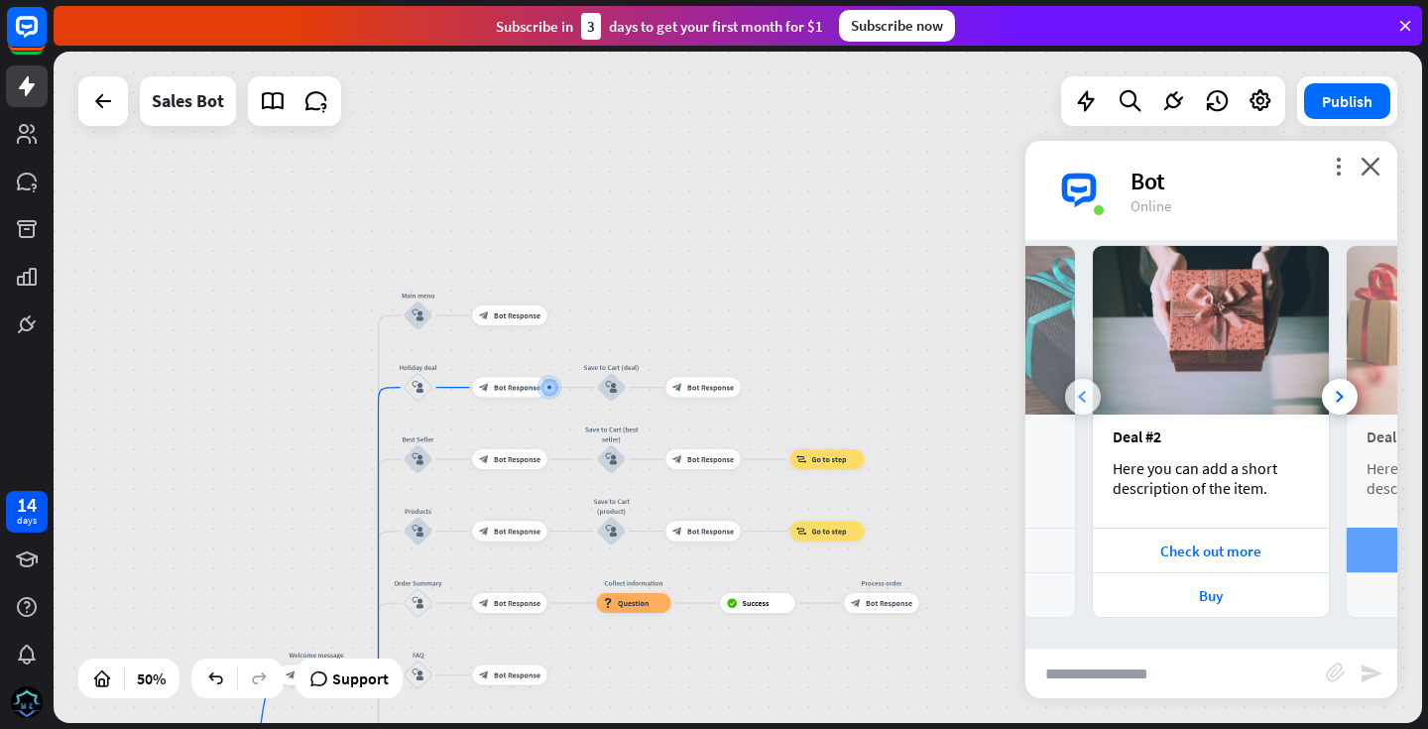
click at [1081, 403] on div at bounding box center [1083, 397] width 36 height 36
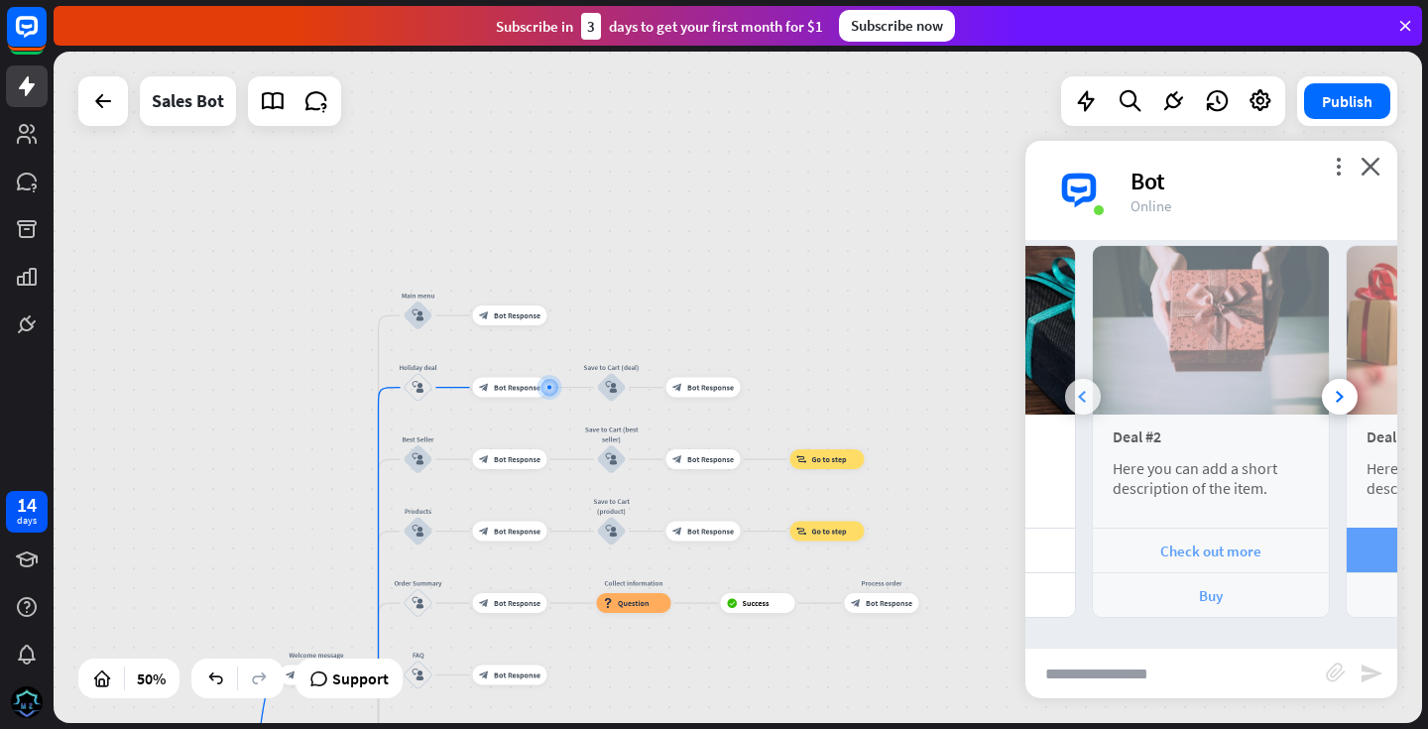
scroll to position [0, 0]
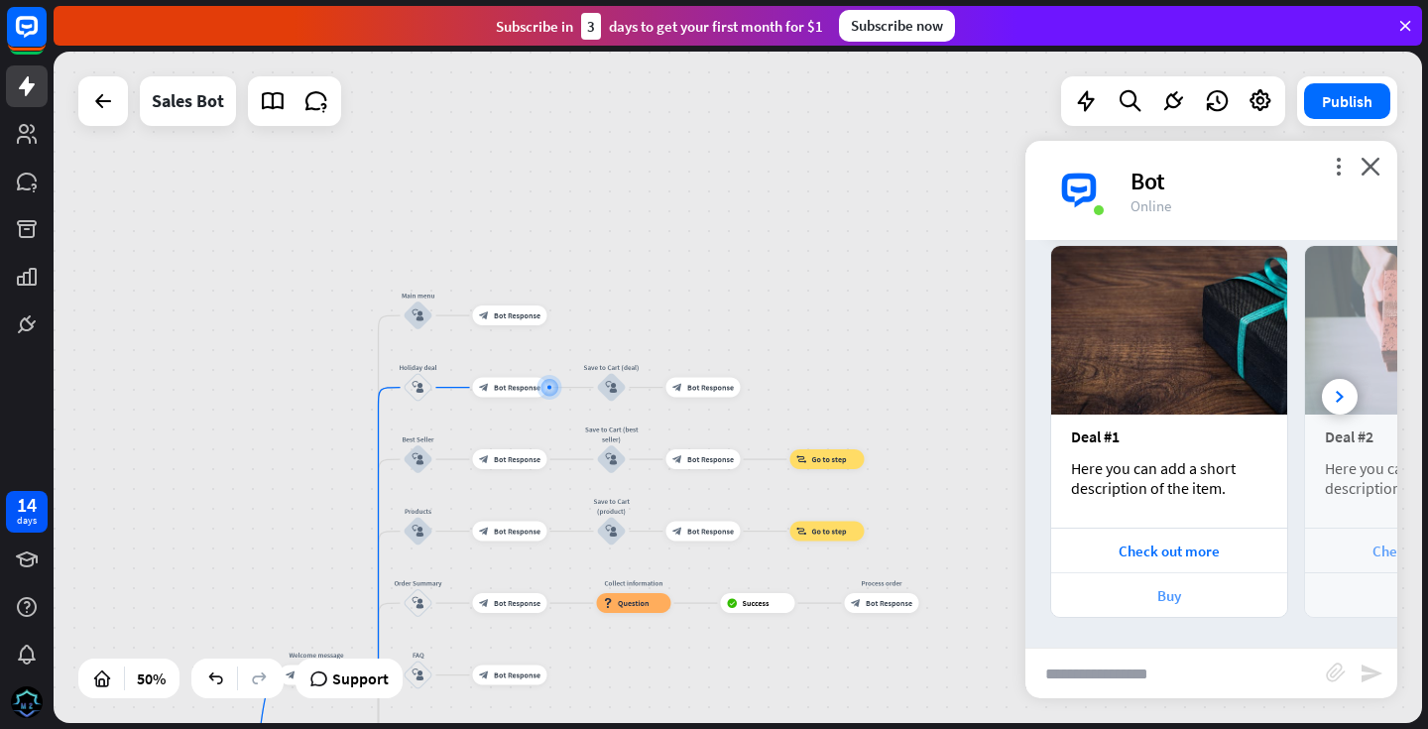
click at [1170, 597] on div "Buy" at bounding box center [1169, 595] width 216 height 19
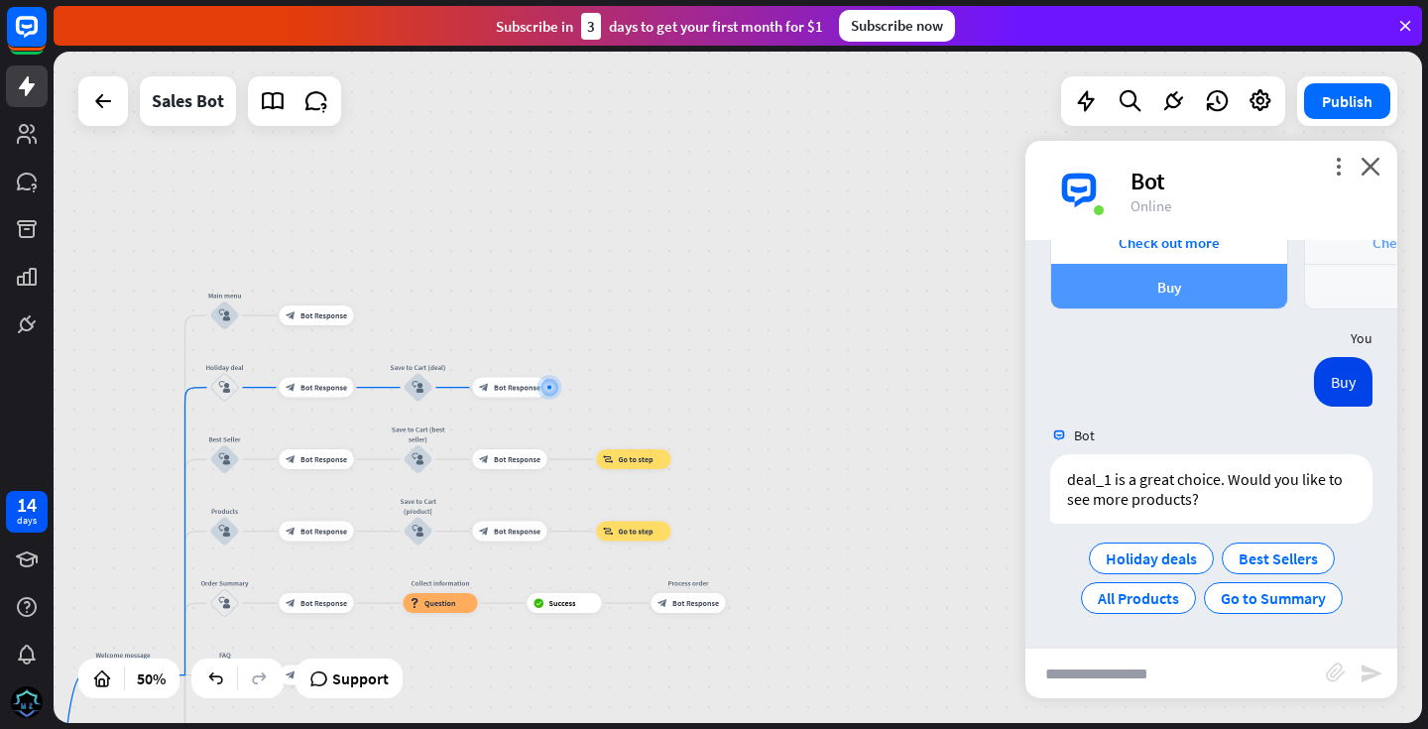
scroll to position [911, 0]
click at [1170, 597] on span "All Products" at bounding box center [1137, 598] width 81 height 20
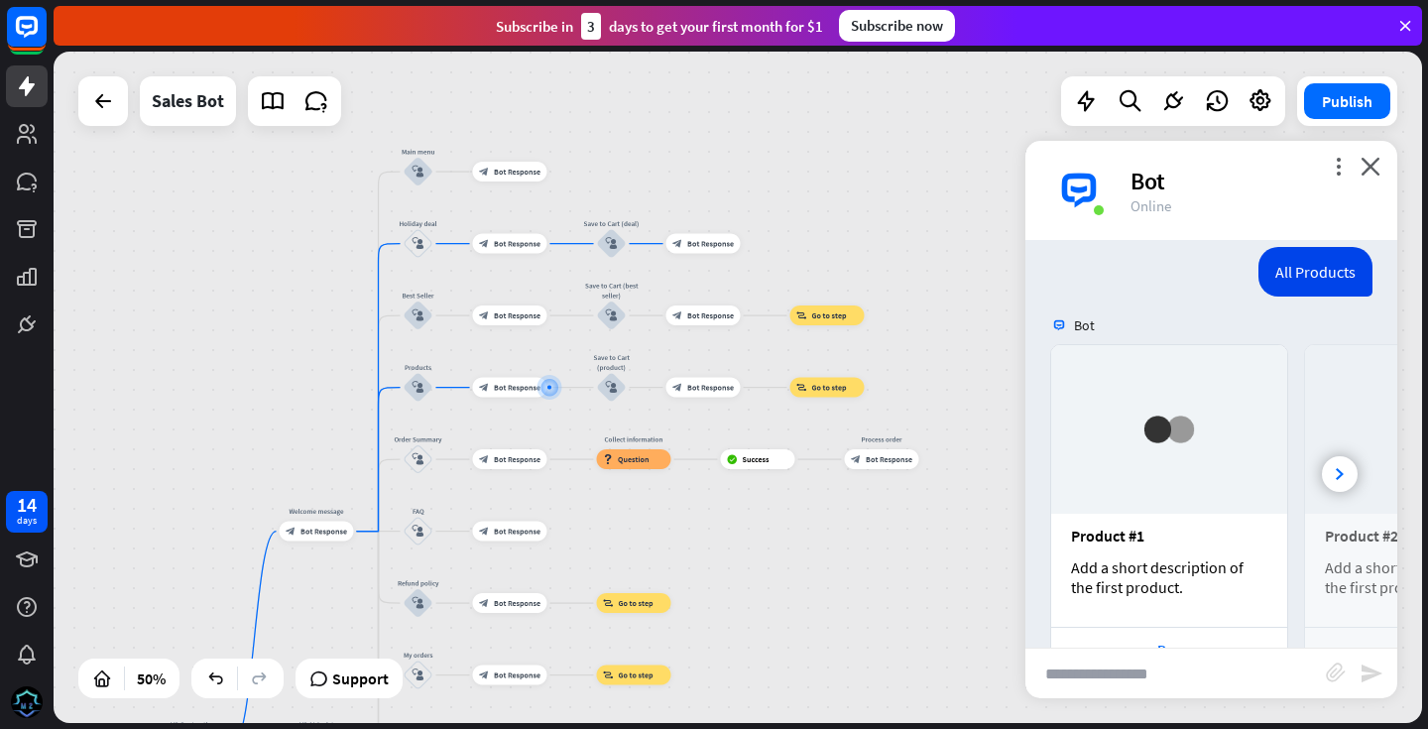
scroll to position [1290, 0]
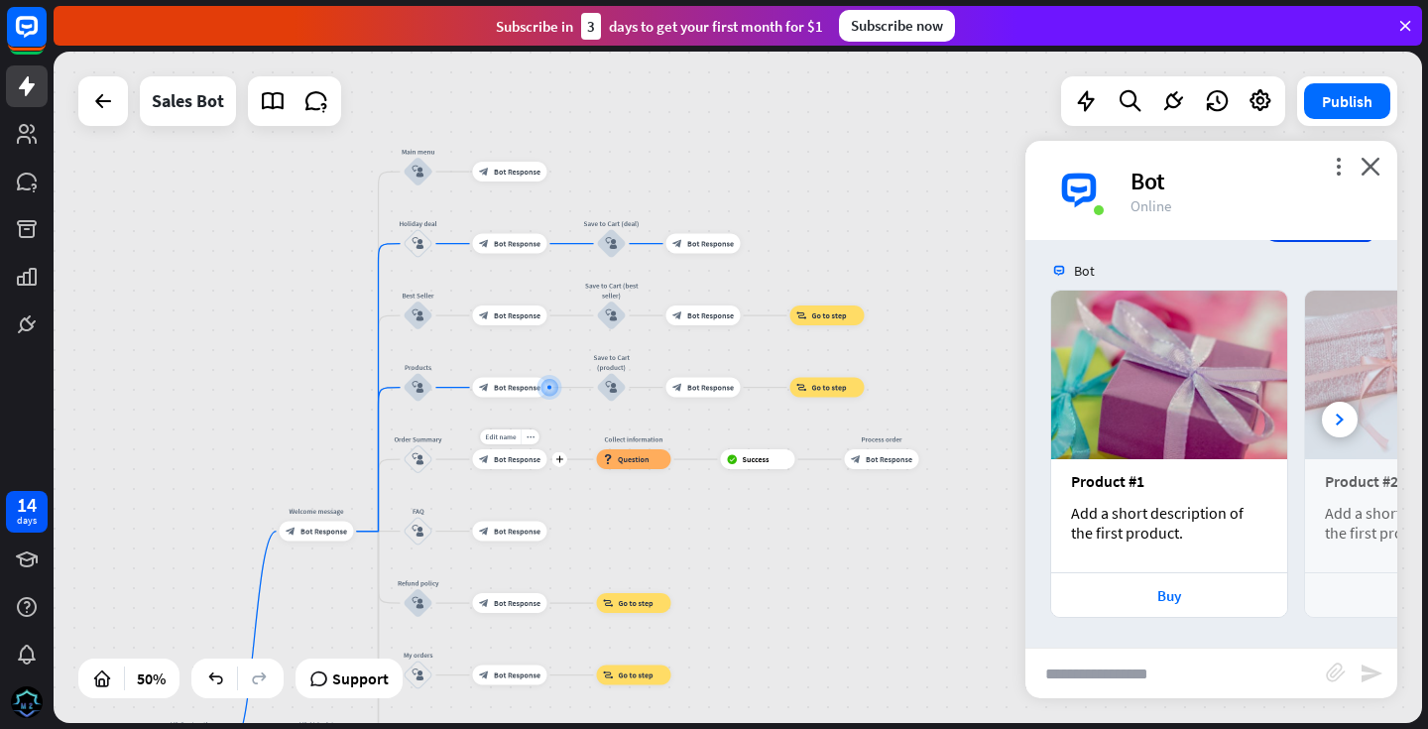
click at [515, 462] on span "Bot Response" at bounding box center [517, 459] width 47 height 10
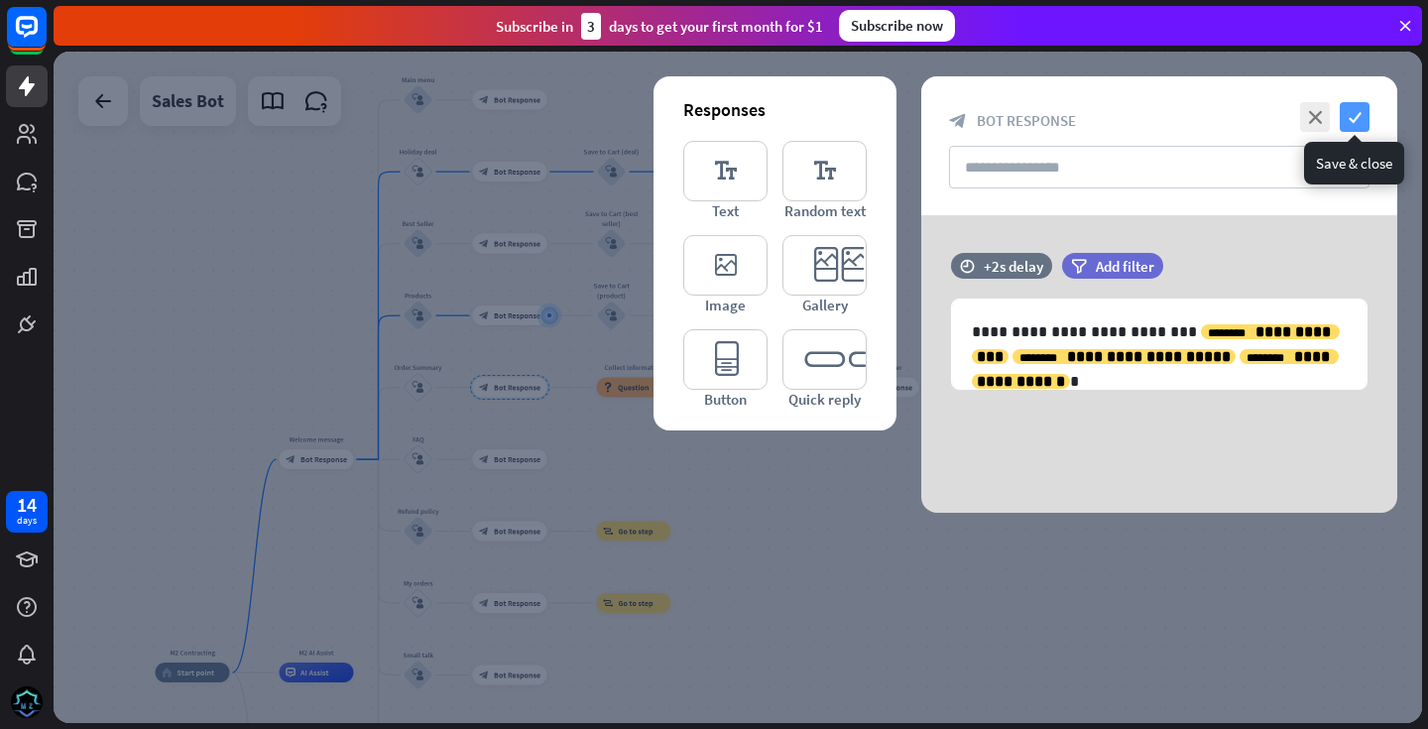
click at [1352, 122] on icon "check" at bounding box center [1354, 117] width 30 height 30
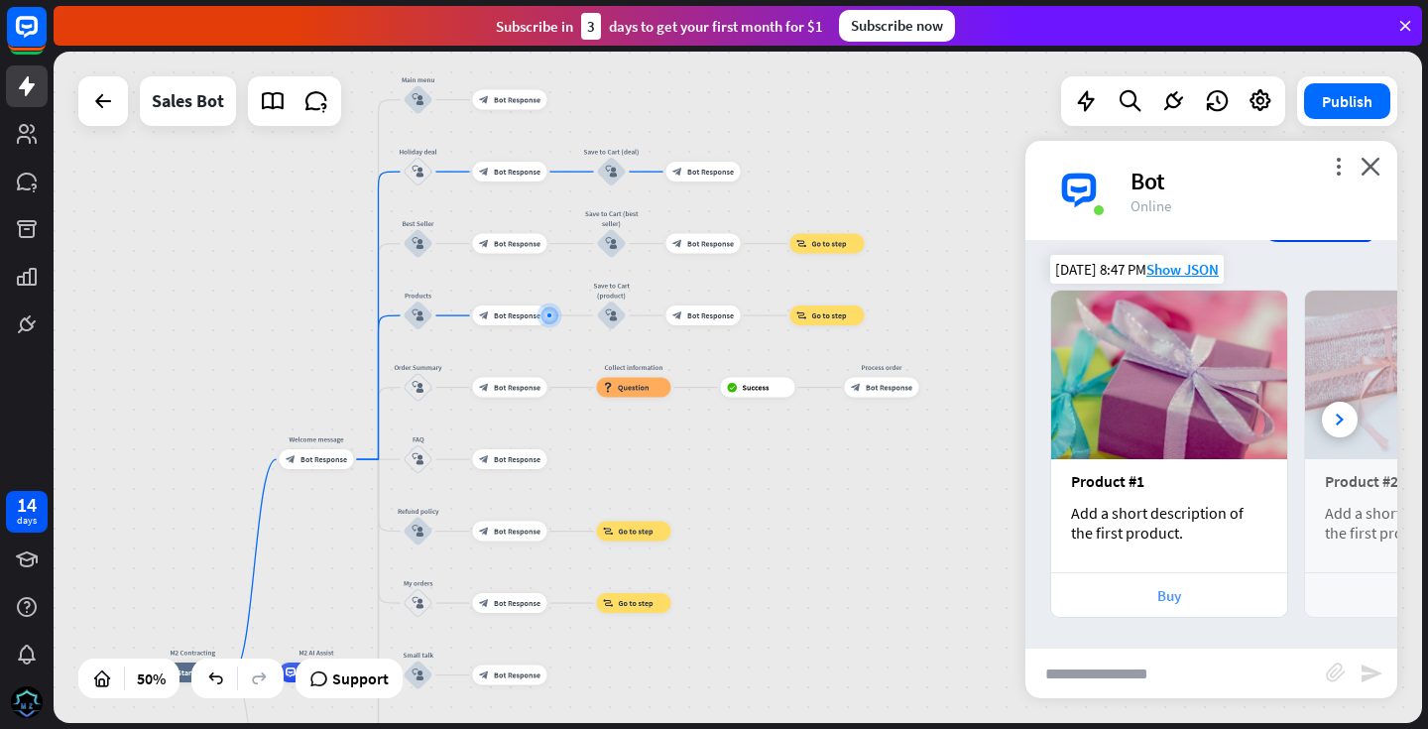
click at [1142, 604] on div "Buy" at bounding box center [1169, 595] width 216 height 19
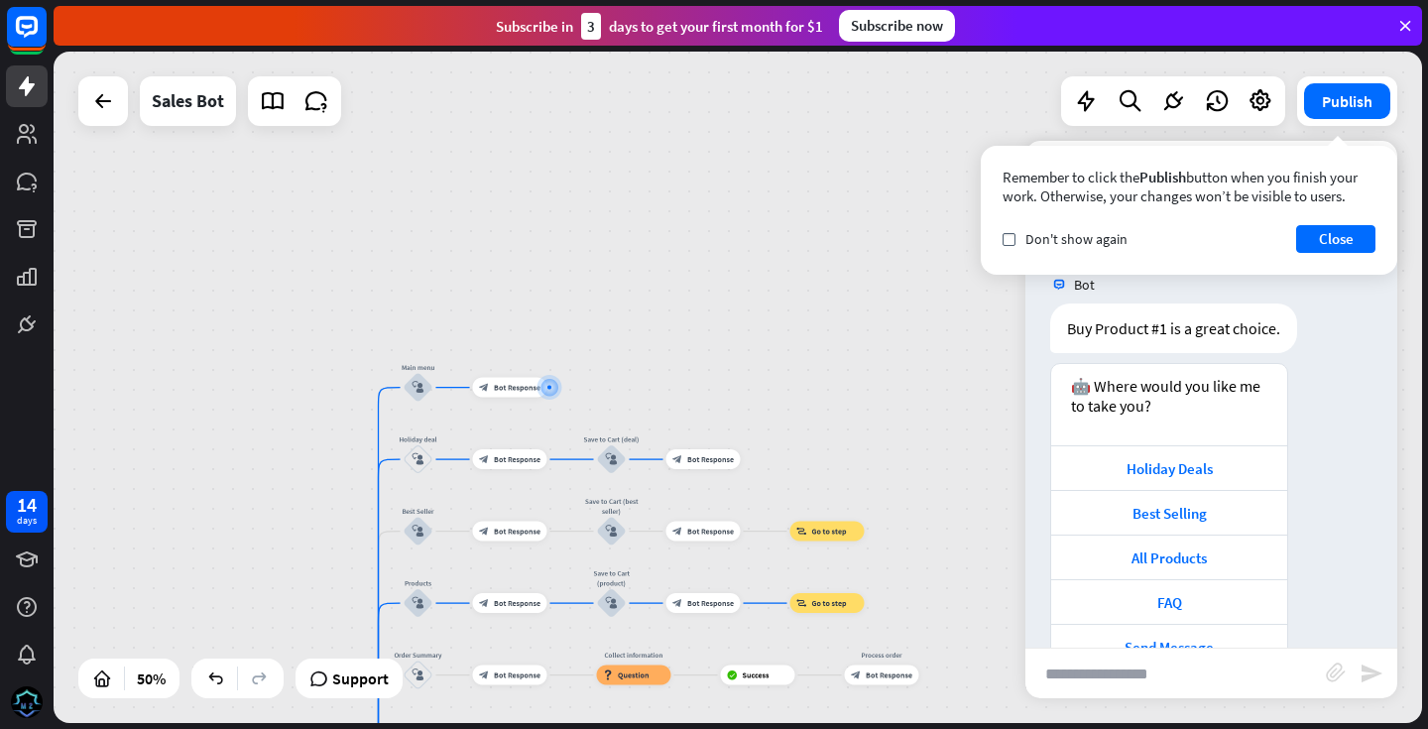
scroll to position [1800, 0]
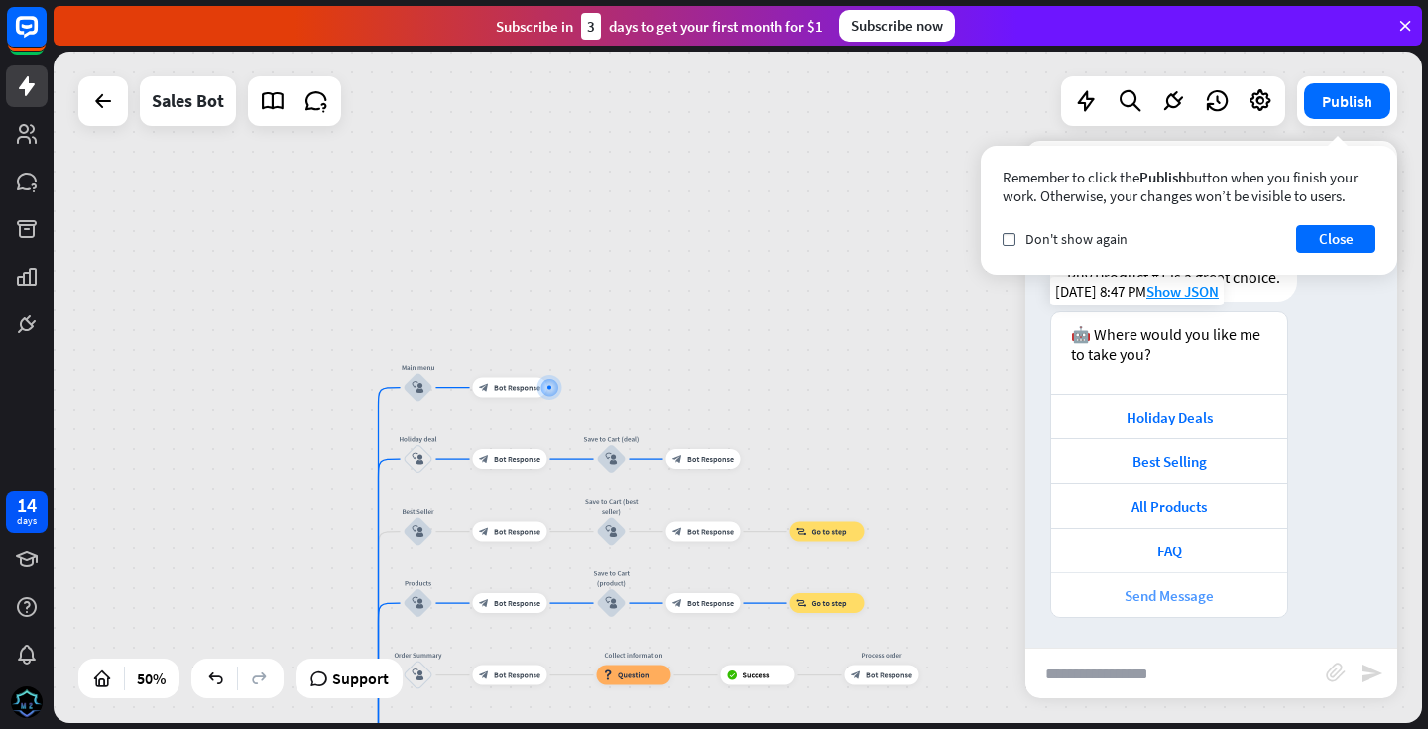
click at [1149, 593] on div "Send Message" at bounding box center [1169, 595] width 216 height 19
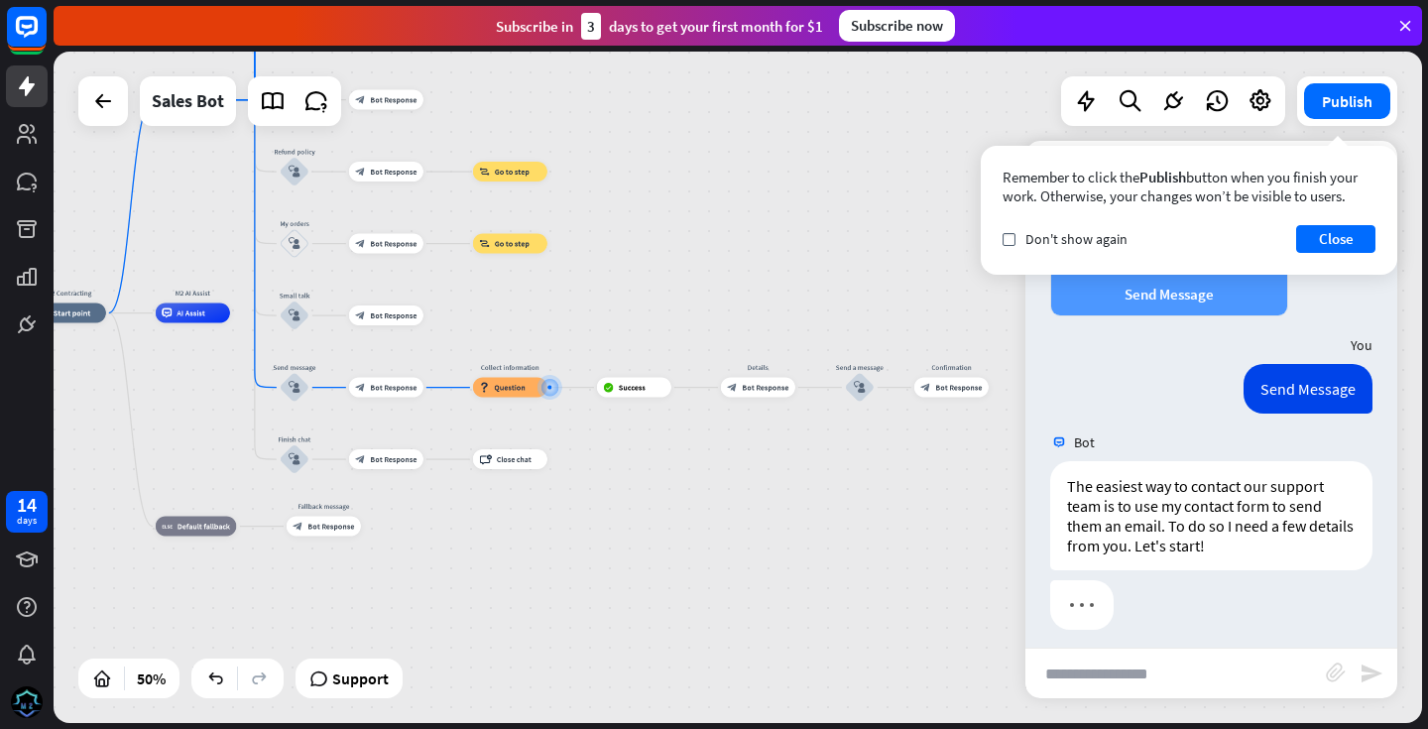
scroll to position [2114, 0]
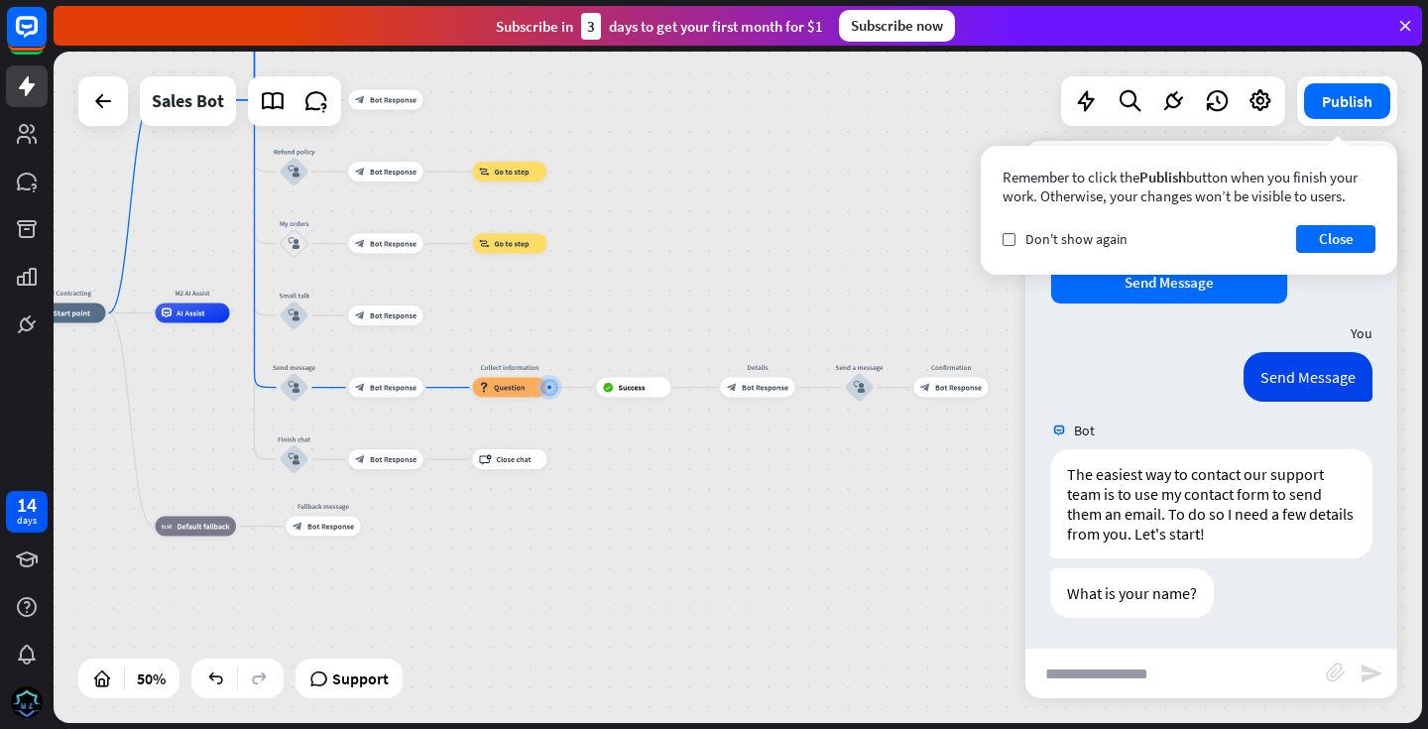
click at [1226, 664] on input "text" at bounding box center [1175, 673] width 300 height 50
type input "**********"
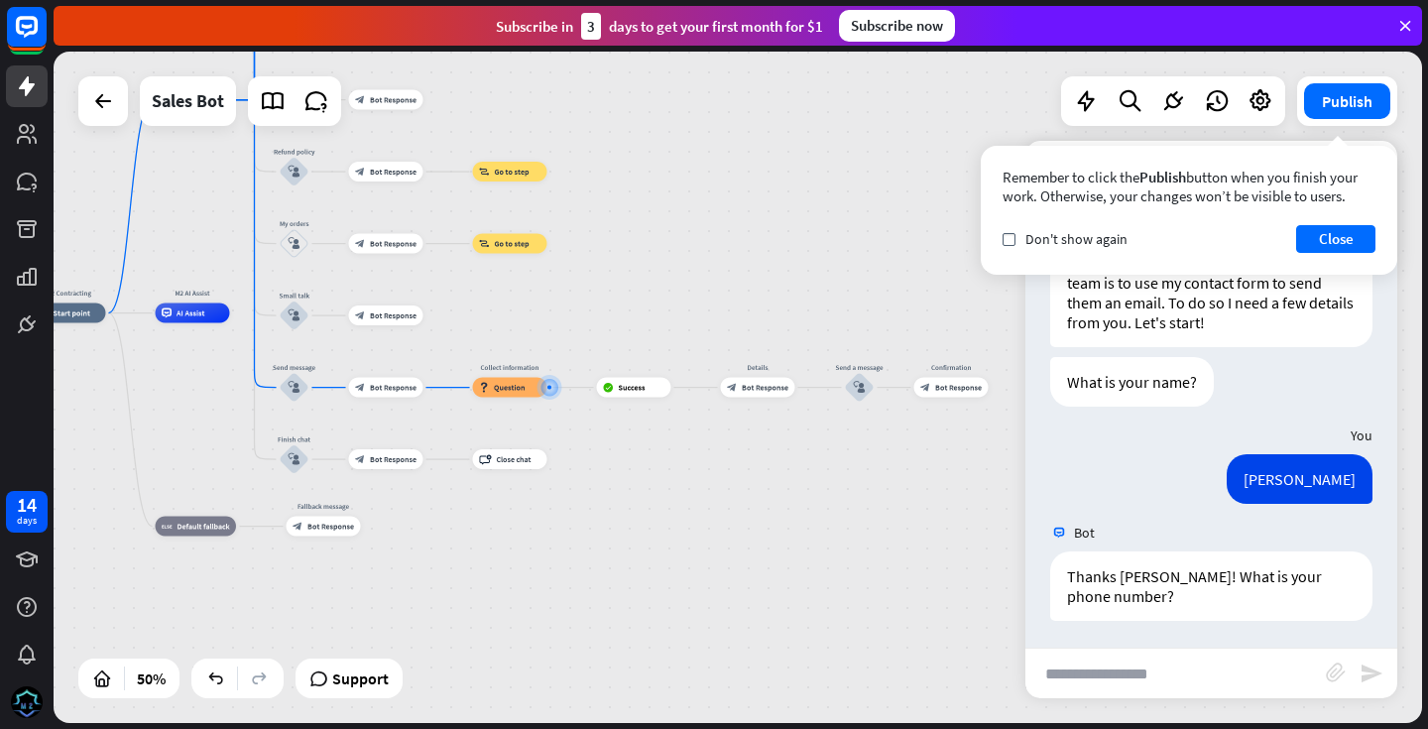
scroll to position [2328, 0]
click at [555, 393] on div "plus" at bounding box center [559, 387] width 15 height 15
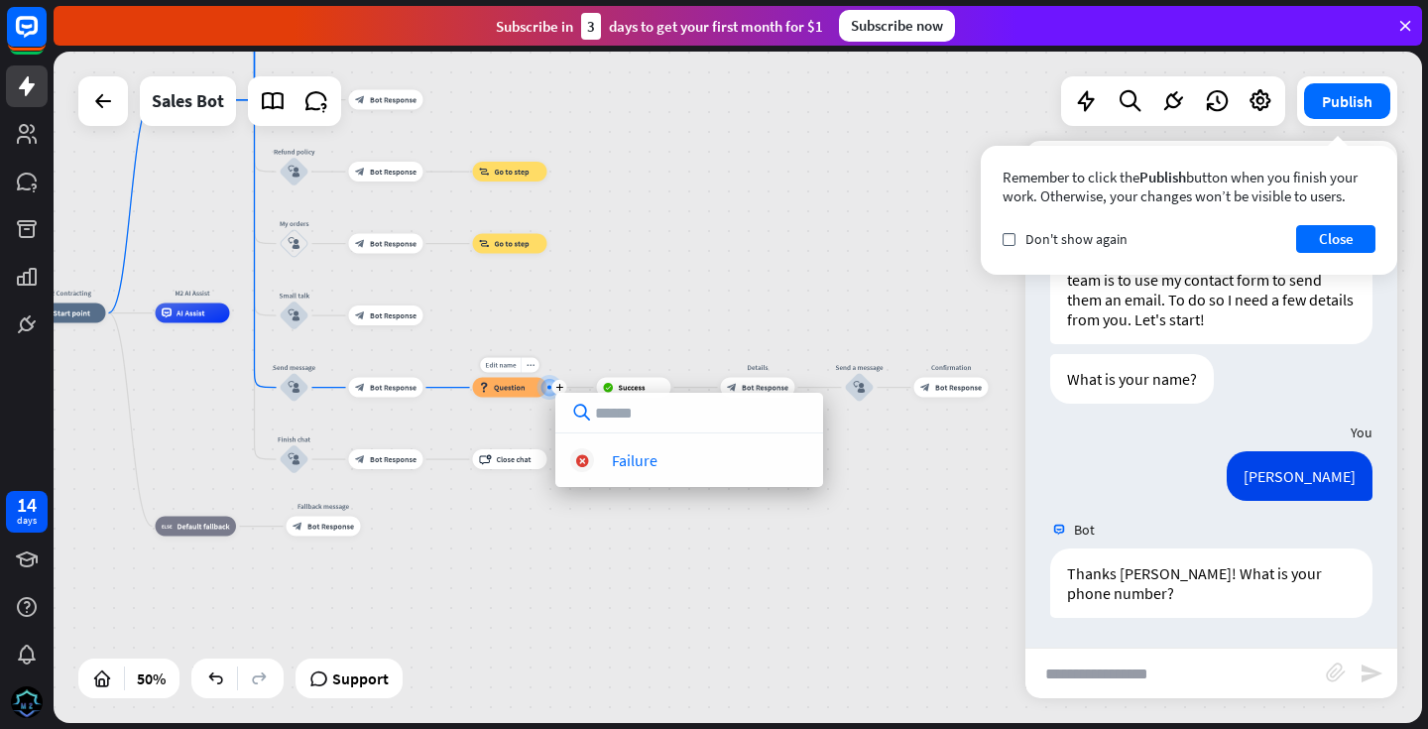
click at [517, 394] on div "block_question Question" at bounding box center [510, 388] width 74 height 20
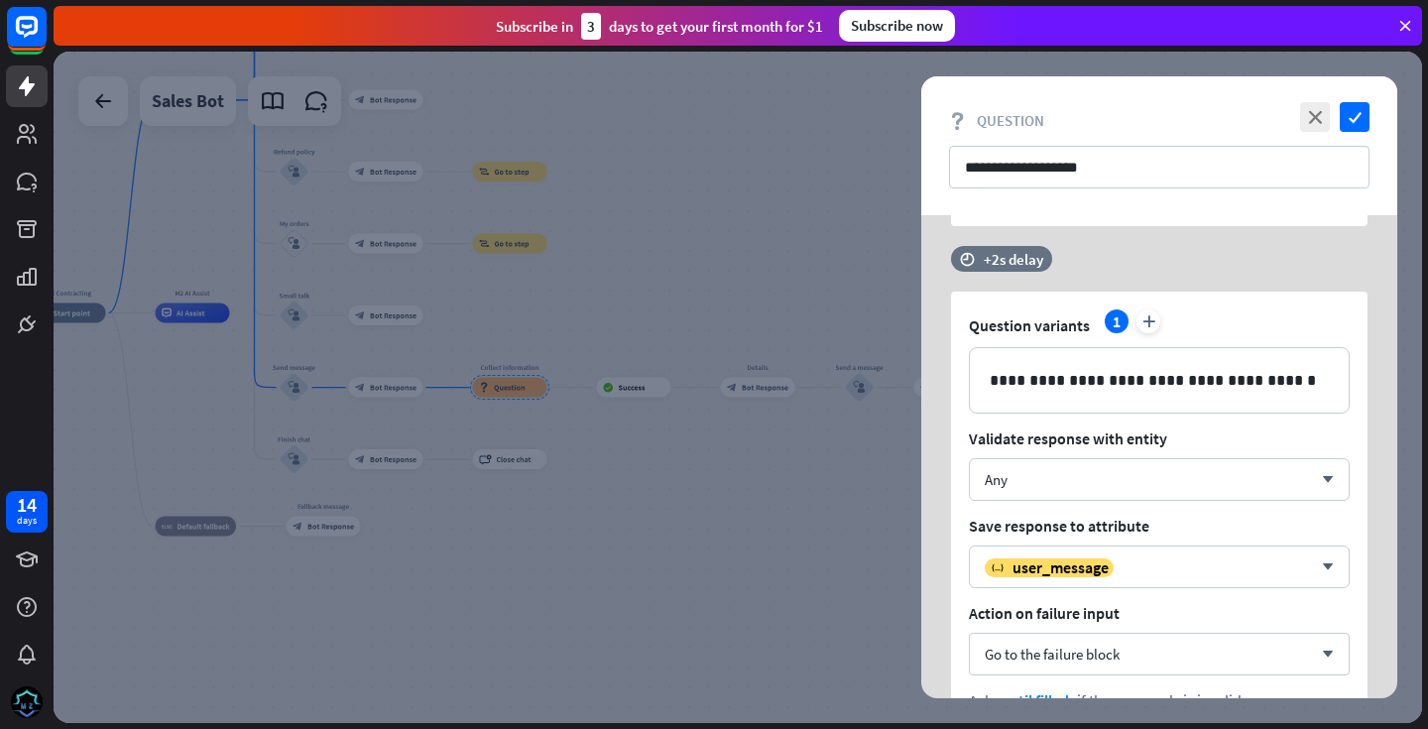
scroll to position [1700, 0]
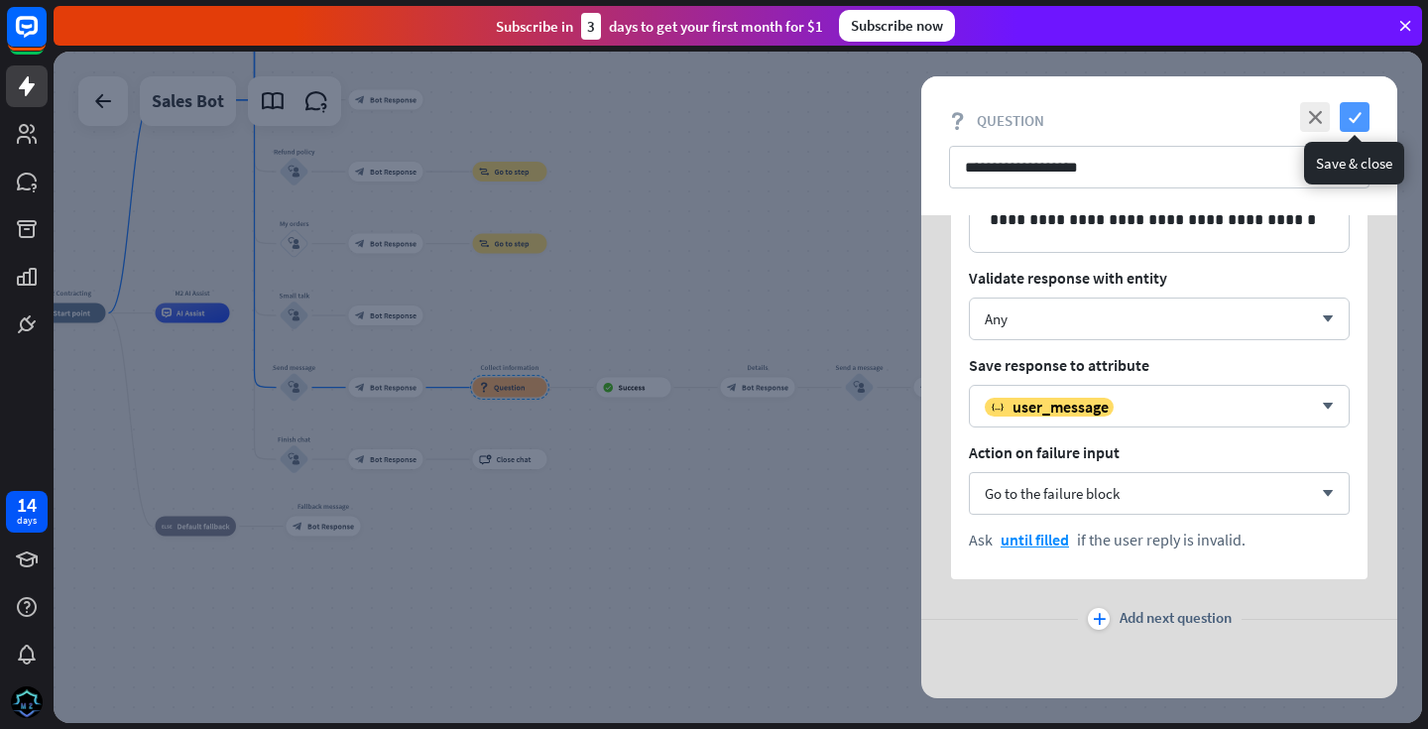
click at [1357, 104] on icon "check" at bounding box center [1354, 117] width 30 height 30
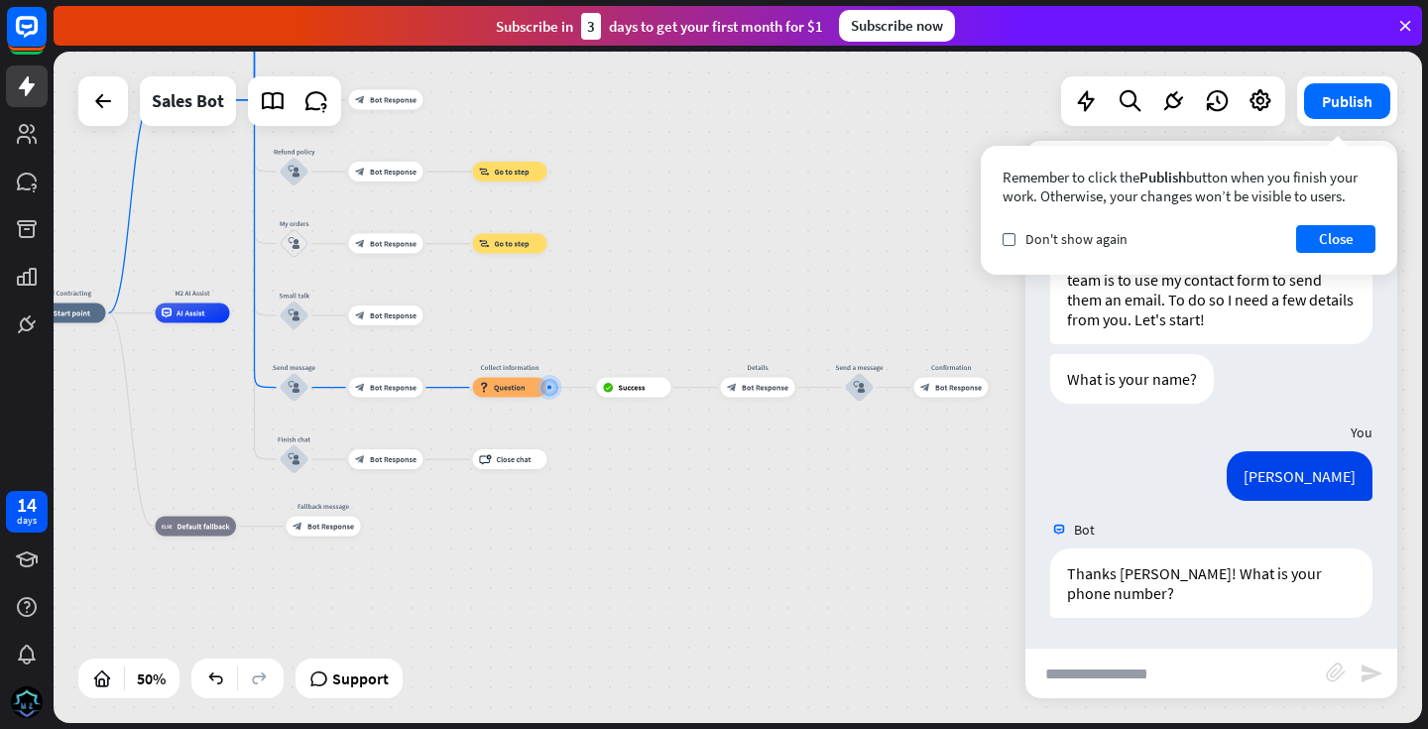
click at [1157, 674] on input "text" at bounding box center [1175, 673] width 300 height 50
type input "********"
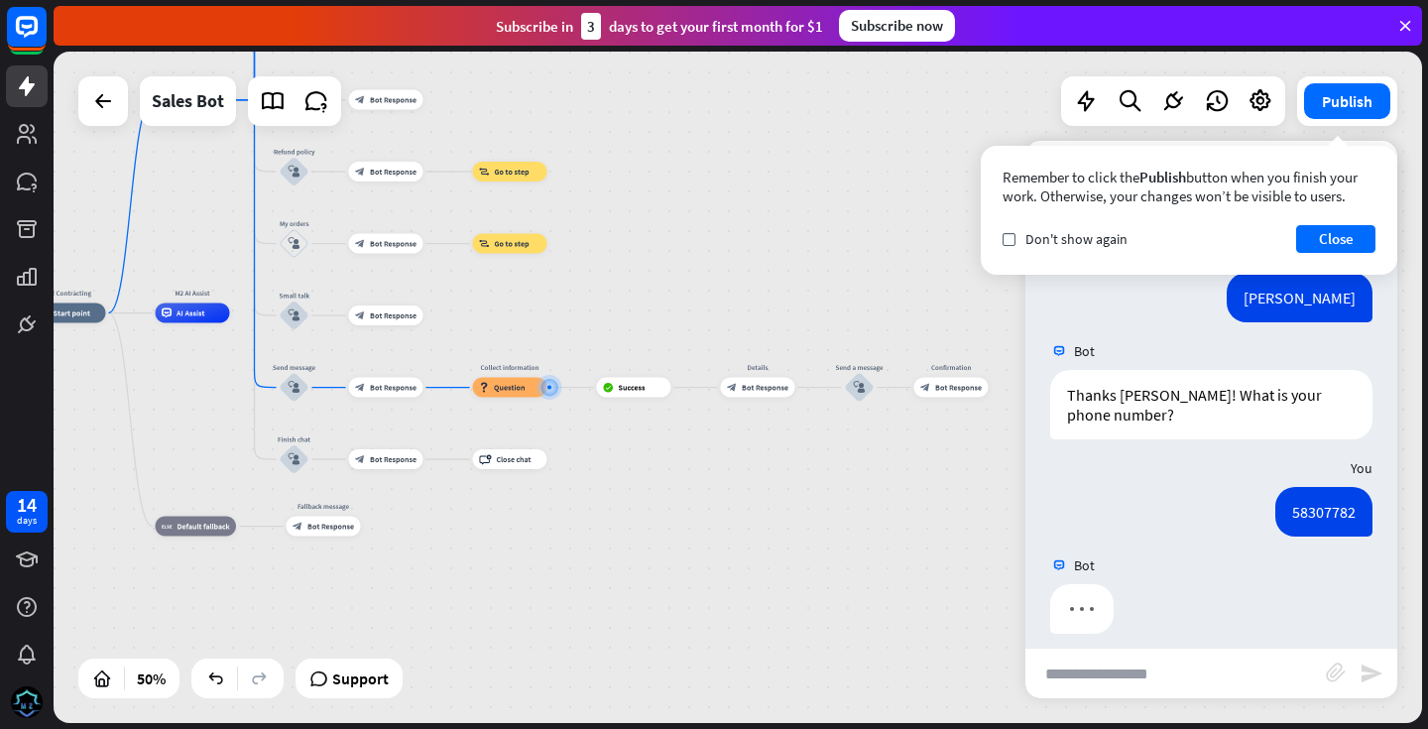
scroll to position [2522, 0]
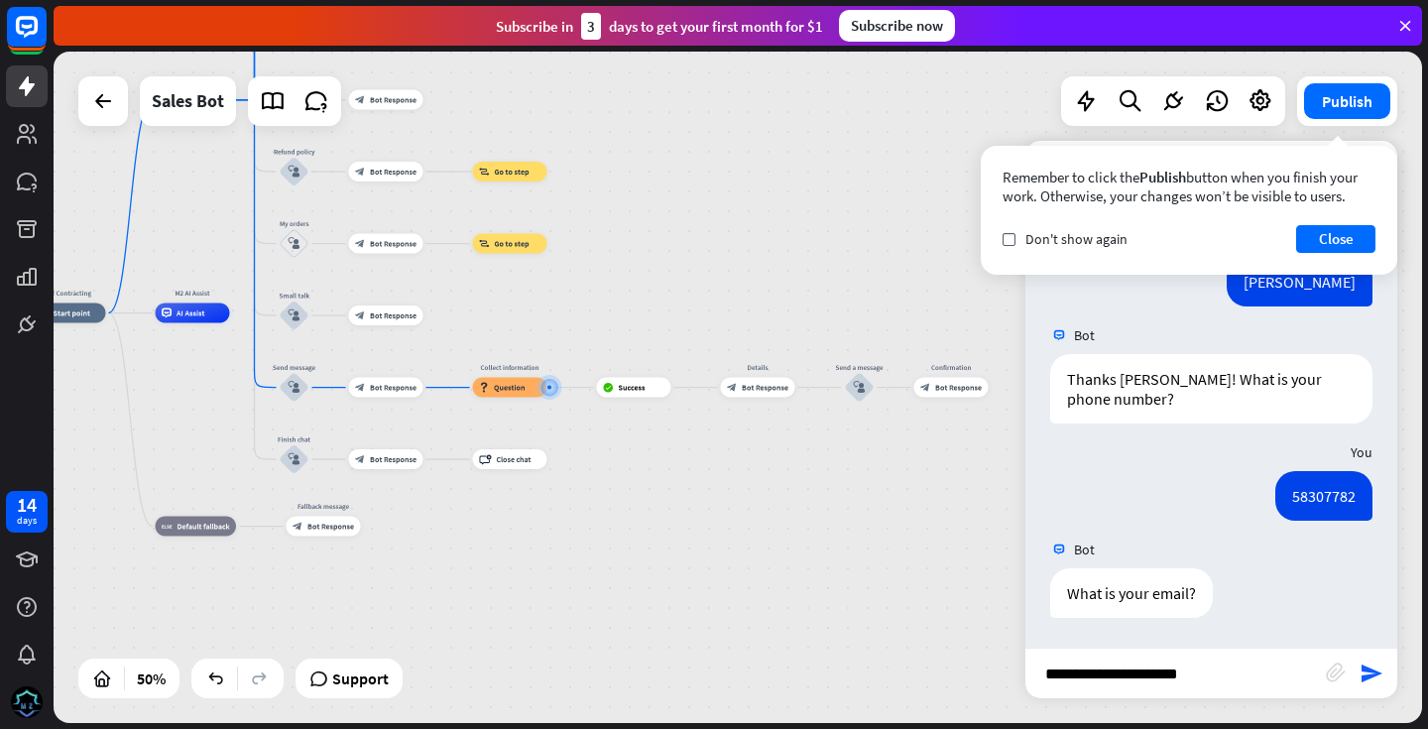
type input "**********"
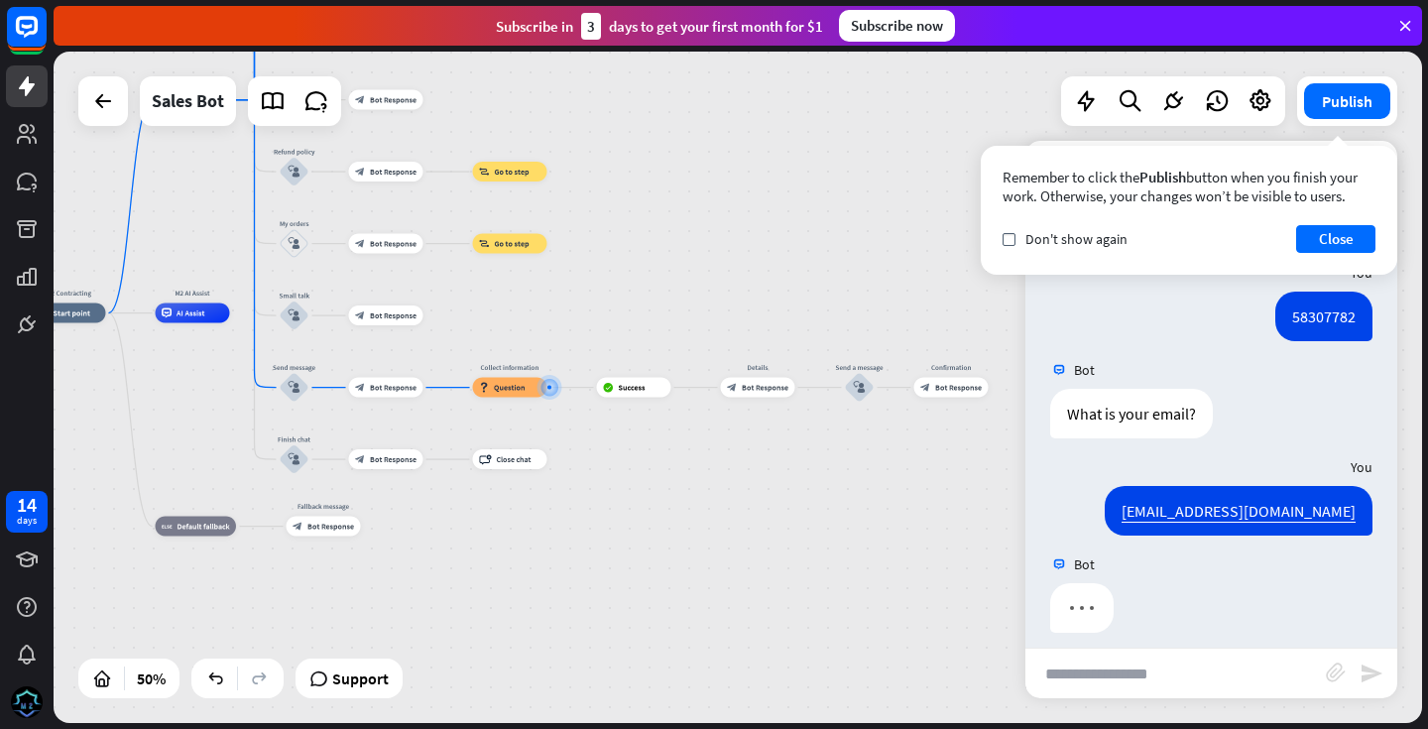
scroll to position [2716, 0]
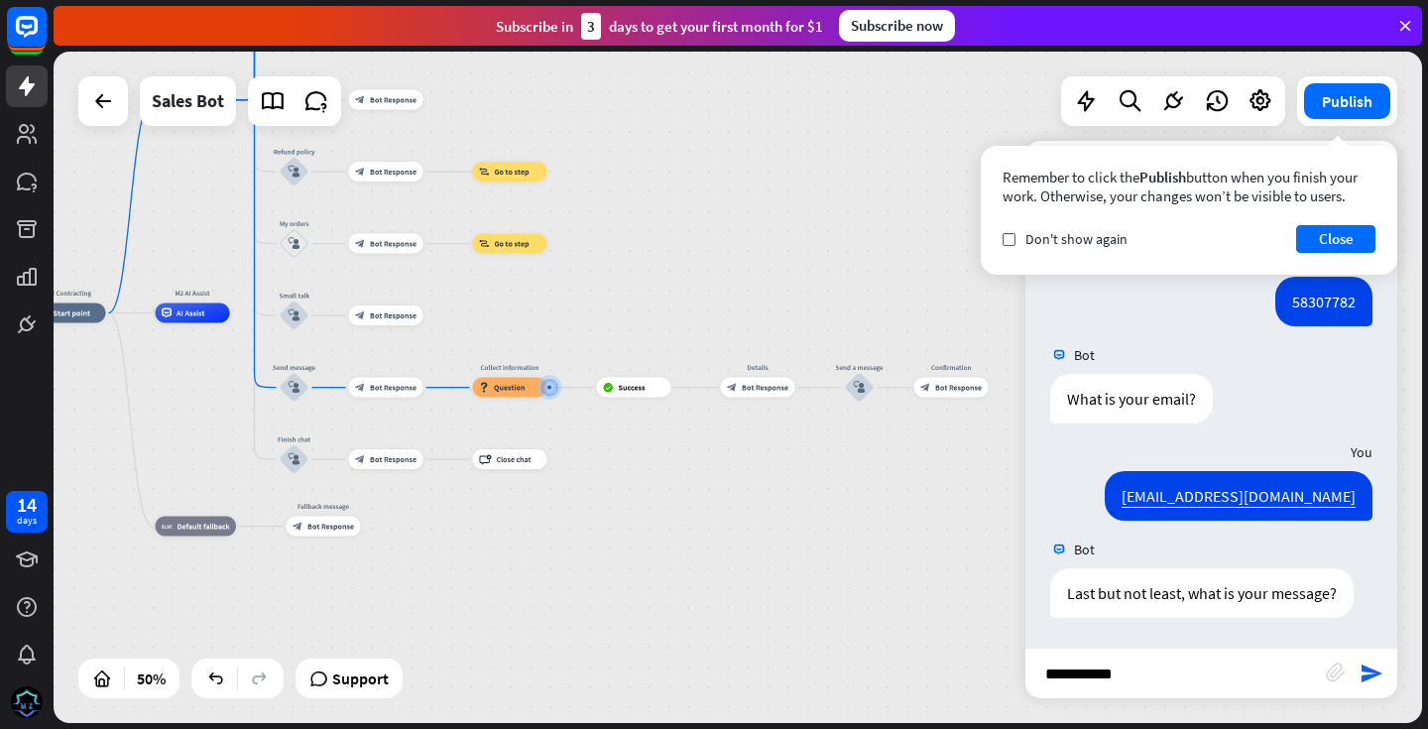
type input "**********"
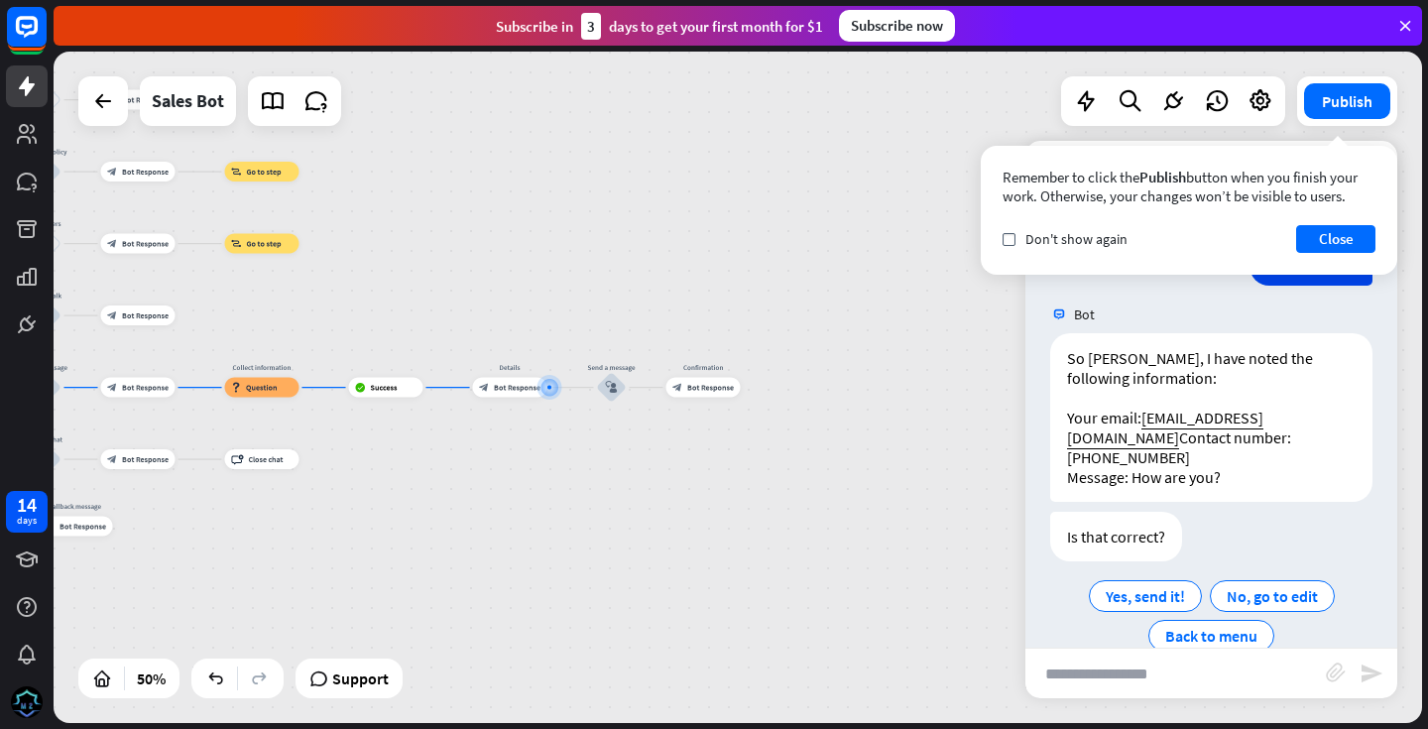
scroll to position [3163, 0]
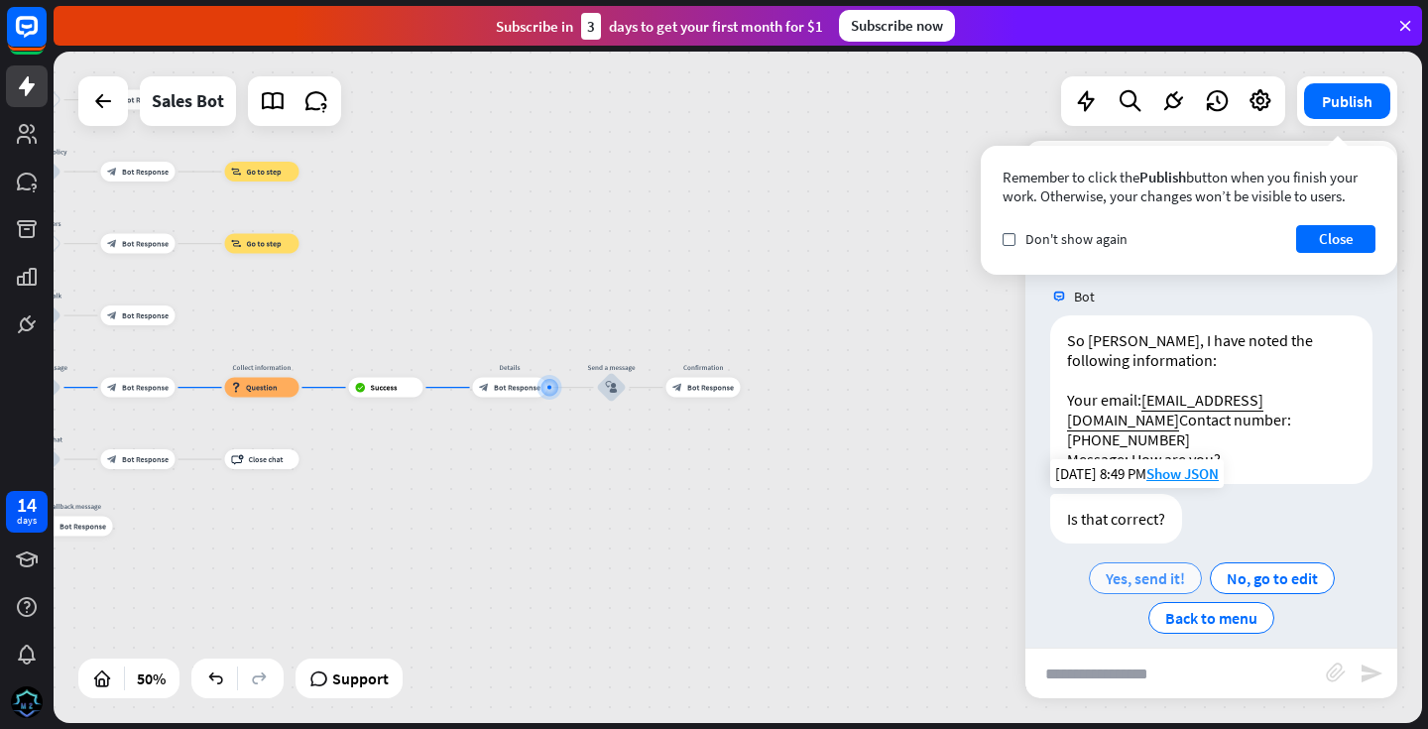
click at [1147, 568] on span "Yes, send it!" at bounding box center [1144, 578] width 79 height 20
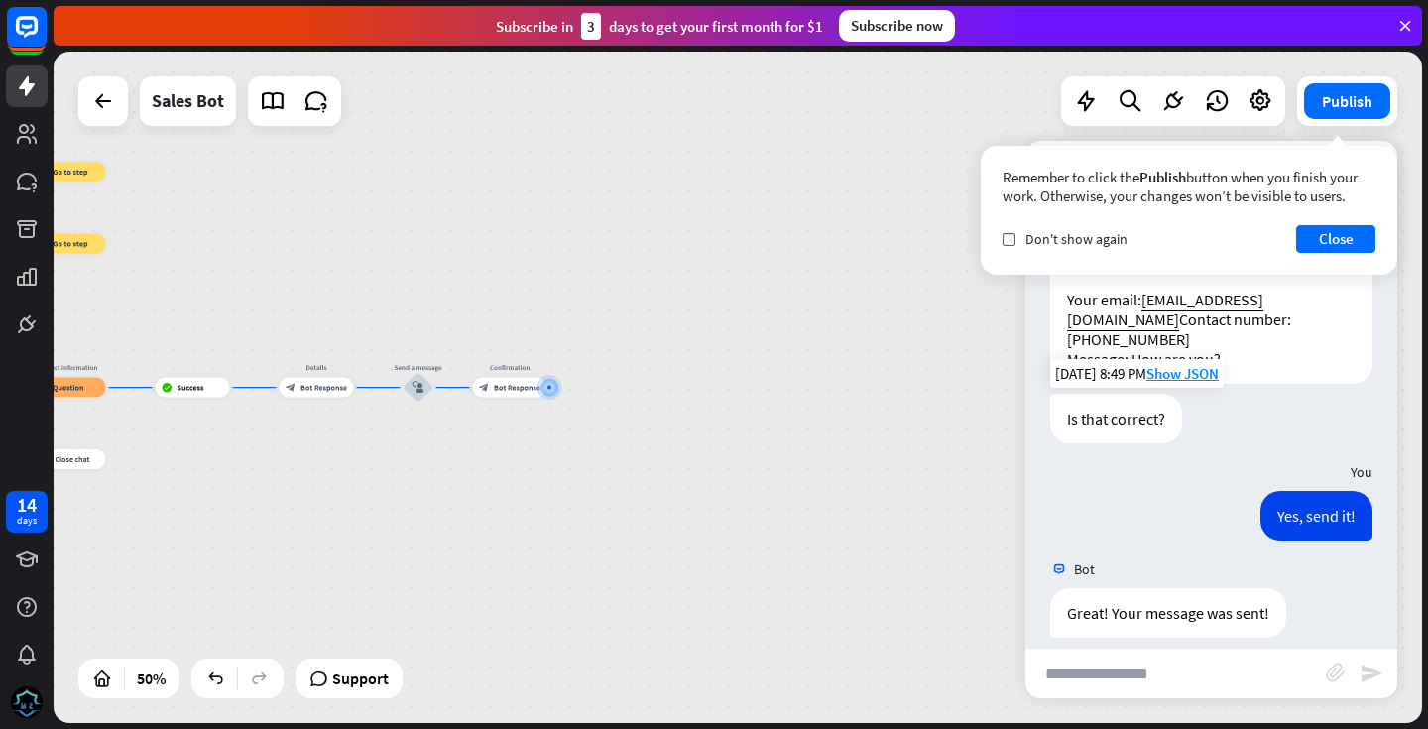
scroll to position [3318, 0]
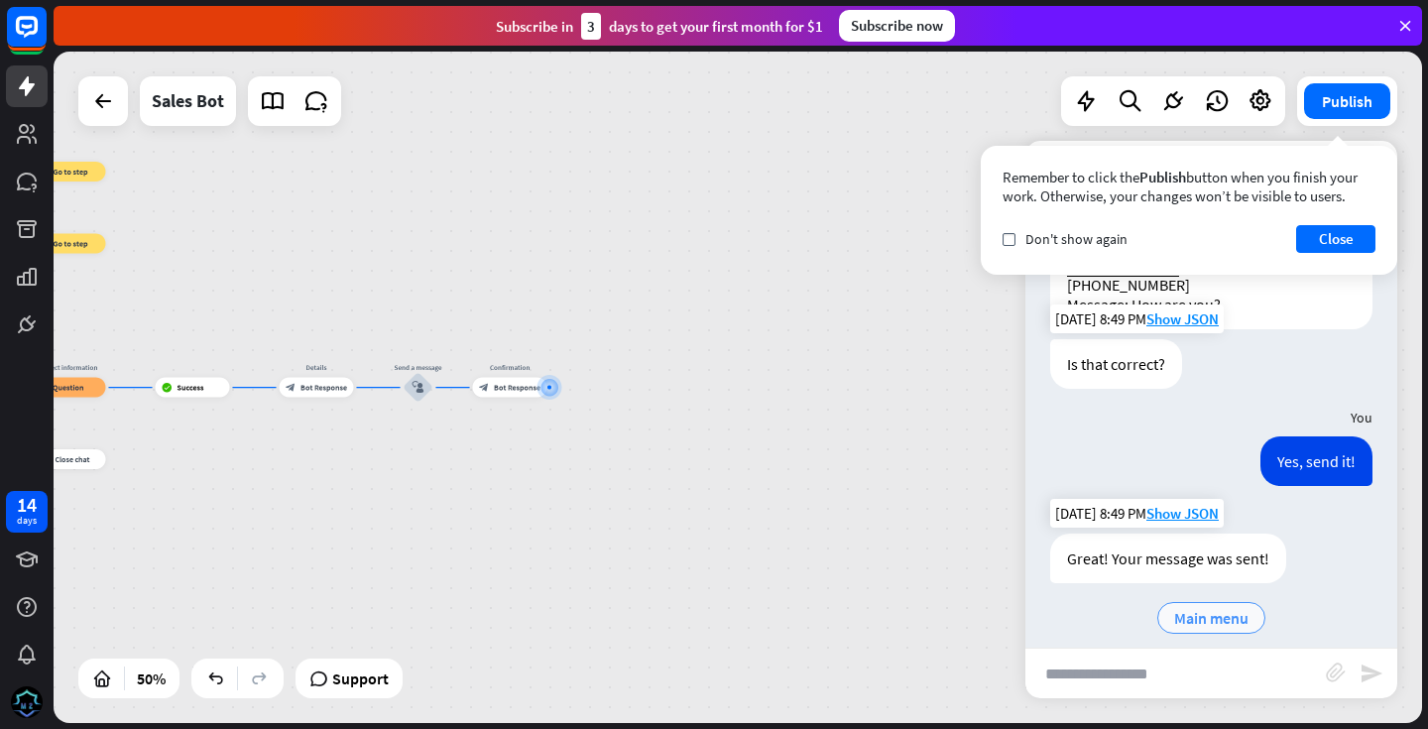
click at [1204, 608] on span "Main menu" at bounding box center [1211, 618] width 74 height 20
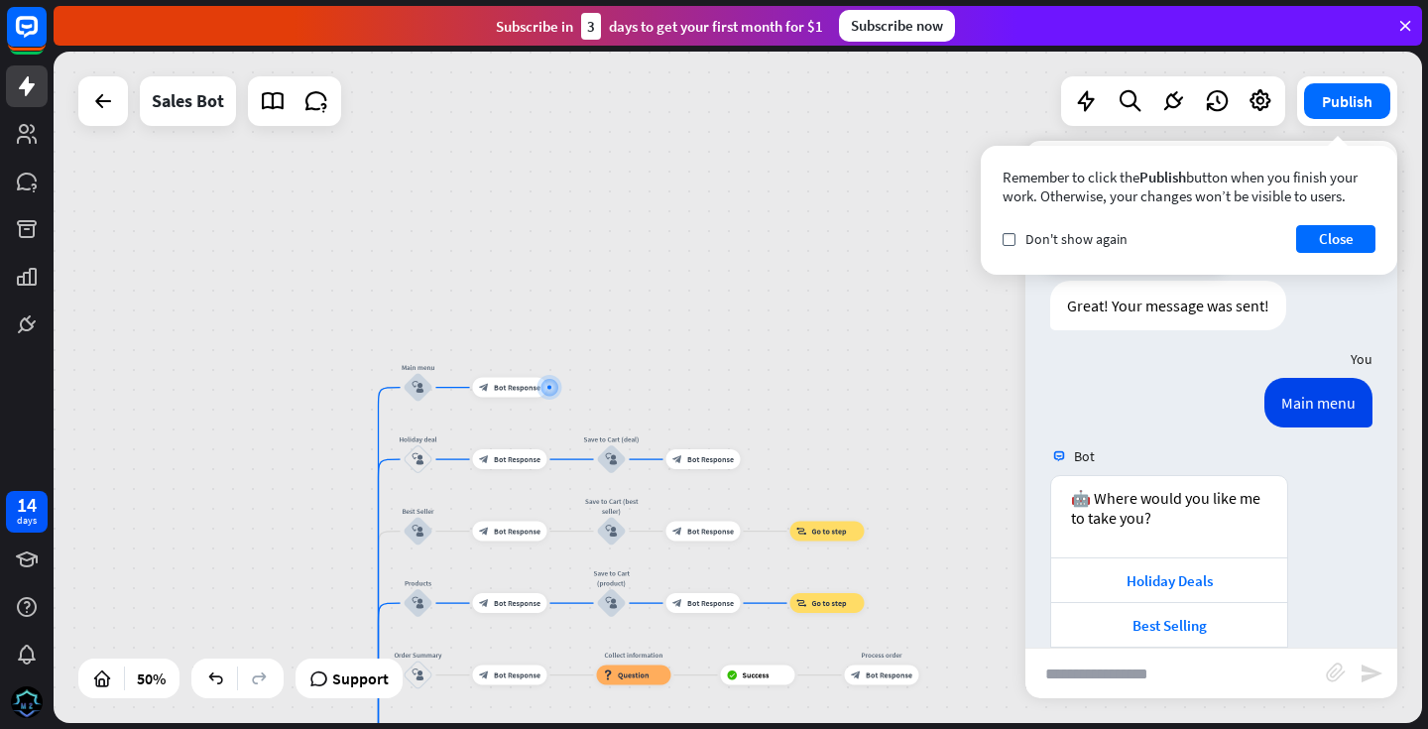
scroll to position [3564, 0]
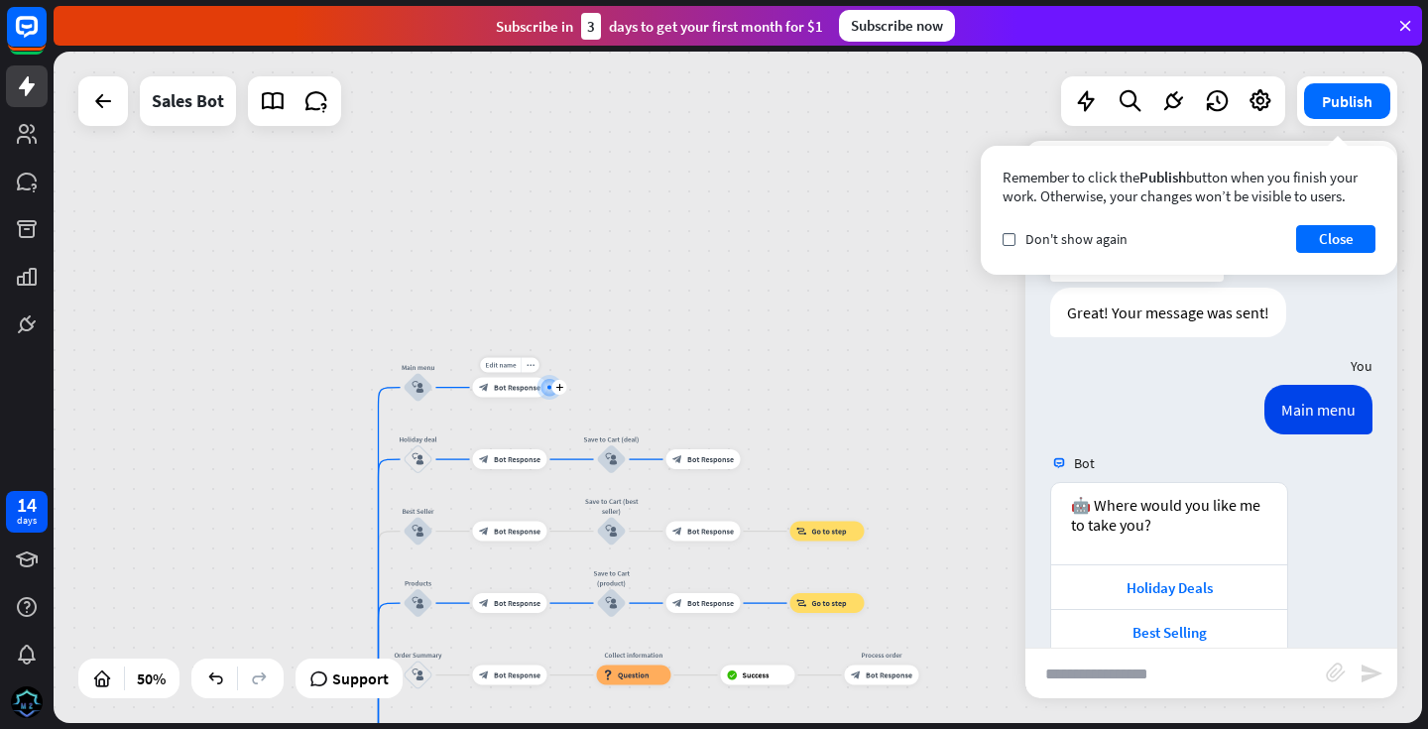
click at [544, 388] on div at bounding box center [549, 388] width 10 height 10
click at [544, 388] on div at bounding box center [549, 387] width 10 height 10
click at [512, 386] on span "Bot Response" at bounding box center [517, 388] width 47 height 10
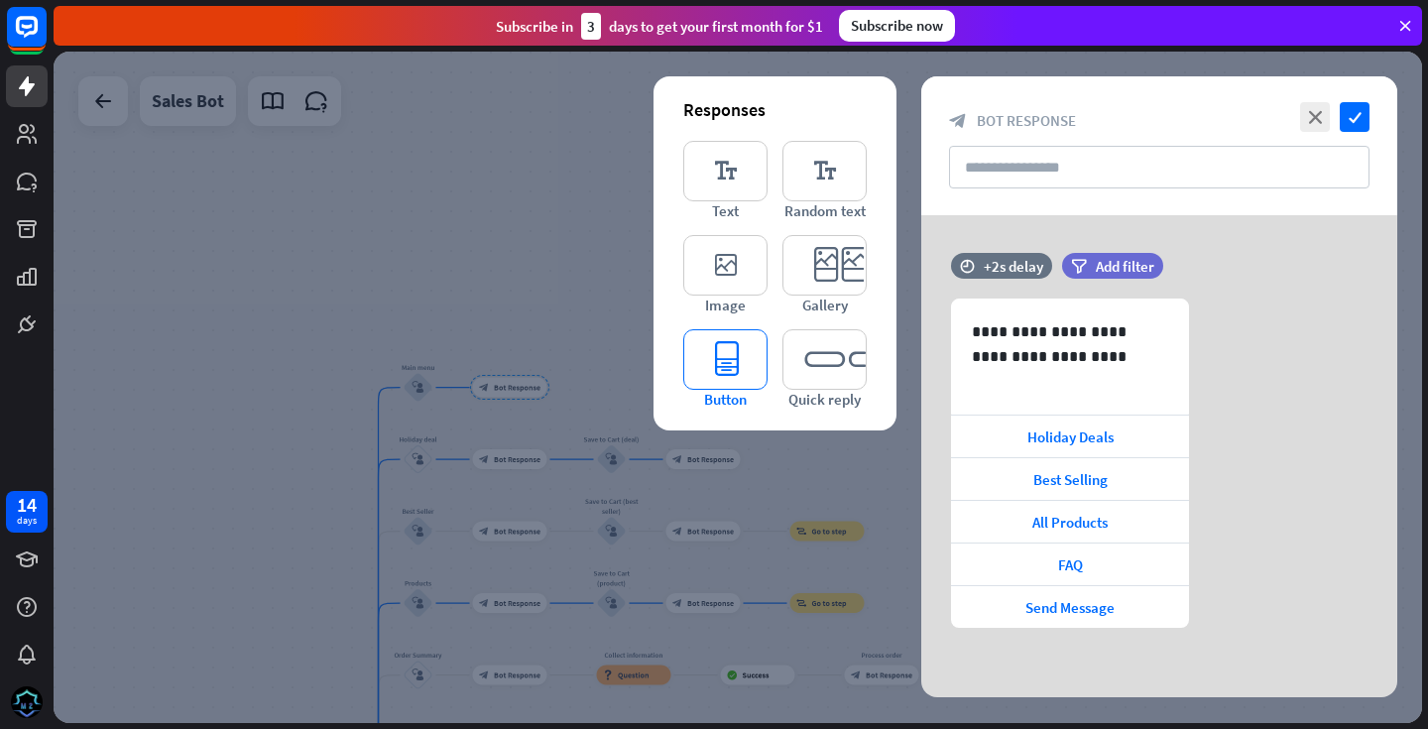
click at [731, 346] on icon "editor_button" at bounding box center [725, 359] width 84 height 60
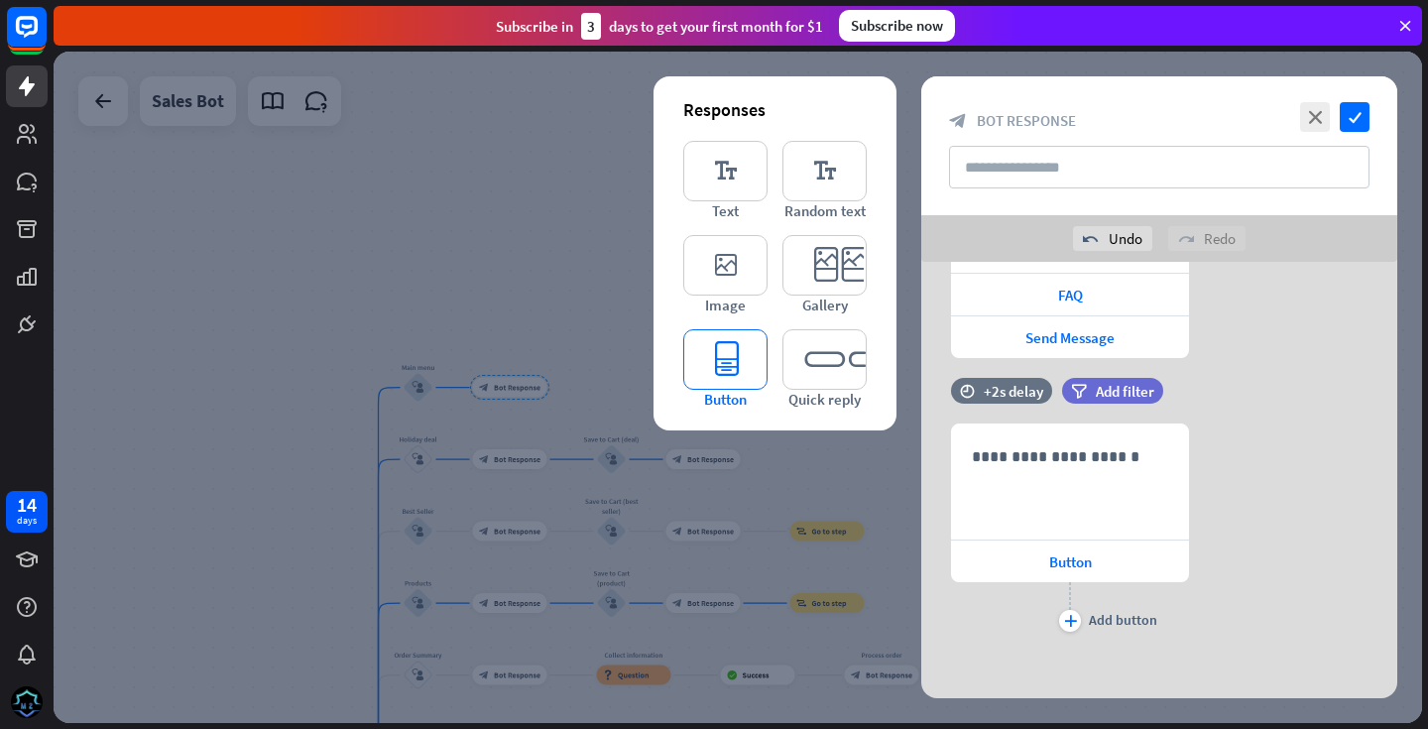
scroll to position [324, 0]
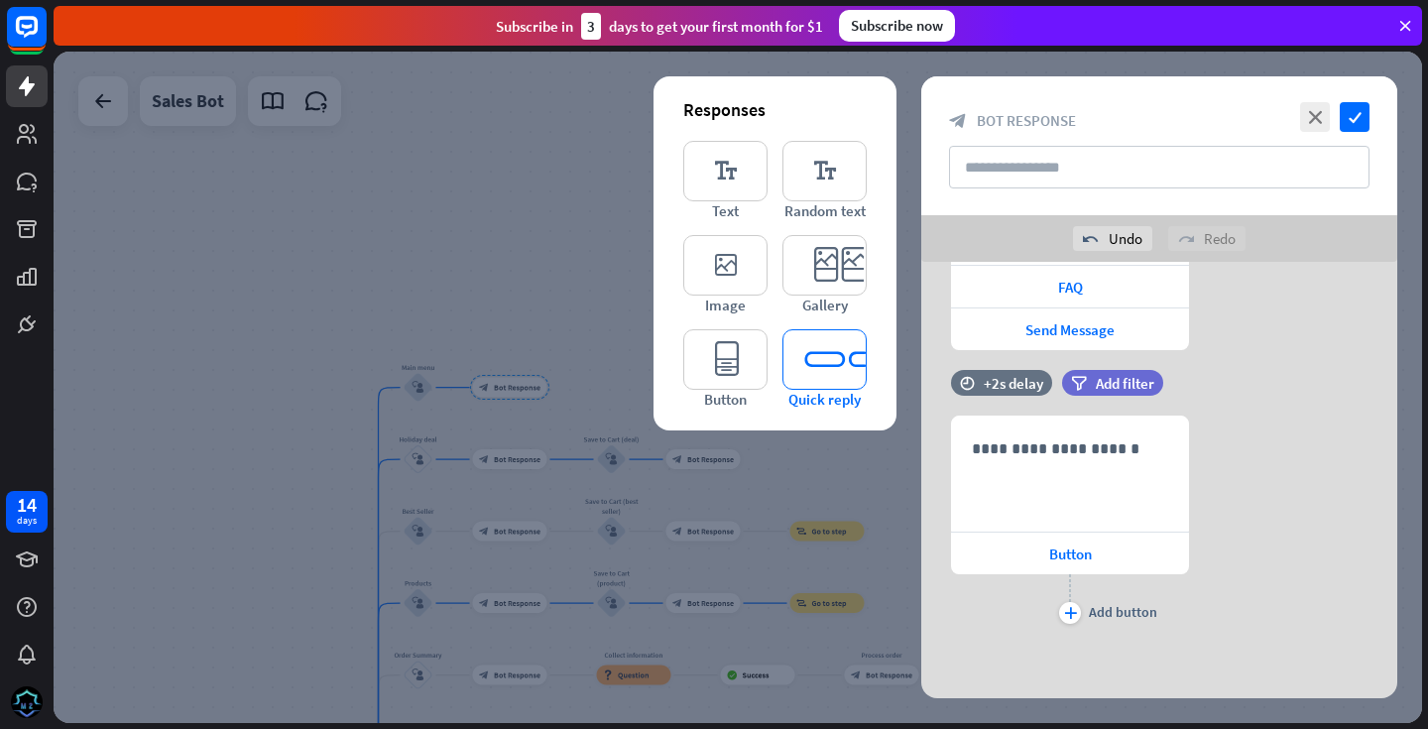
click at [824, 362] on icon "editor_quick_replies" at bounding box center [824, 359] width 84 height 60
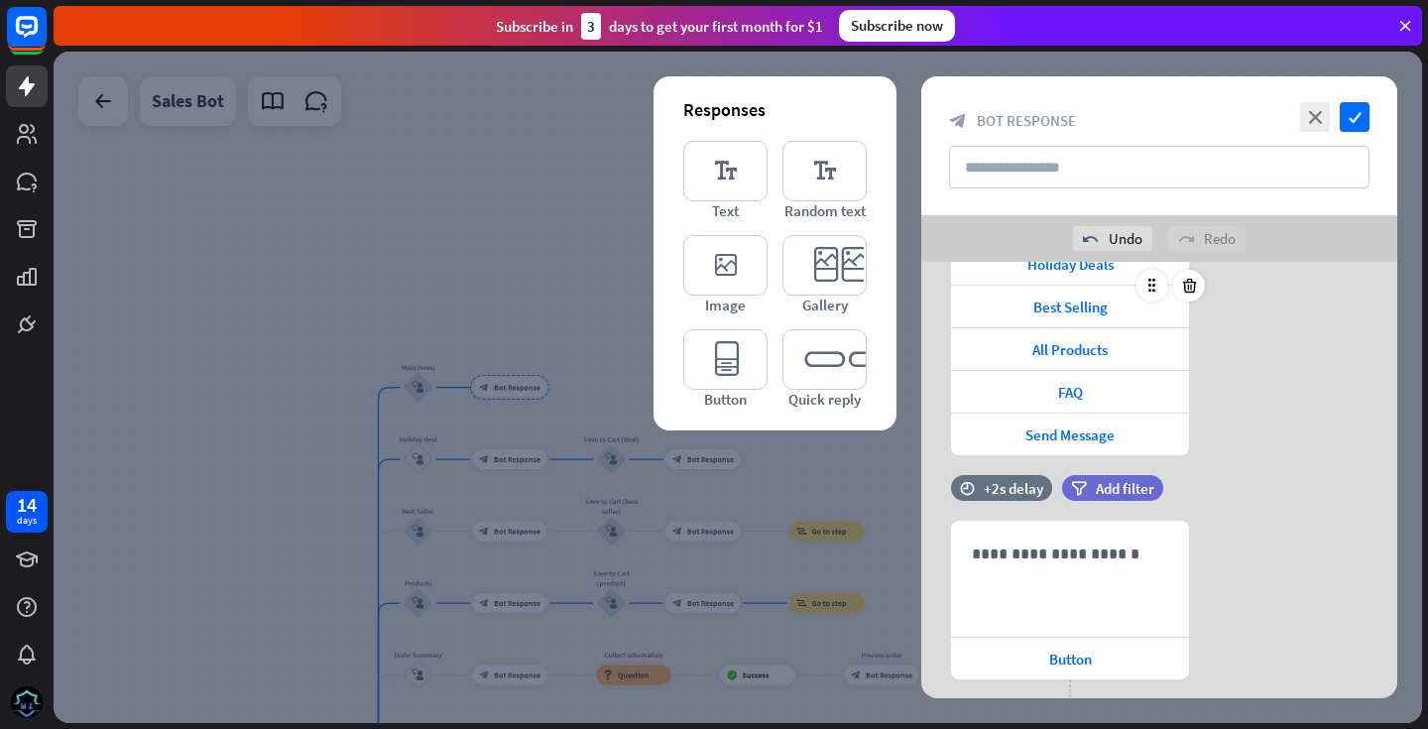
scroll to position [217, 0]
click at [1321, 109] on icon "close" at bounding box center [1315, 117] width 30 height 30
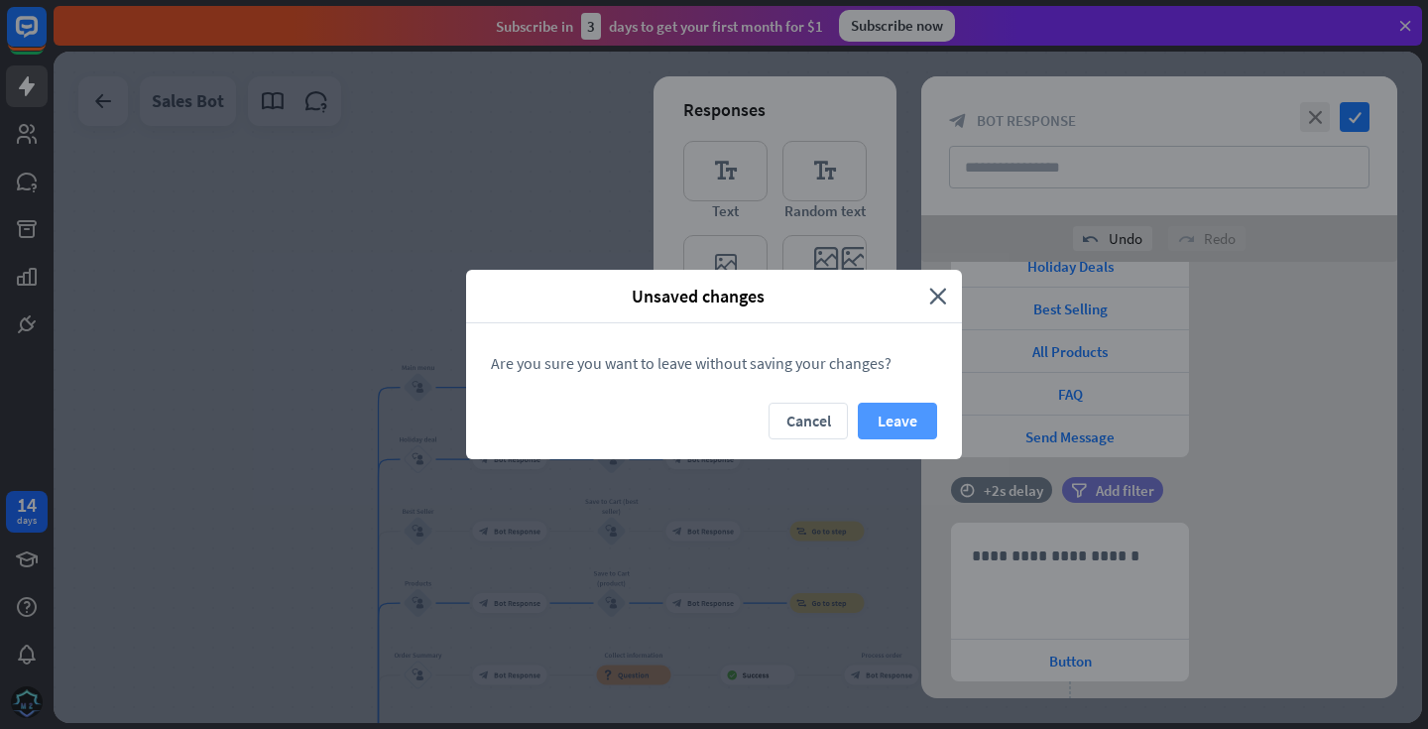
click at [877, 421] on button "Leave" at bounding box center [897, 420] width 79 height 37
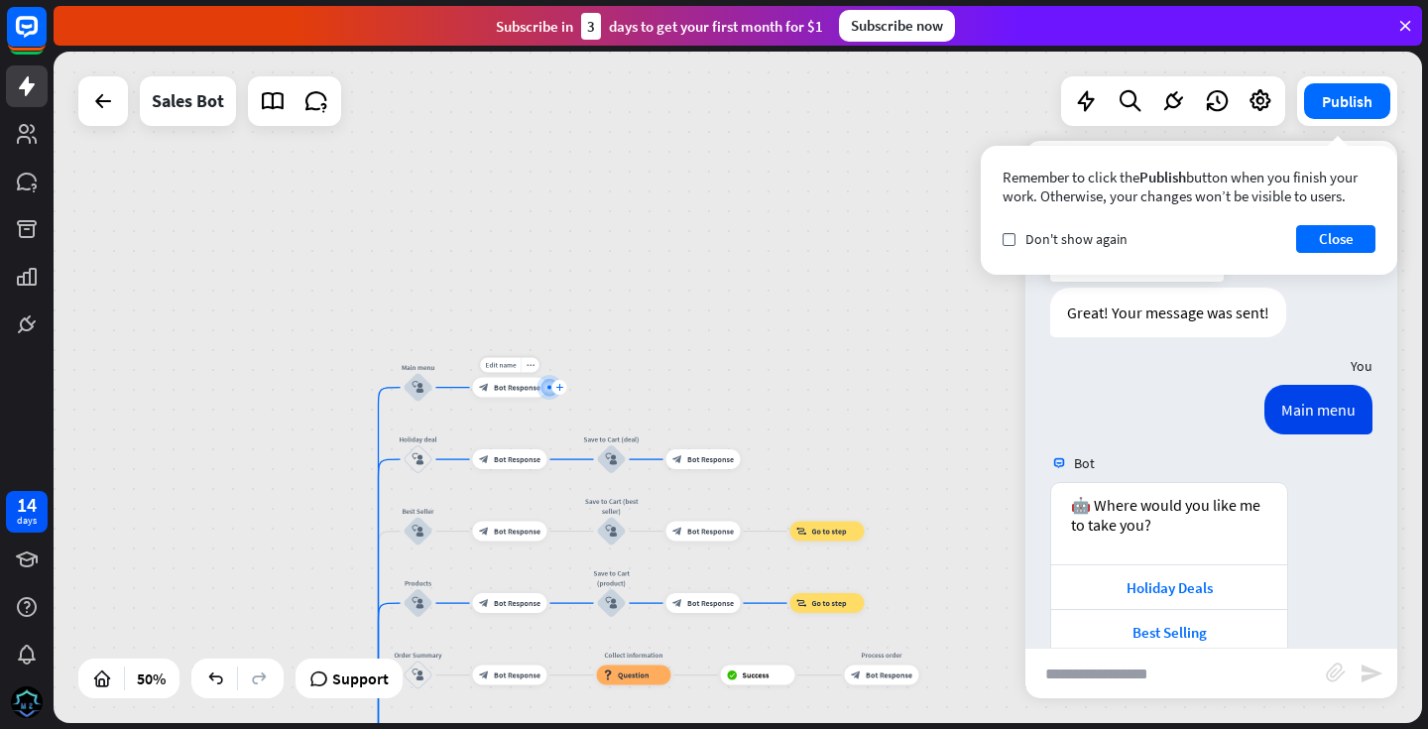
click at [552, 391] on div "plus" at bounding box center [559, 387] width 15 height 15
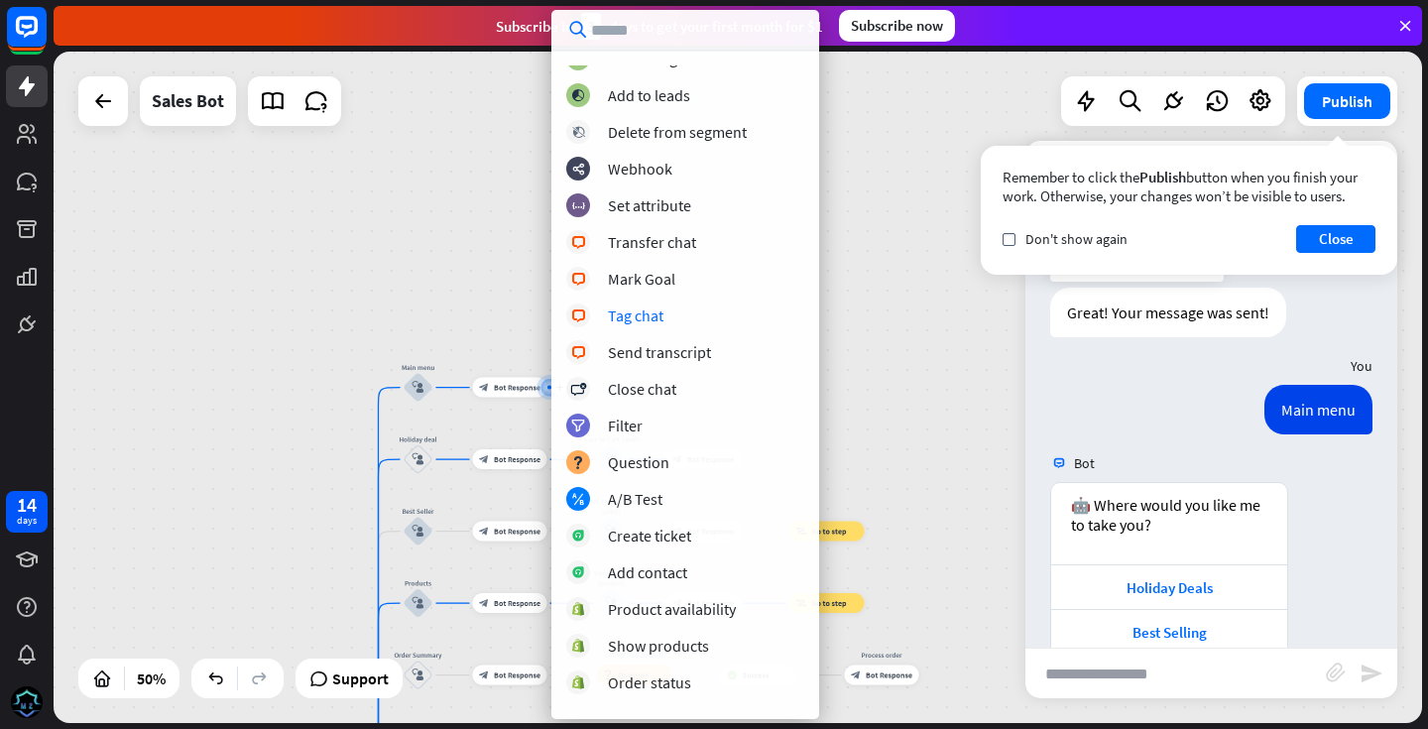
scroll to position [317, 0]
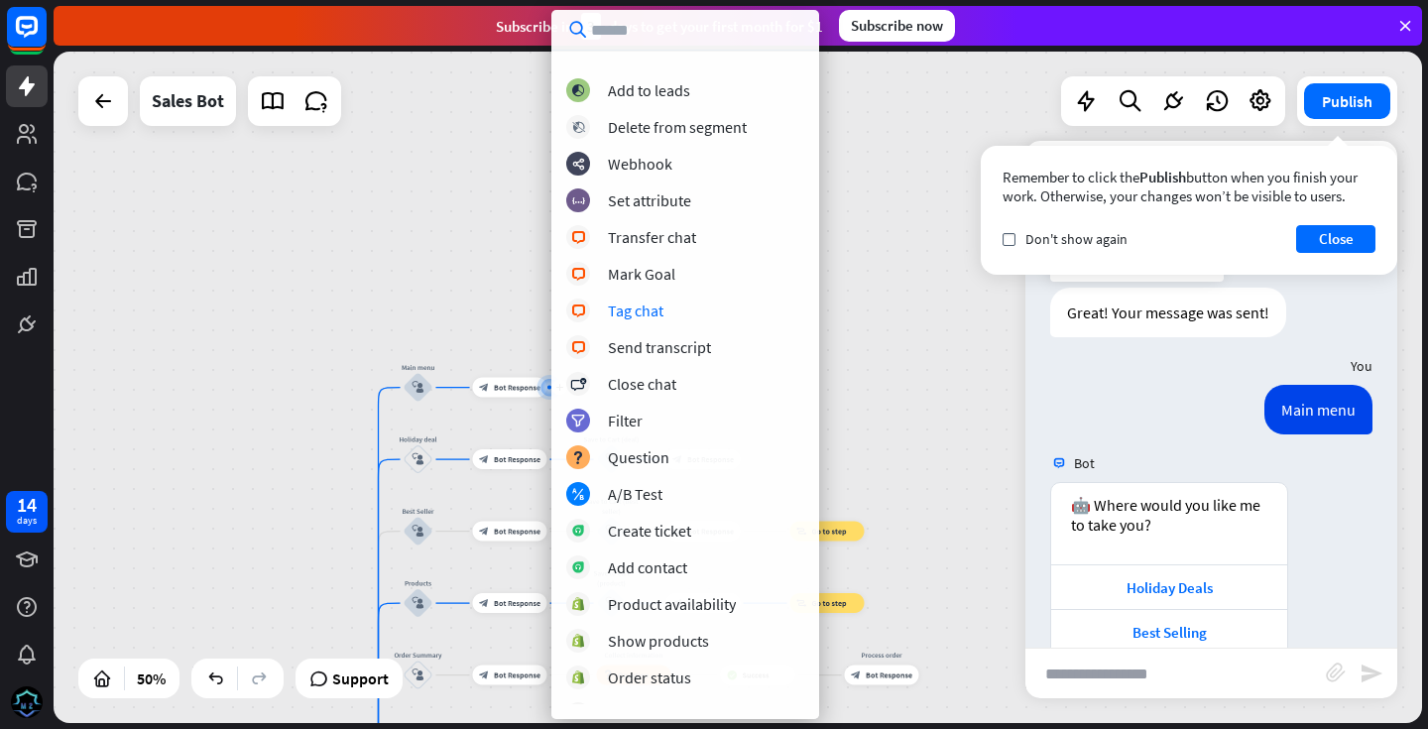
click at [864, 294] on div "M2 Contracting home_2 Start point Welcome message block_bot_response Bot Respon…" at bounding box center [738, 387] width 1368 height 671
